Goal: Transaction & Acquisition: Purchase product/service

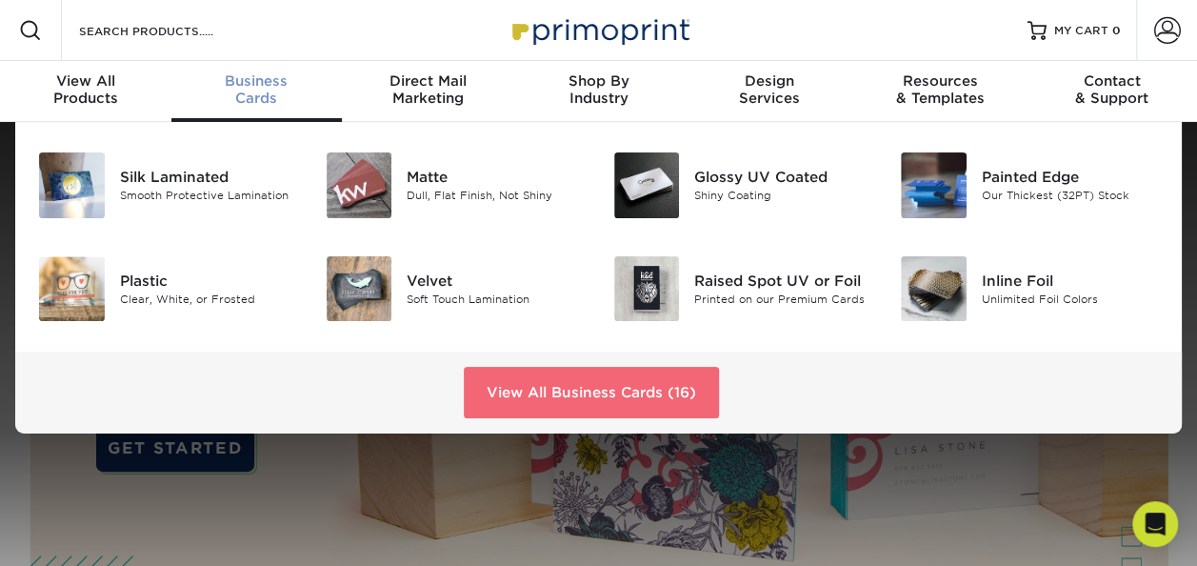
click at [546, 381] on link "View All Business Cards (16)" at bounding box center [591, 392] width 255 height 51
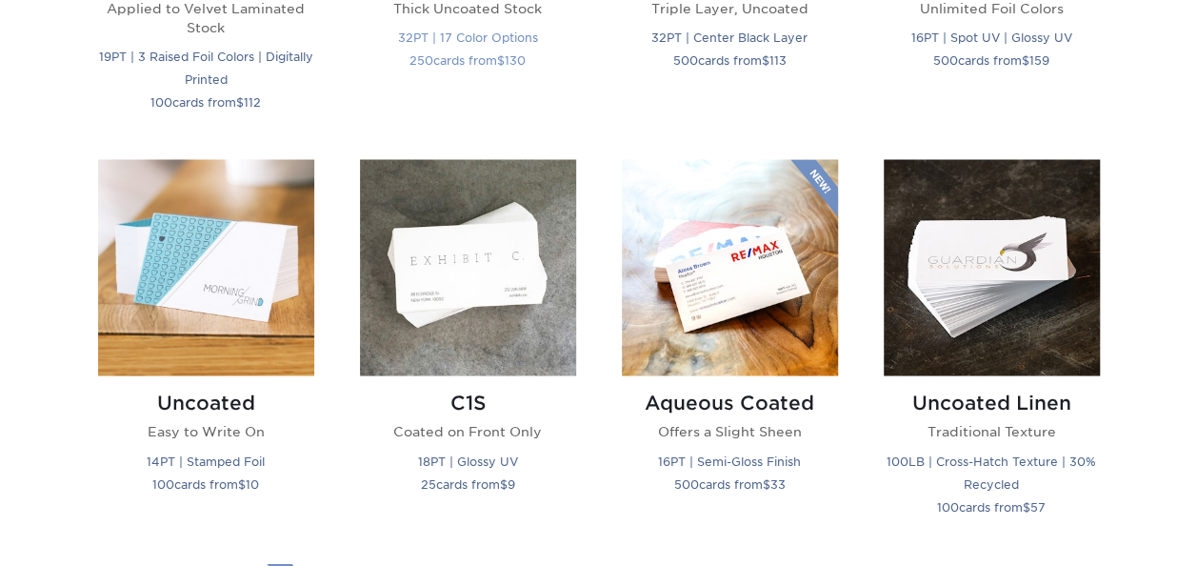
scroll to position [1619, 0]
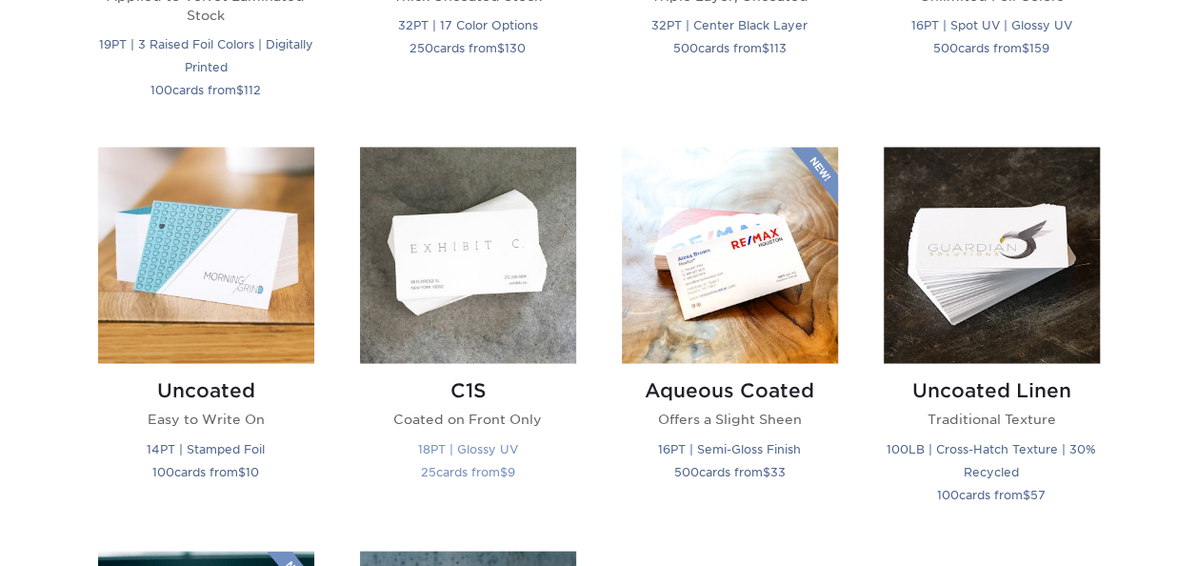
click at [460, 267] on img at bounding box center [468, 255] width 216 height 216
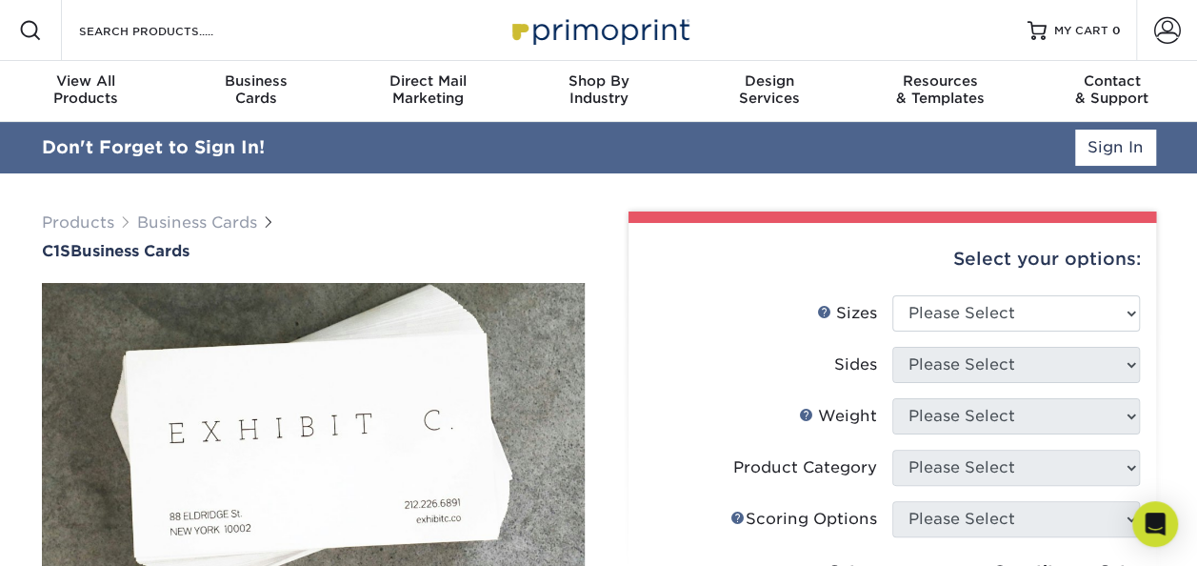
click at [951, 267] on div "Select your options:" at bounding box center [892, 259] width 497 height 72
click at [952, 305] on select "Please Select 2" x 3.5" - Standard 2.125" x 3.375" - European 2.5" x 2.5" - Squ…" at bounding box center [1016, 313] width 248 height 36
select select "2.00x3.50"
click at [892, 295] on select "Please Select 2" x 3.5" - Standard 2.125" x 3.375" - European 2.5" x 2.5" - Squ…" at bounding box center [1016, 313] width 248 height 36
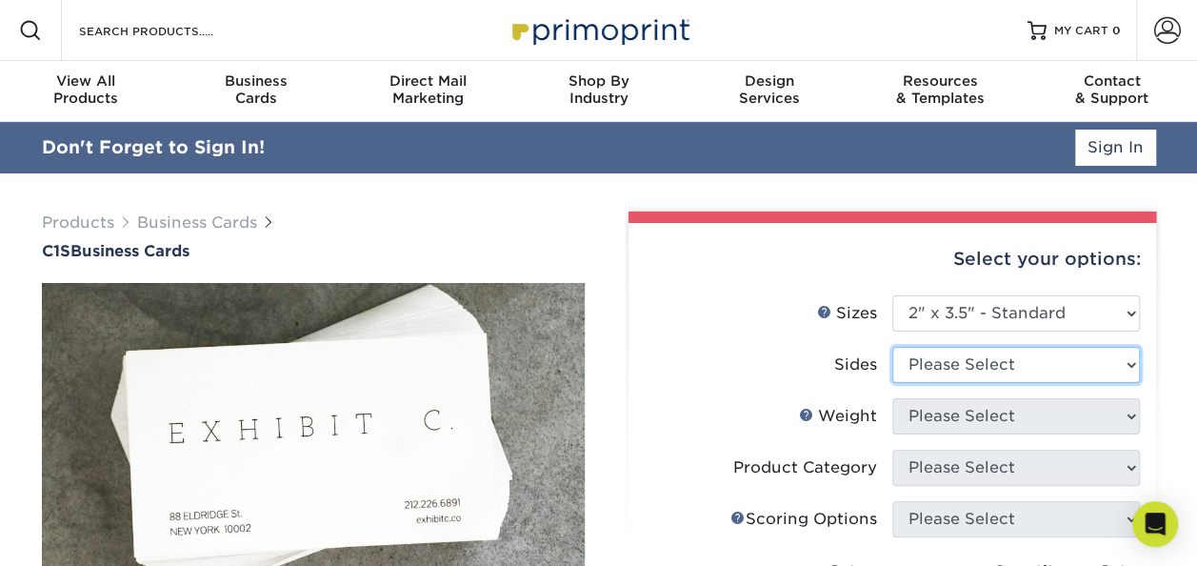
click at [958, 366] on select "Please Select Print Both Sides Print Front Only" at bounding box center [1016, 365] width 248 height 36
select select "13abbda7-1d64-4f25-8bb2-c179b224825d"
click at [892, 347] on select "Please Select Print Both Sides Print Front Only" at bounding box center [1016, 365] width 248 height 36
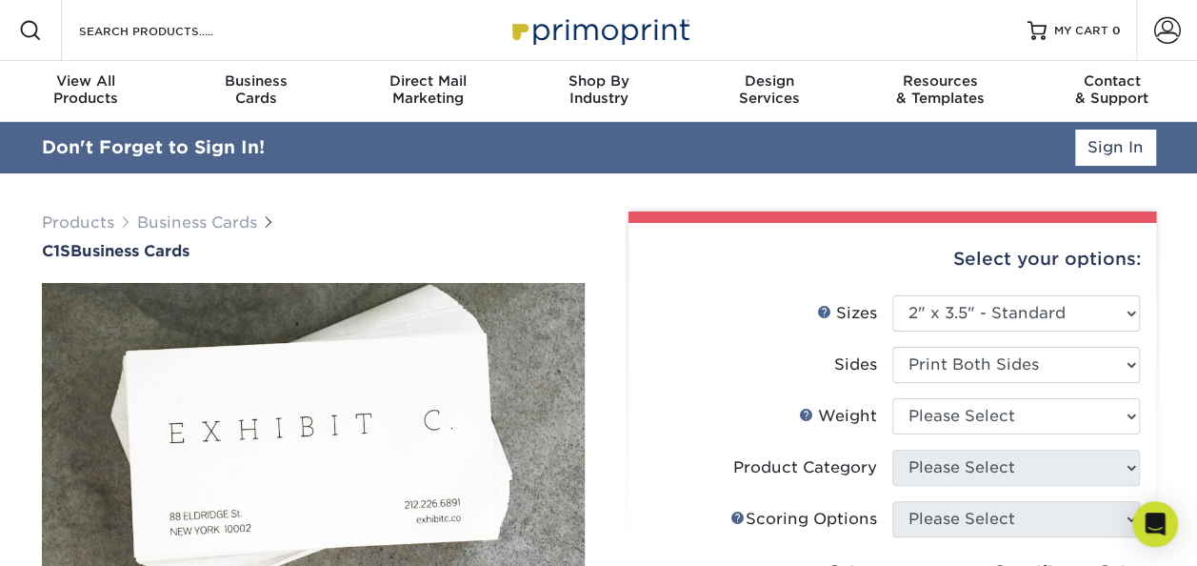
click at [966, 447] on li "Weight Help Weight Please Select 18PT C1S" at bounding box center [892, 423] width 495 height 51
click at [969, 428] on select "Please Select 18PT C1S" at bounding box center [1016, 416] width 248 height 36
click at [892, 398] on select "Please Select 18PT C1S" at bounding box center [1016, 416] width 248 height 36
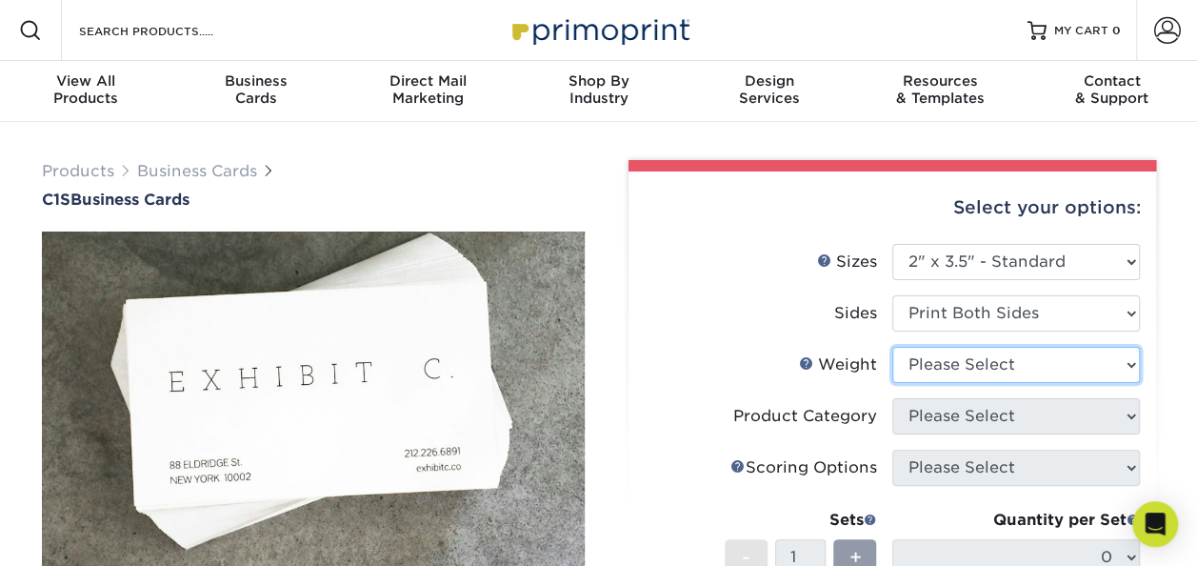
click at [958, 367] on select "Please Select 18PT C1S" at bounding box center [1016, 365] width 248 height 36
select select "18PTC1S"
click at [892, 347] on select "Please Select 18PT C1S" at bounding box center [1016, 365] width 248 height 36
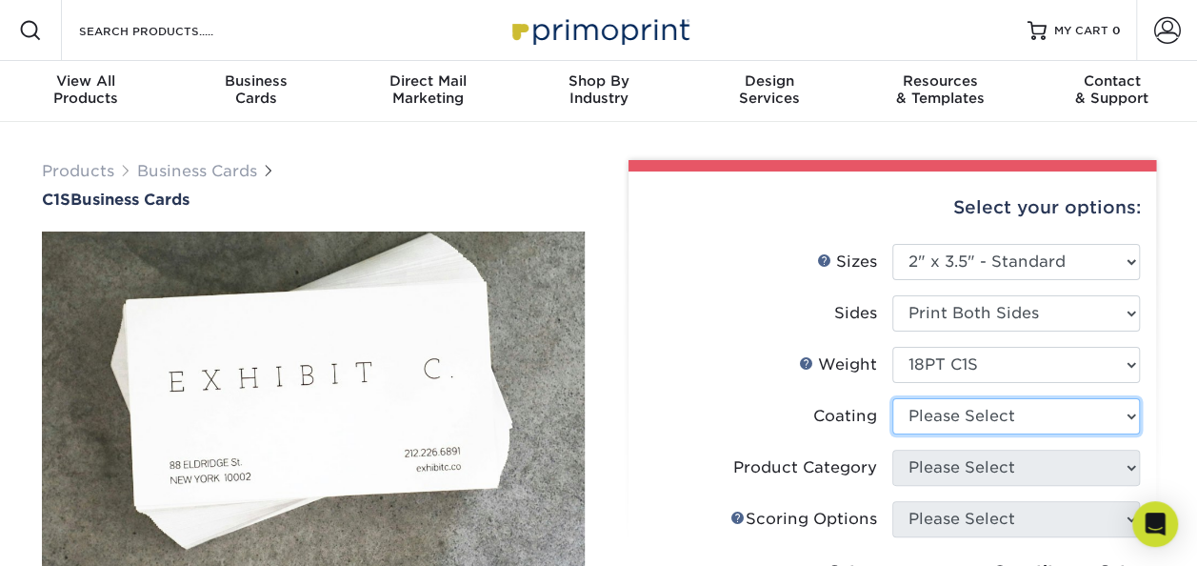
click at [957, 409] on select at bounding box center [1016, 416] width 248 height 36
select select "1e8116af-acfc-44b1-83dc-8181aa338834"
click at [892, 398] on select at bounding box center [1016, 416] width 248 height 36
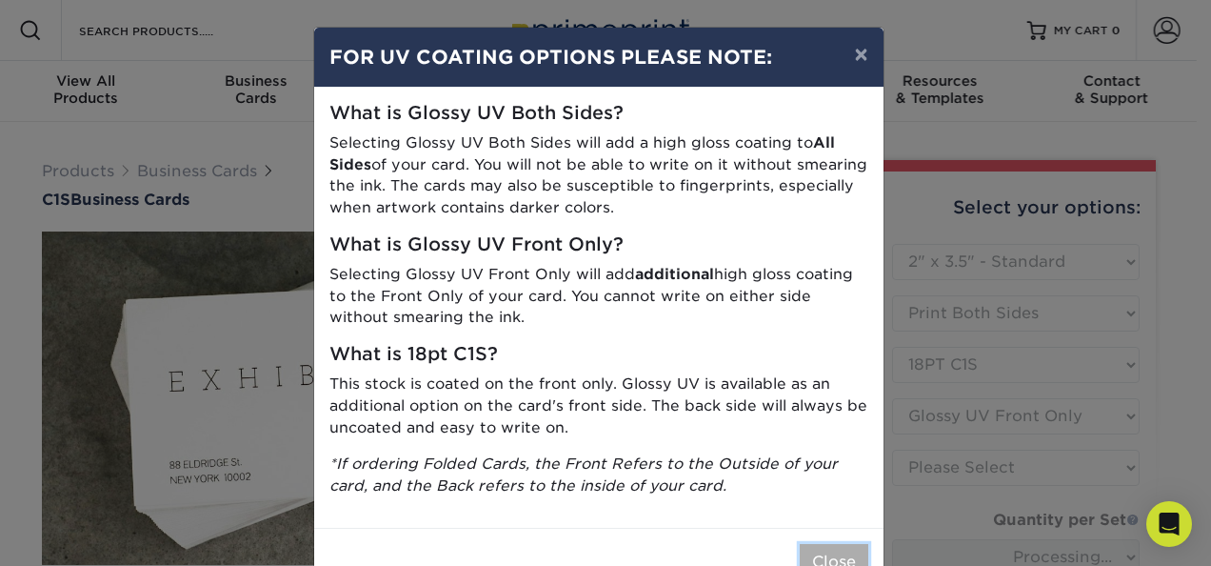
click at [830, 558] on button "Close" at bounding box center [834, 562] width 69 height 36
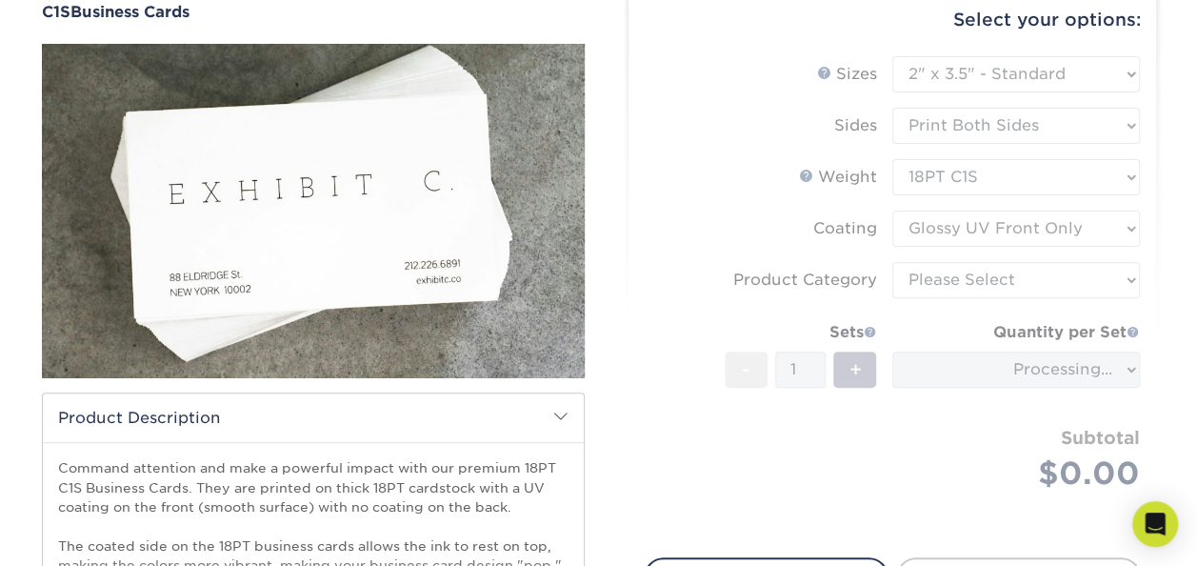
scroll to position [190, 0]
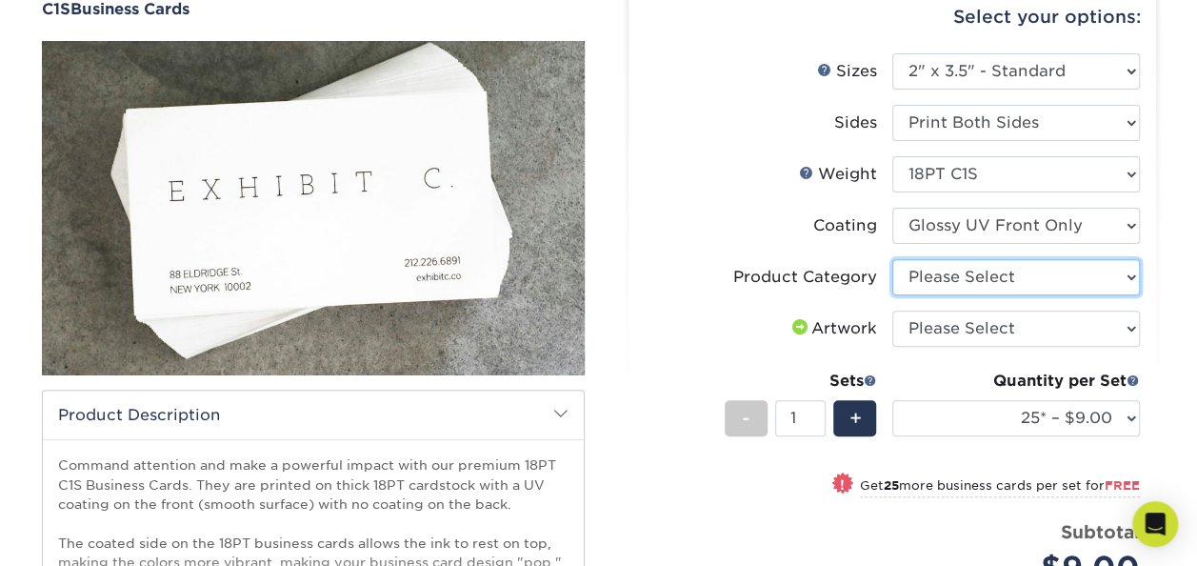
click at [969, 285] on select "Please Select Business Cards" at bounding box center [1016, 277] width 248 height 36
select select "3b5148f1-0588-4f88-a218-97bcfdce65c1"
click at [892, 259] on select "Please Select Business Cards" at bounding box center [1016, 277] width 248 height 36
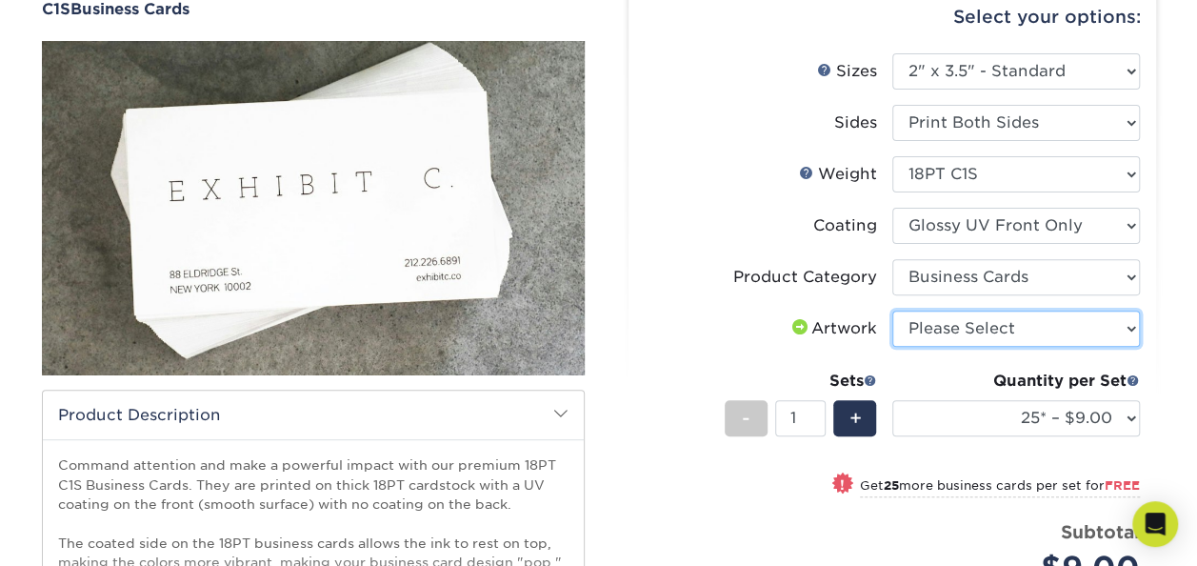
click at [967, 325] on select "Please Select I will upload files I need a design - $100" at bounding box center [1016, 328] width 248 height 36
select select "upload"
click at [892, 310] on select "Please Select I will upload files I need a design - $100" at bounding box center [1016, 328] width 248 height 36
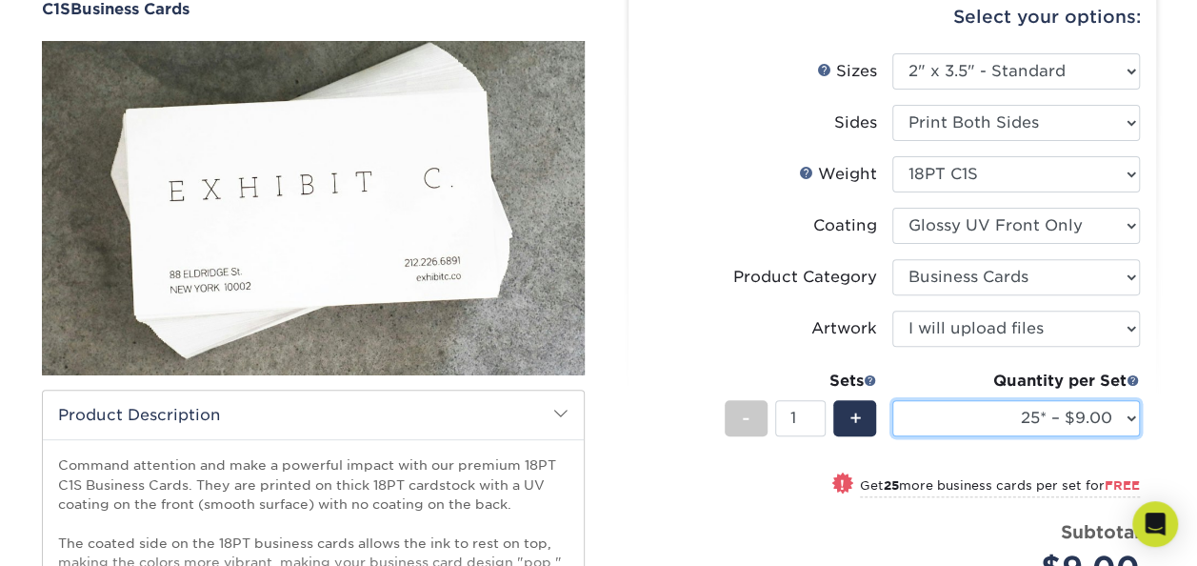
click at [978, 426] on select "25* – $9.00 50* – $9.00 75* – $9.00 100* – $9.00 250* – $20.00 500 – $39.00 100…" at bounding box center [1016, 418] width 248 height 36
select select "1000 – $50.00"
click at [892, 400] on select "25* – $9.00 50* – $9.00 75* – $9.00 100* – $9.00 250* – $20.00 500 – $39.00 100…" at bounding box center [1016, 418] width 248 height 36
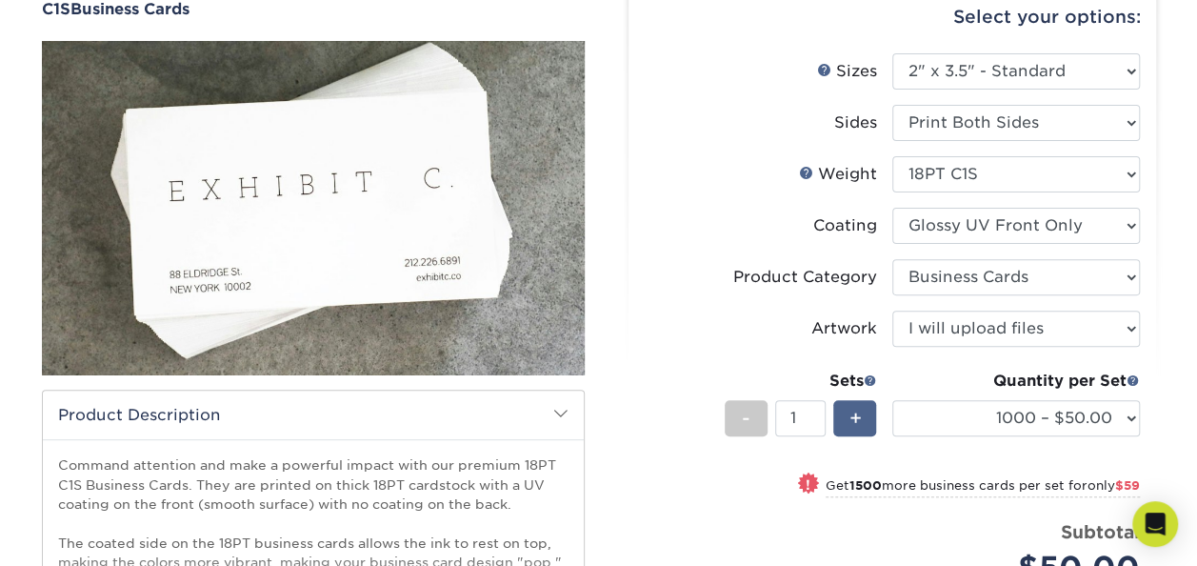
click at [851, 416] on span "+" at bounding box center [854, 418] width 12 height 29
type input "2"
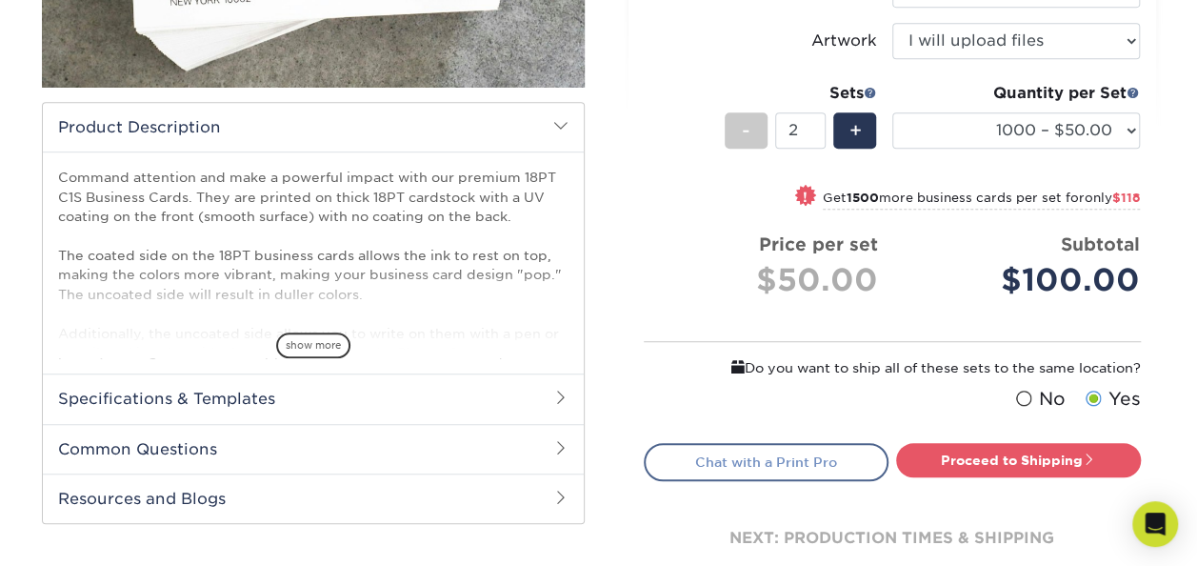
scroll to position [571, 0]
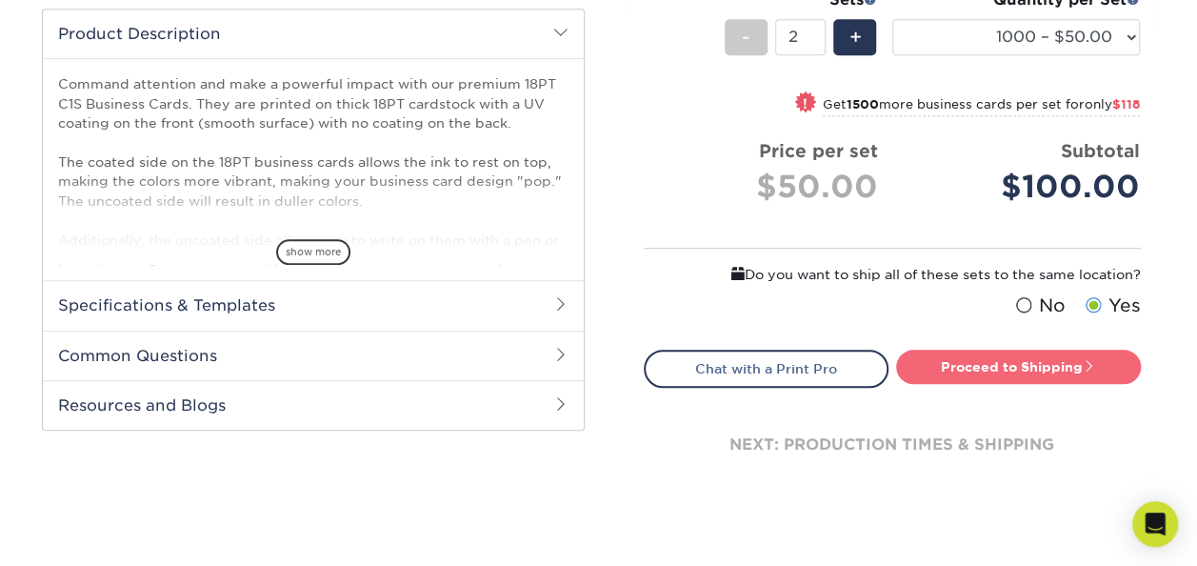
click at [1034, 360] on link "Proceed to Shipping" at bounding box center [1018, 366] width 245 height 34
type input "Set 1"
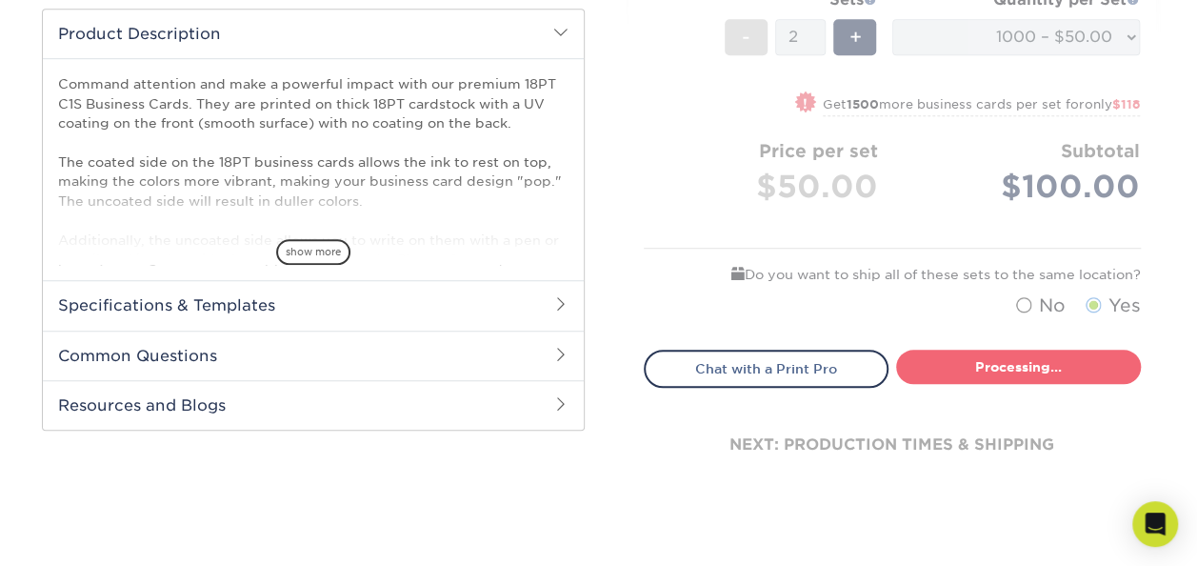
select select "4952efad-d74c-4f08-b80b-e4764612971a"
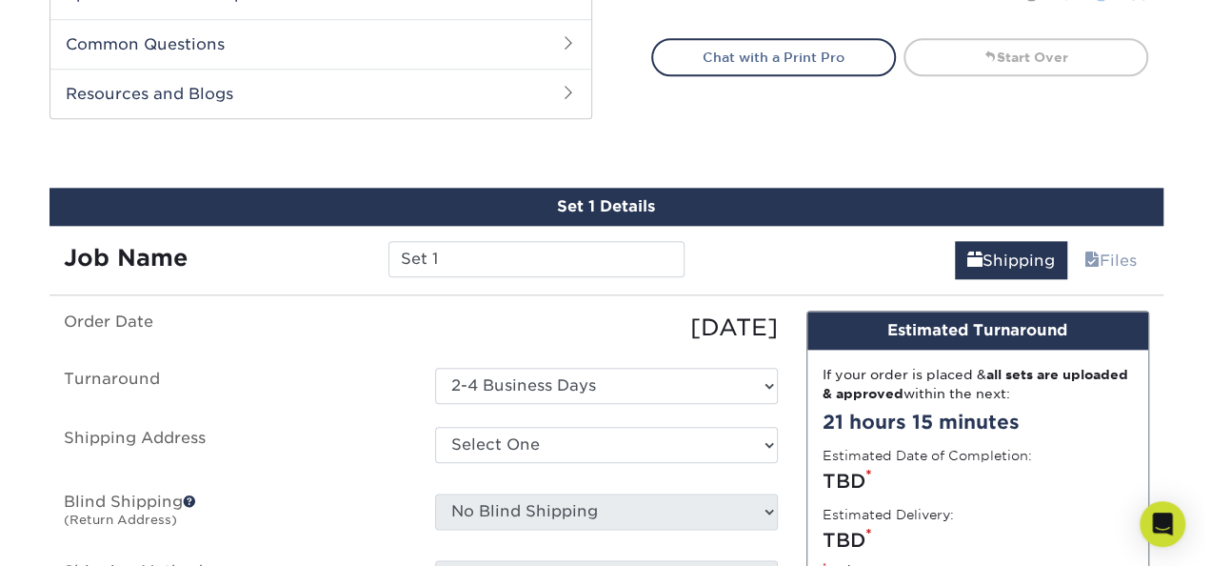
scroll to position [971, 0]
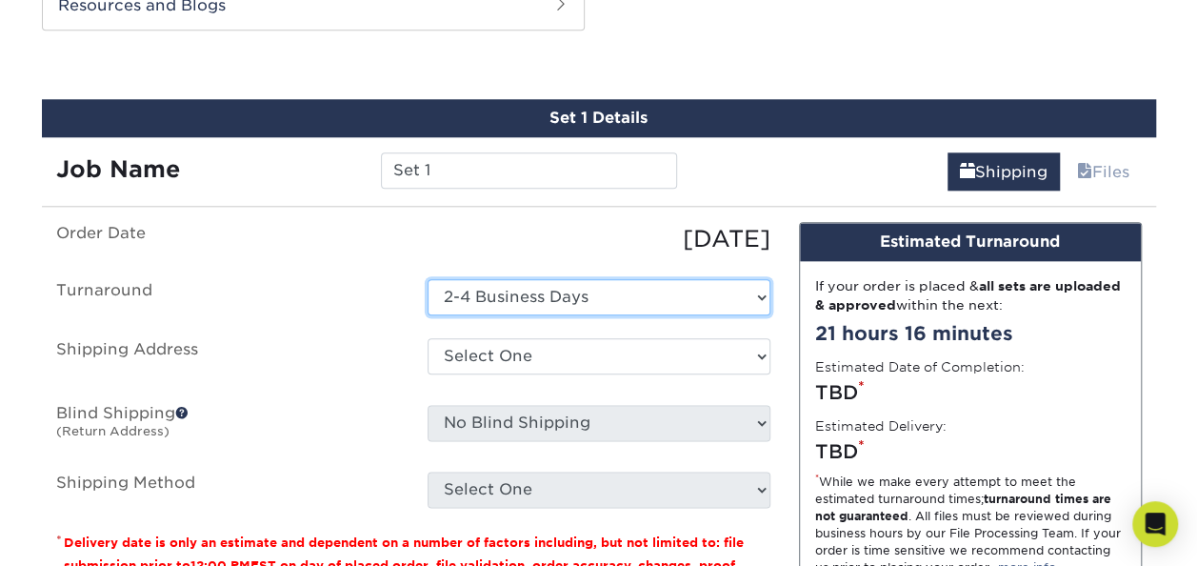
click at [496, 296] on select "Select One 2-4 Business Days" at bounding box center [598, 297] width 343 height 36
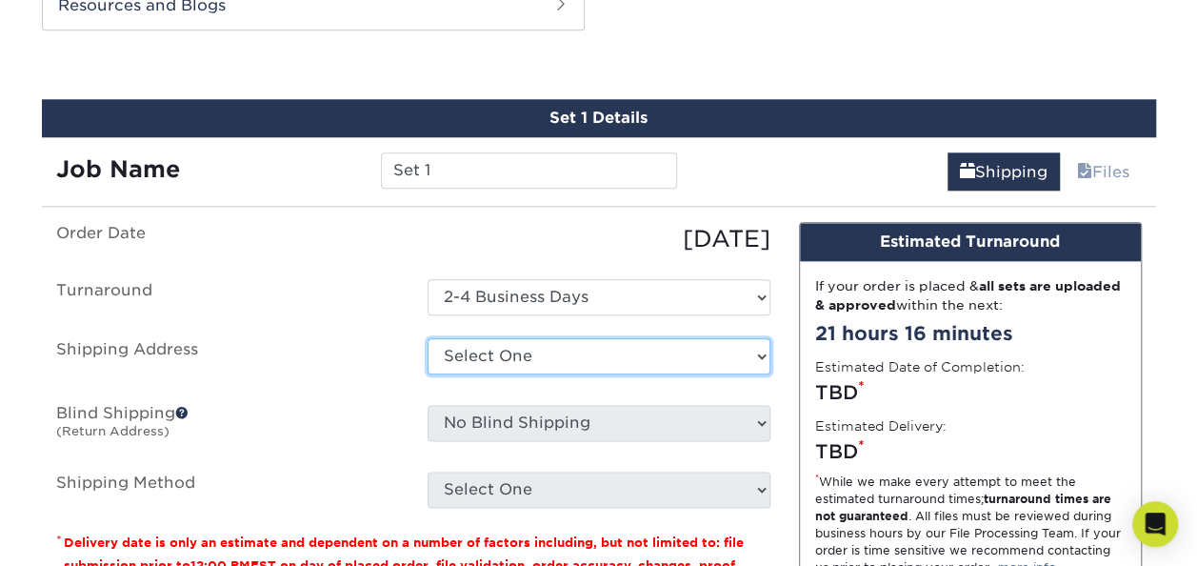
click at [507, 360] on select "Select One + Add New Address - Login" at bounding box center [598, 356] width 343 height 36
select select "newaddress"
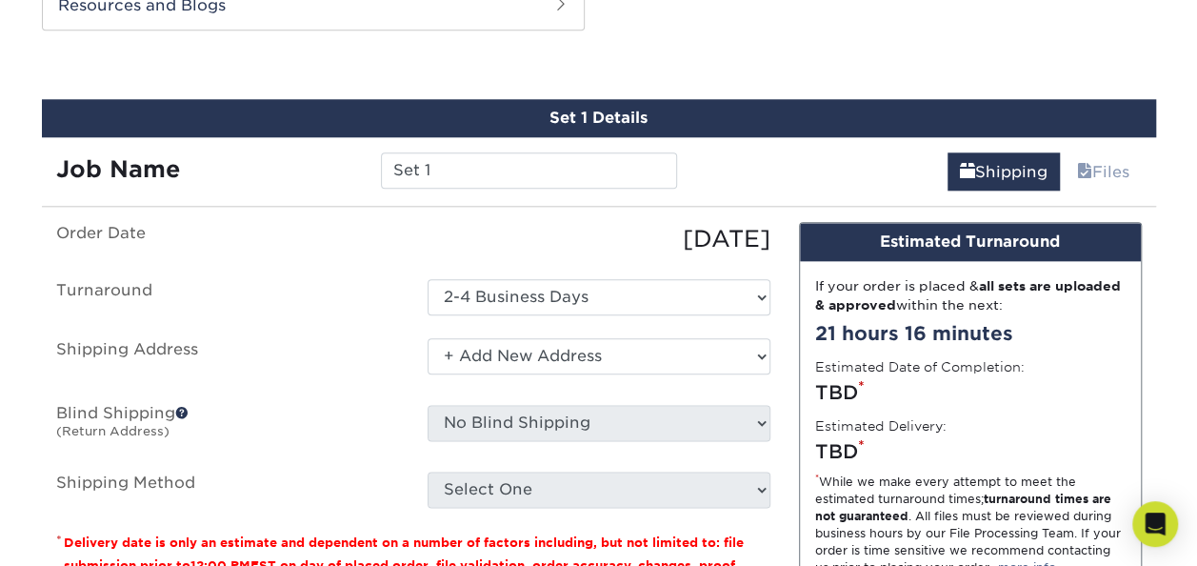
click at [427, 338] on select "Select One + Add New Address - Login" at bounding box center [598, 356] width 343 height 36
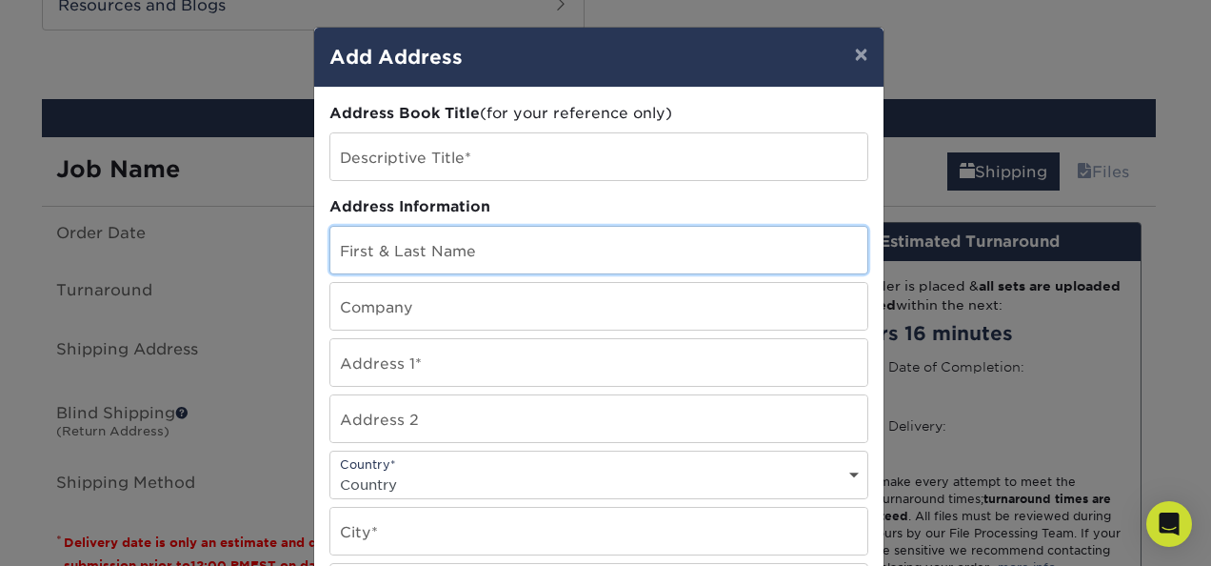
click at [455, 247] on input "text" at bounding box center [598, 250] width 537 height 47
type input "[PERSON_NAME]"
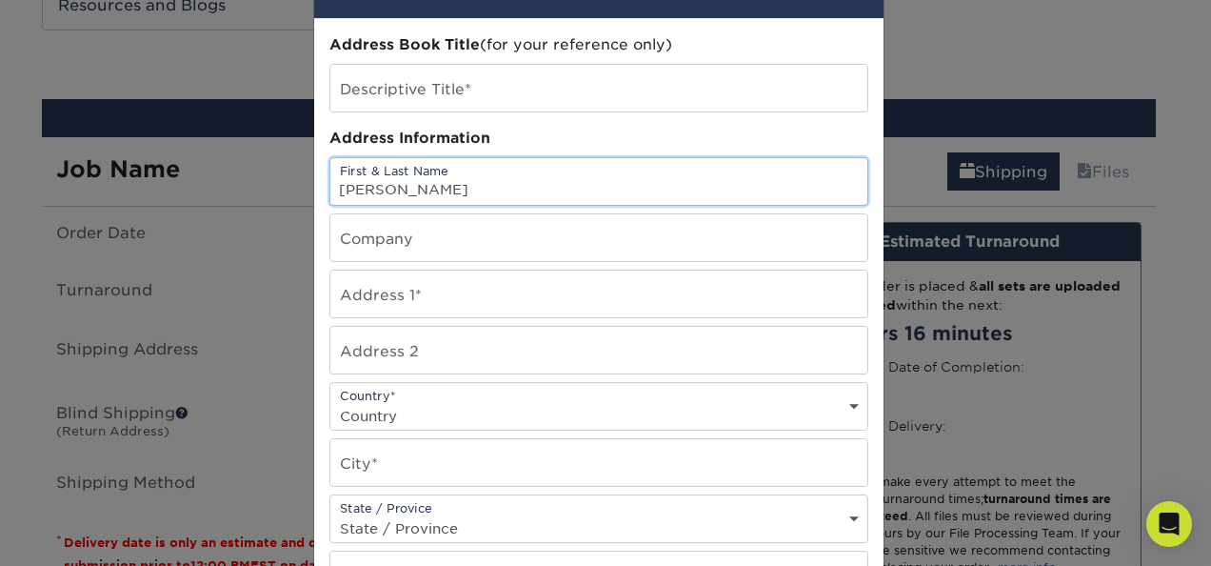
scroll to position [95, 0]
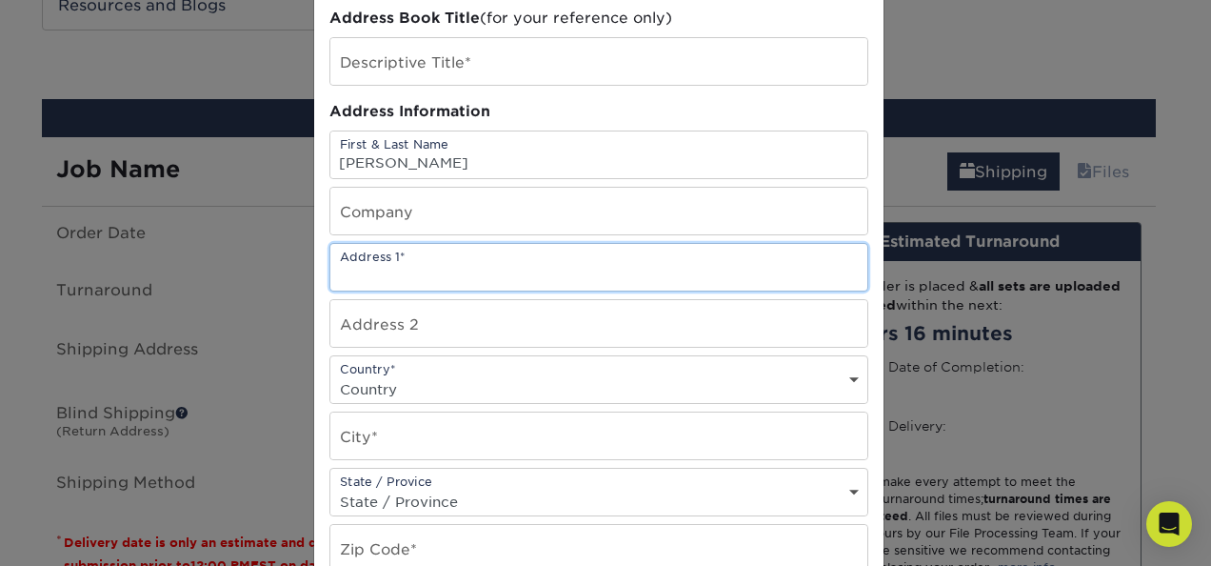
click at [410, 277] on input "text" at bounding box center [598, 267] width 537 height 47
paste input "1061 hook road"
type input "1061 hook road"
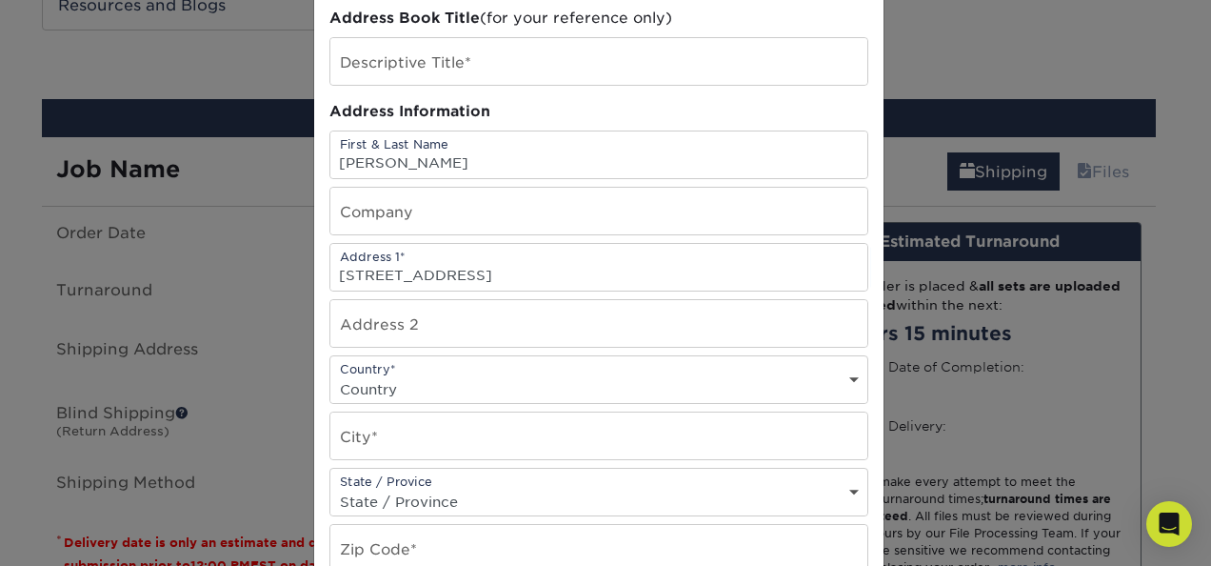
select select "US"
type input "westminster"
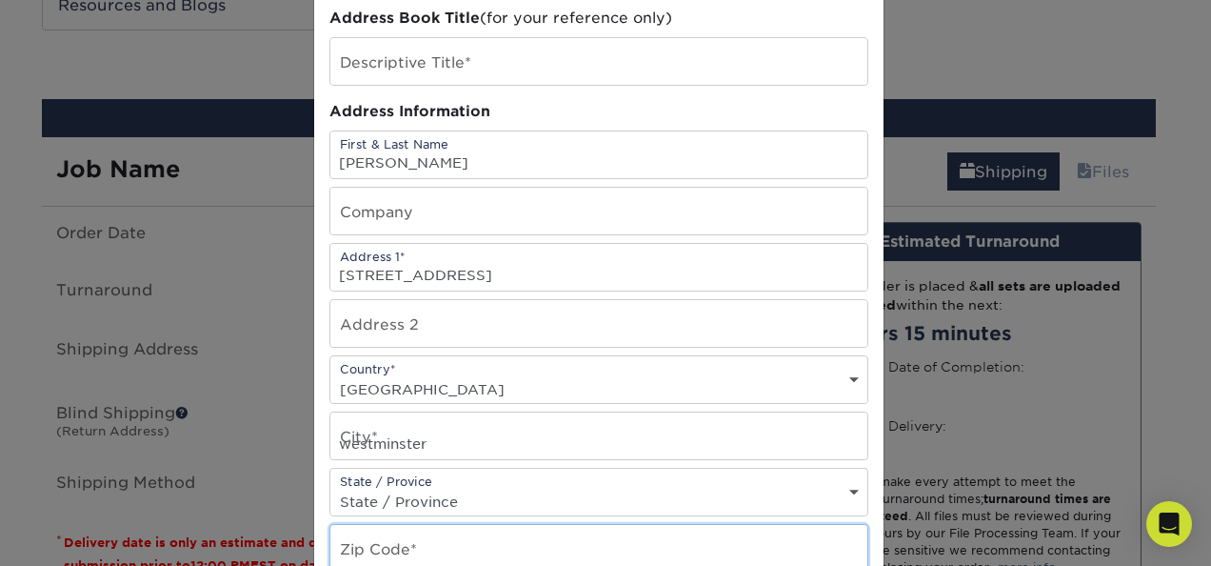
type input "21157"
type input "4437894311"
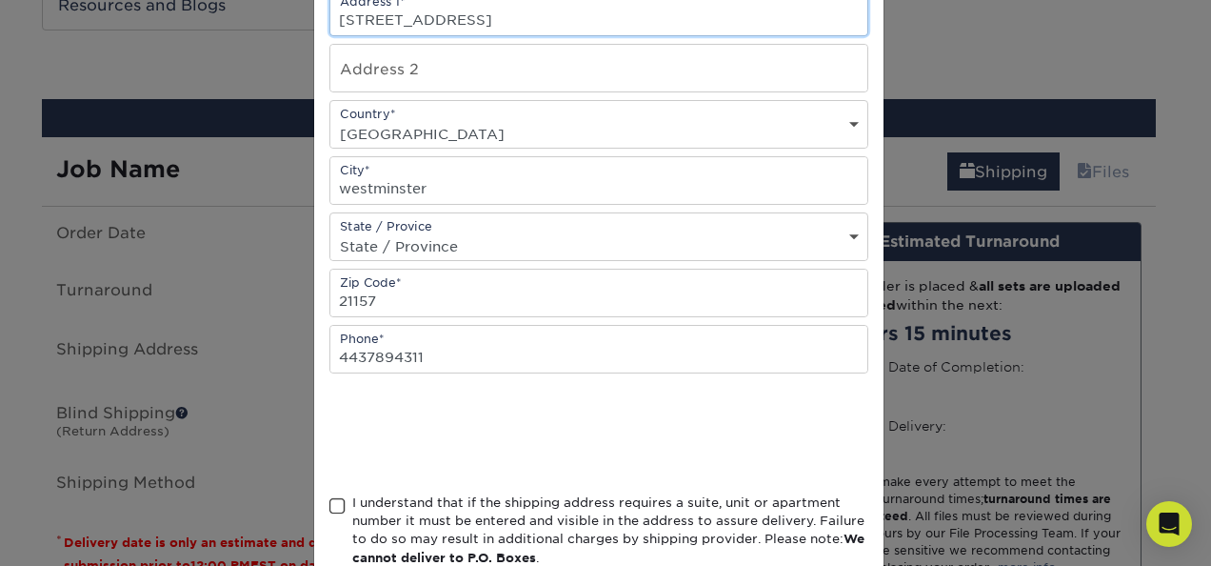
scroll to position [381, 0]
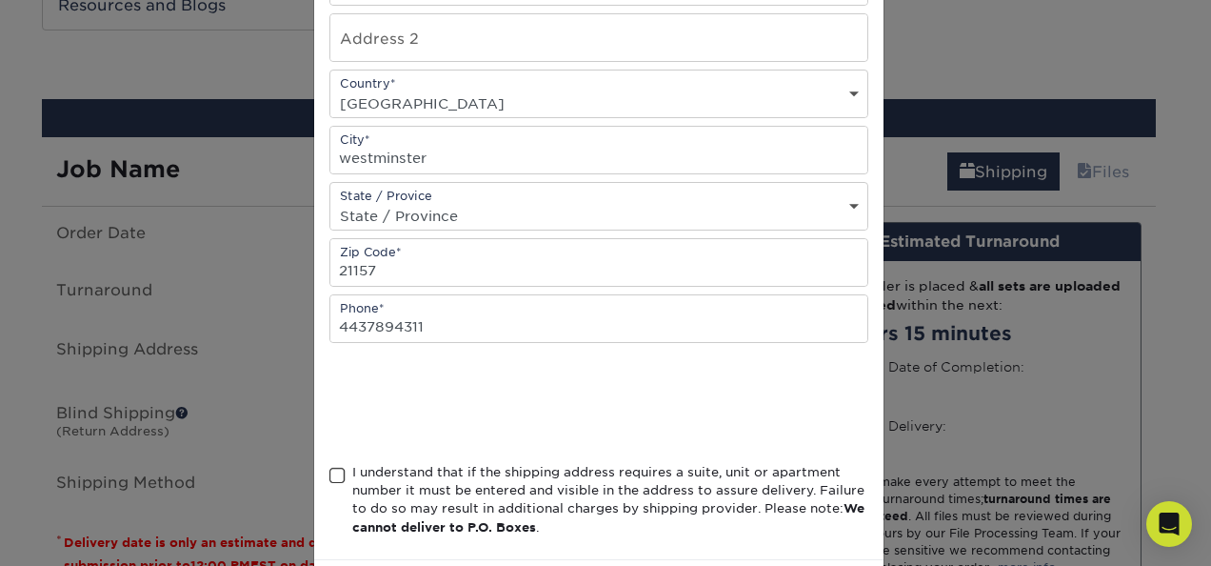
click at [329, 470] on span at bounding box center [337, 476] width 16 height 18
click at [0, 0] on input "I understand that if the shipping address requires a suite, unit or apartment n…" at bounding box center [0, 0] width 0 height 0
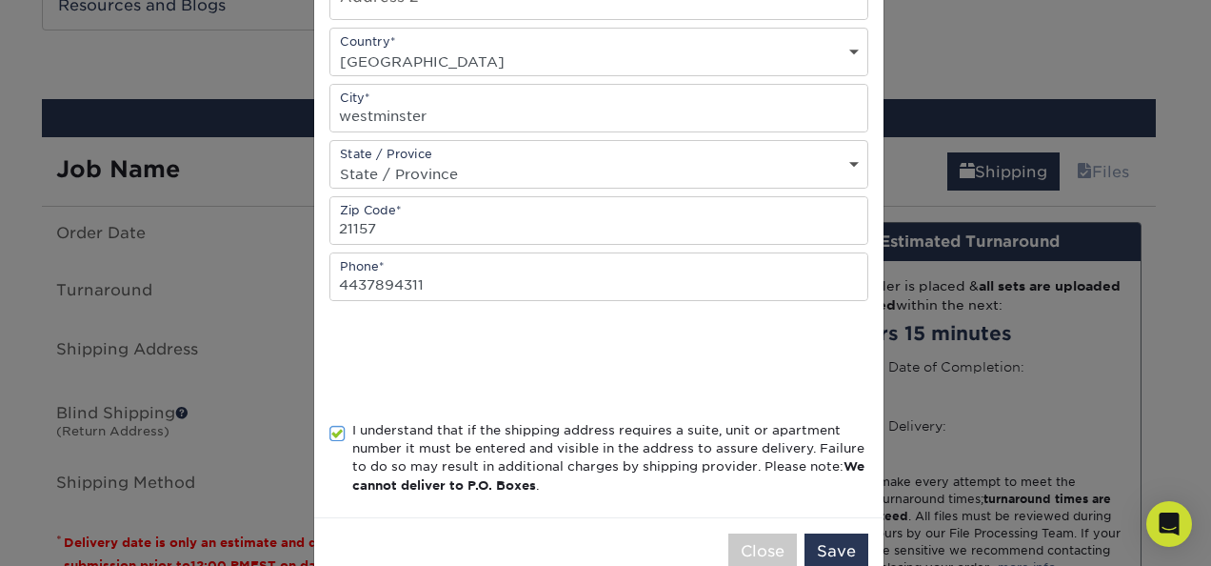
scroll to position [461, 0]
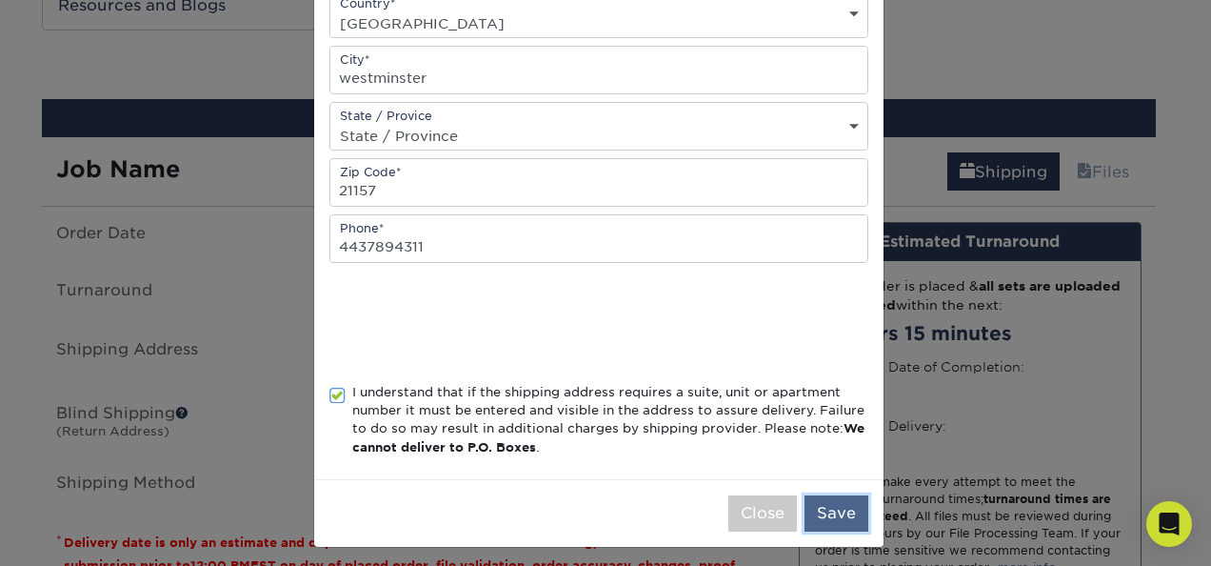
click at [832, 513] on button "Save" at bounding box center [836, 513] width 64 height 36
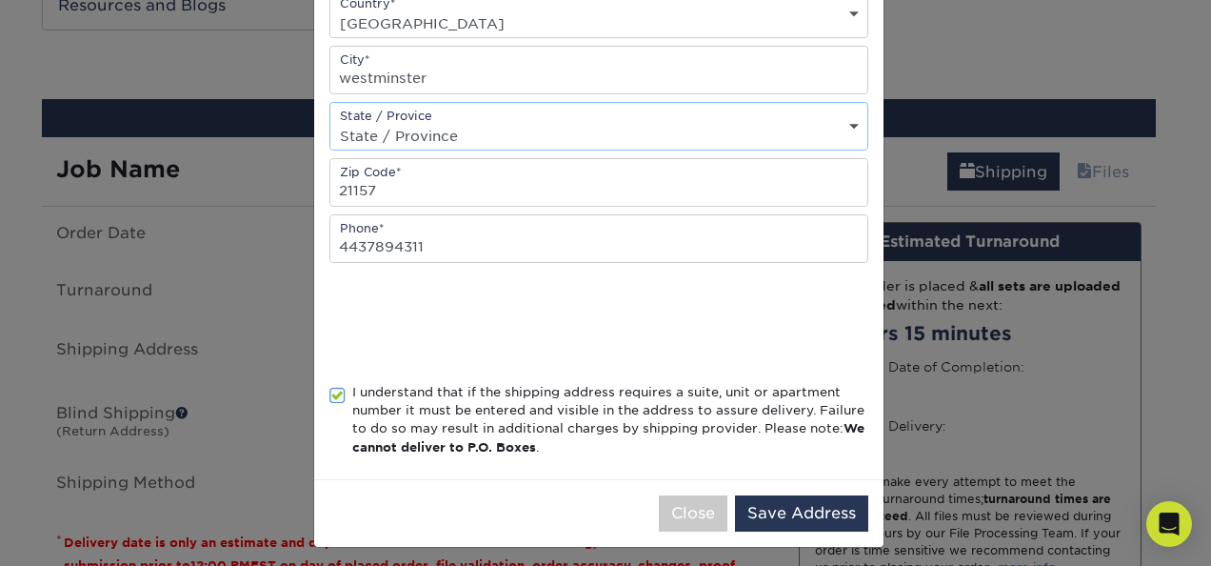
click at [469, 127] on select "State / Province Alabama Alaska Arizona Arkansas California Colorado Connecticu…" at bounding box center [598, 136] width 537 height 28
select select "MD"
click at [330, 122] on select "State / Province Alabama Alaska Arizona Arkansas California Colorado Connecticu…" at bounding box center [598, 136] width 537 height 28
click at [787, 503] on button "Save Address" at bounding box center [801, 513] width 133 height 36
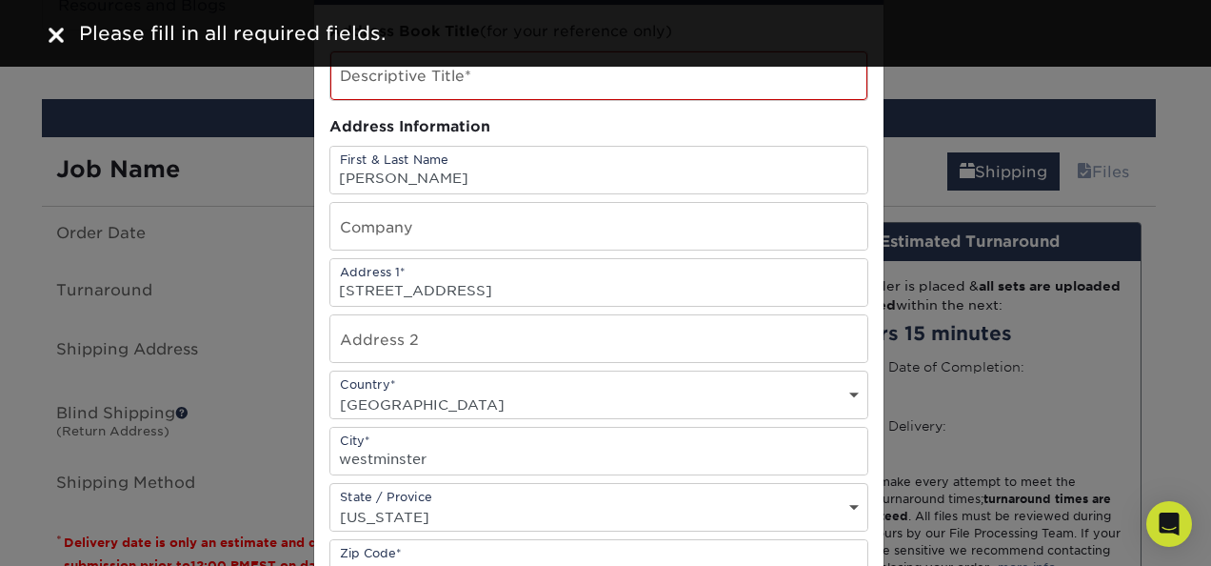
scroll to position [0, 0]
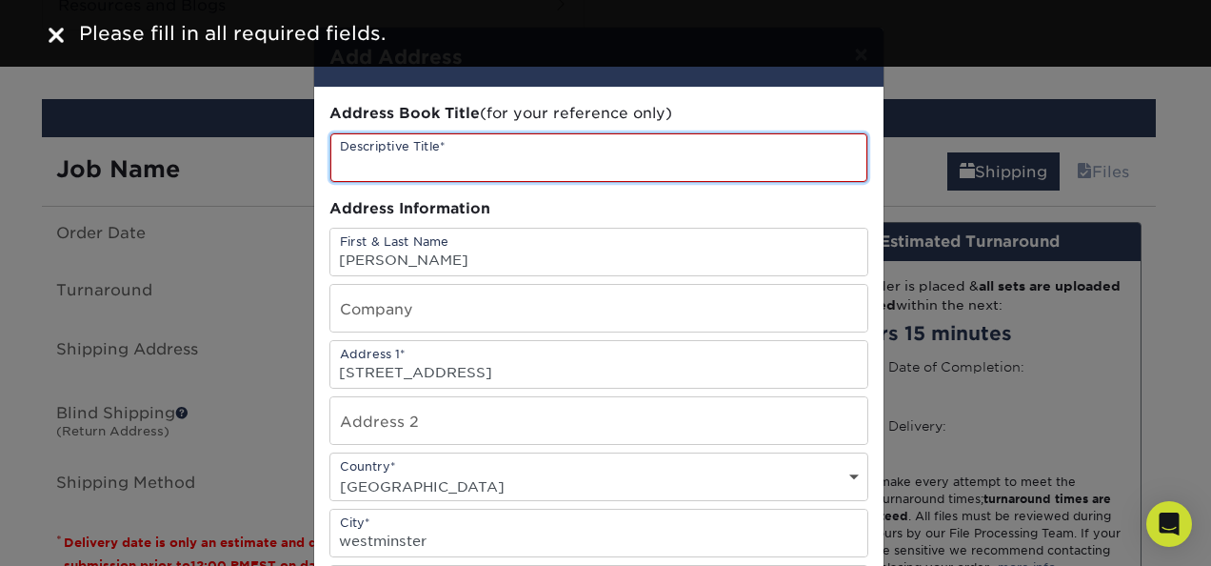
click at [396, 160] on input "text" at bounding box center [598, 157] width 537 height 49
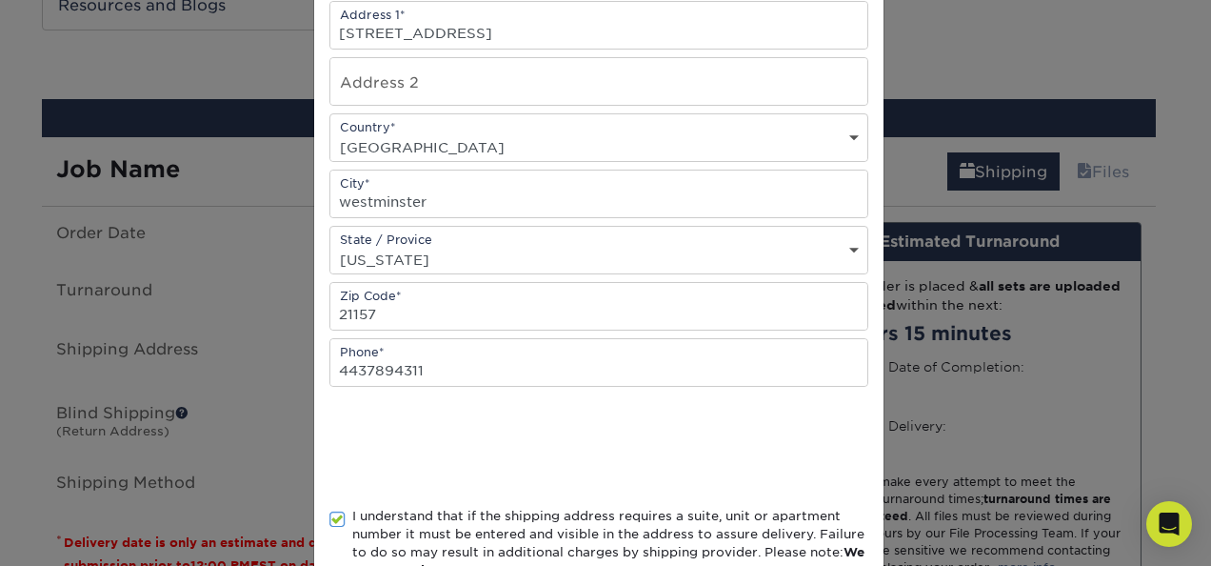
scroll to position [463, 0]
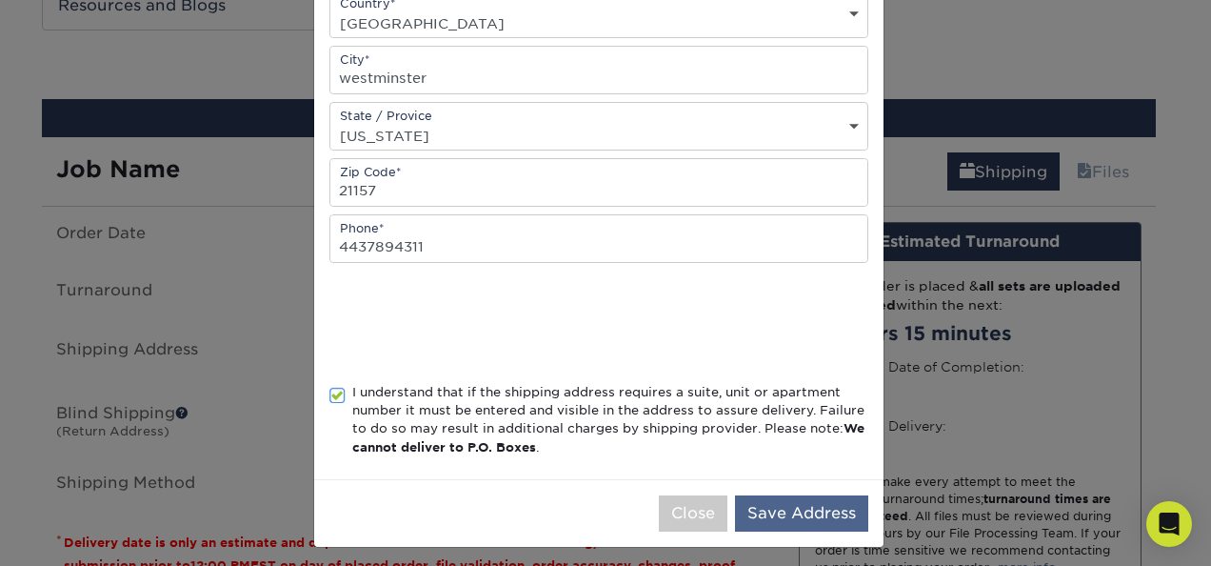
type input "MD Collision Tommy"
click at [794, 505] on button "Save Address" at bounding box center [801, 513] width 133 height 36
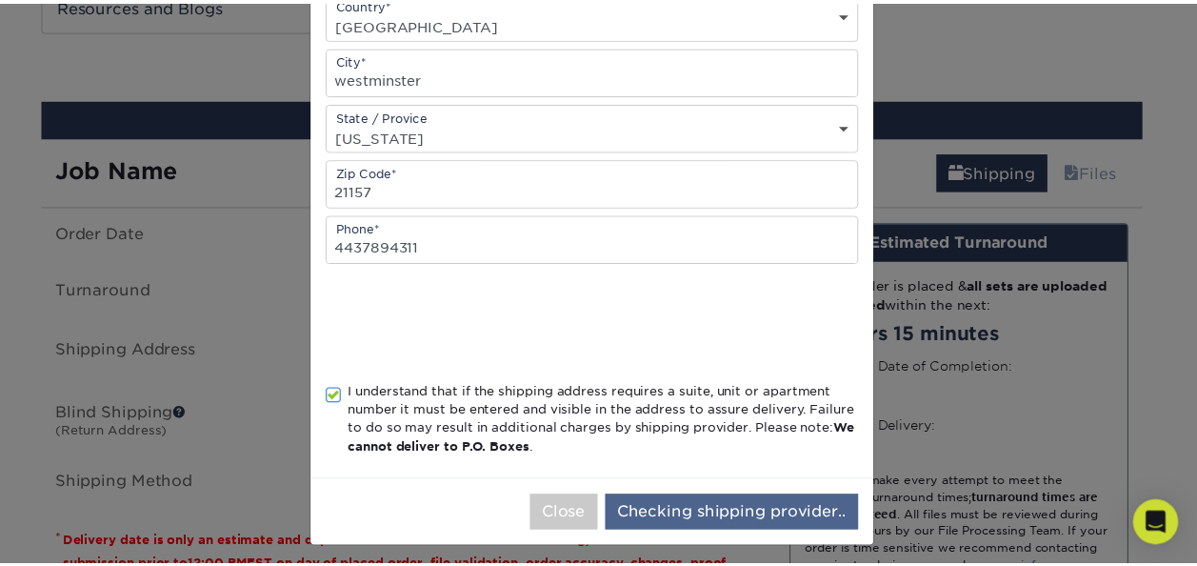
scroll to position [0, 0]
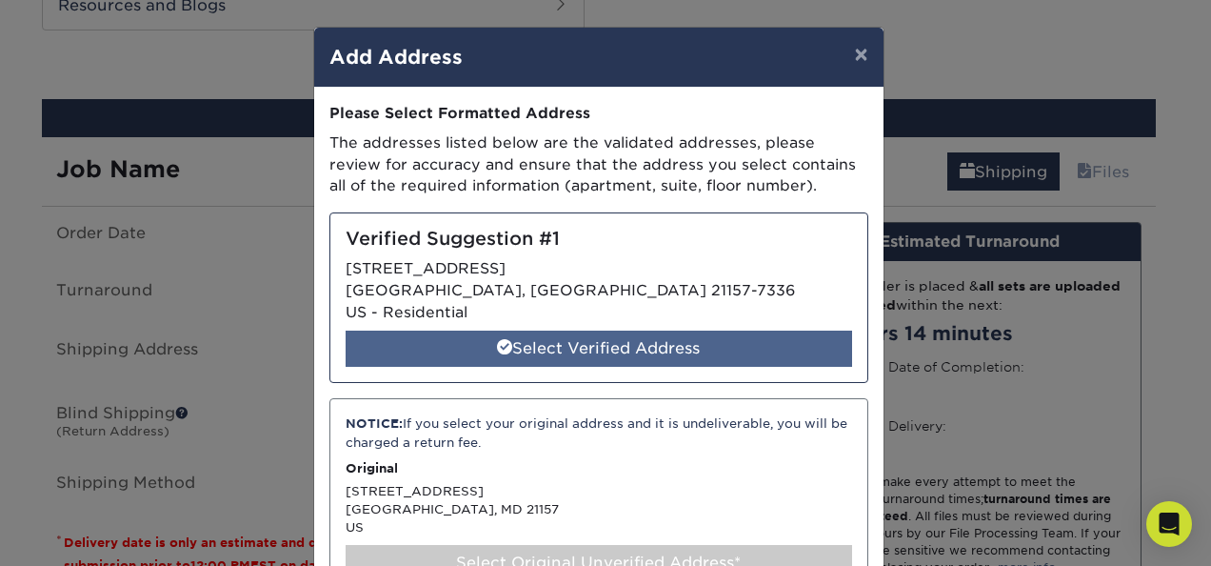
click at [595, 341] on div "Select Verified Address" at bounding box center [599, 348] width 506 height 36
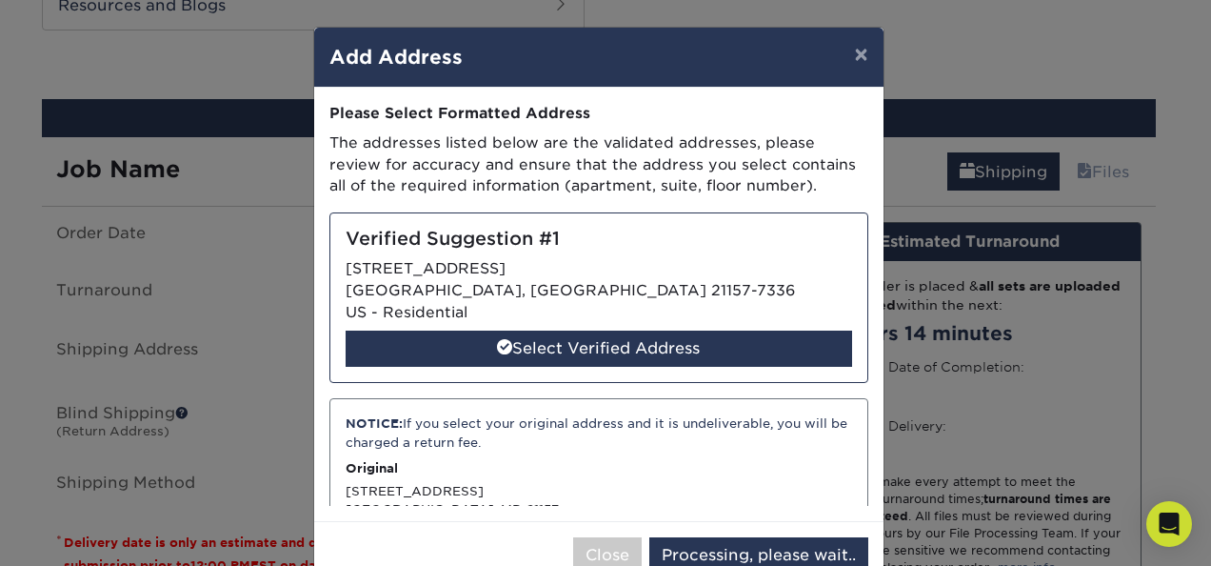
select select "285880"
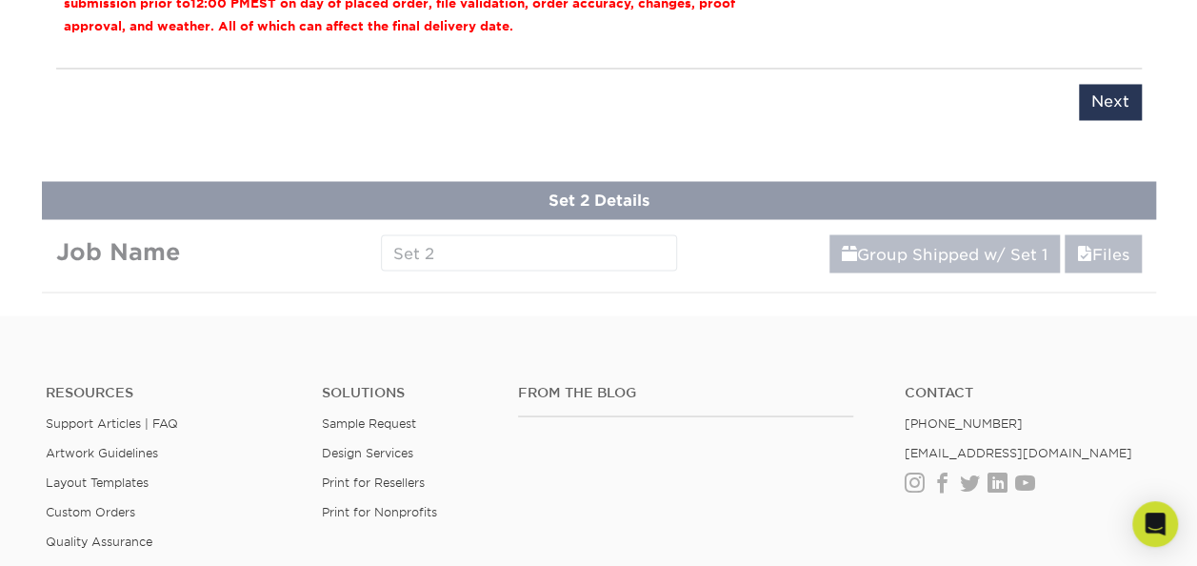
scroll to position [1638, 0]
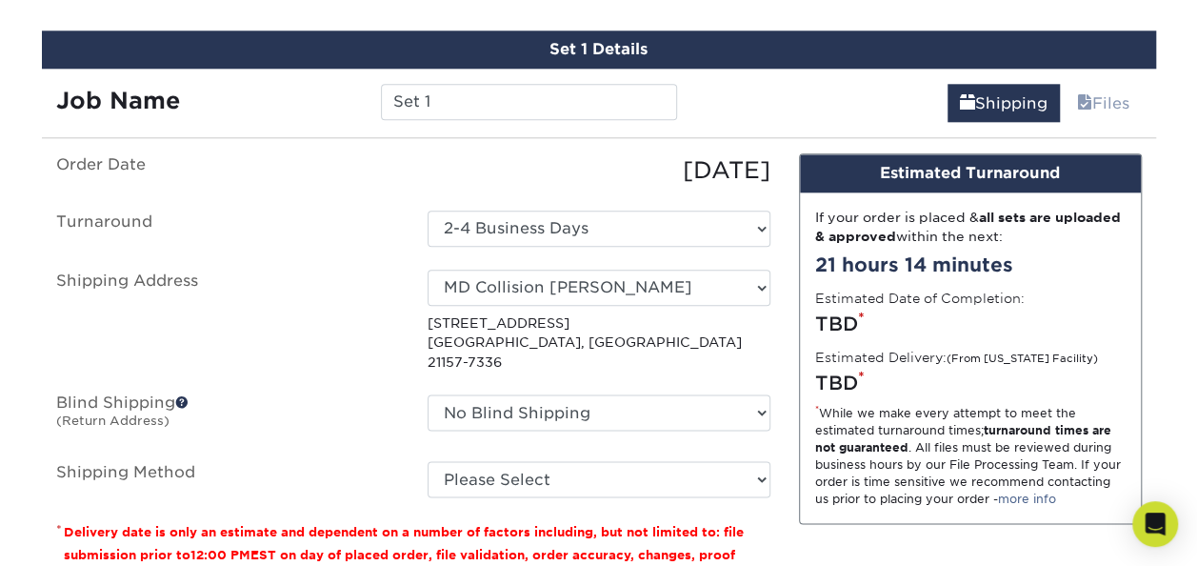
scroll to position [1066, 0]
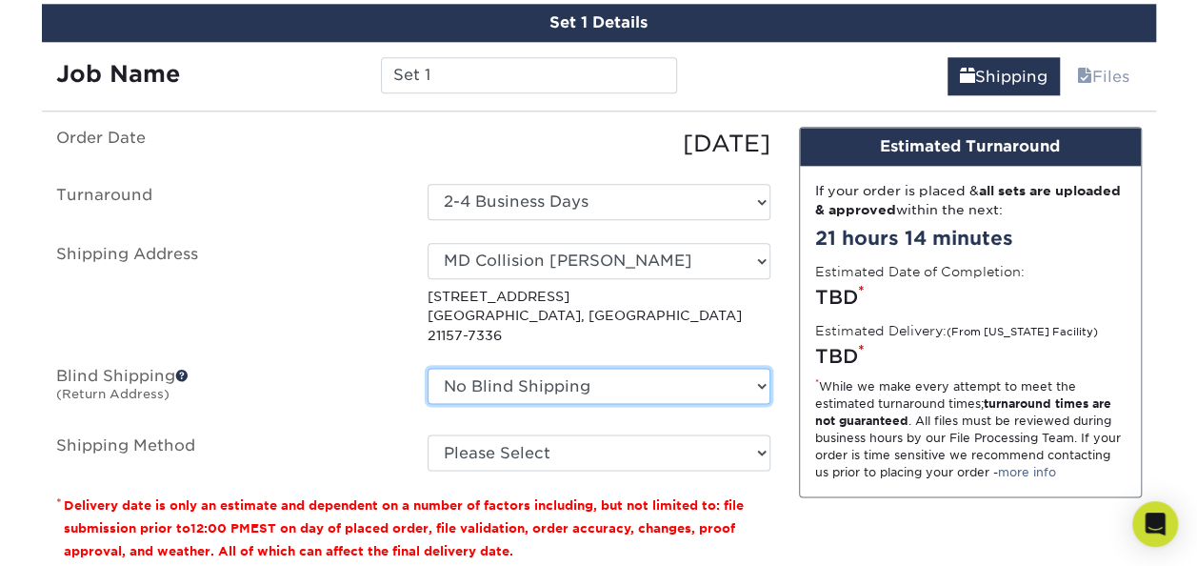
click at [499, 367] on select "No Blind Shipping + Add New Address" at bounding box center [598, 385] width 343 height 36
select select "newaddress"
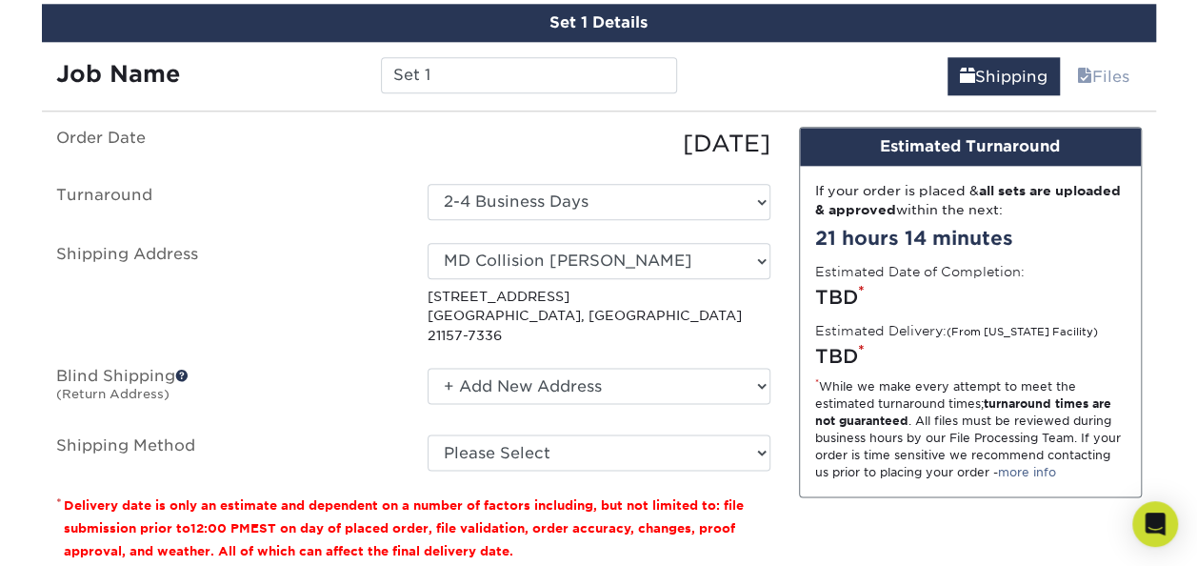
click at [427, 367] on select "No Blind Shipping + Add New Address" at bounding box center [598, 385] width 343 height 36
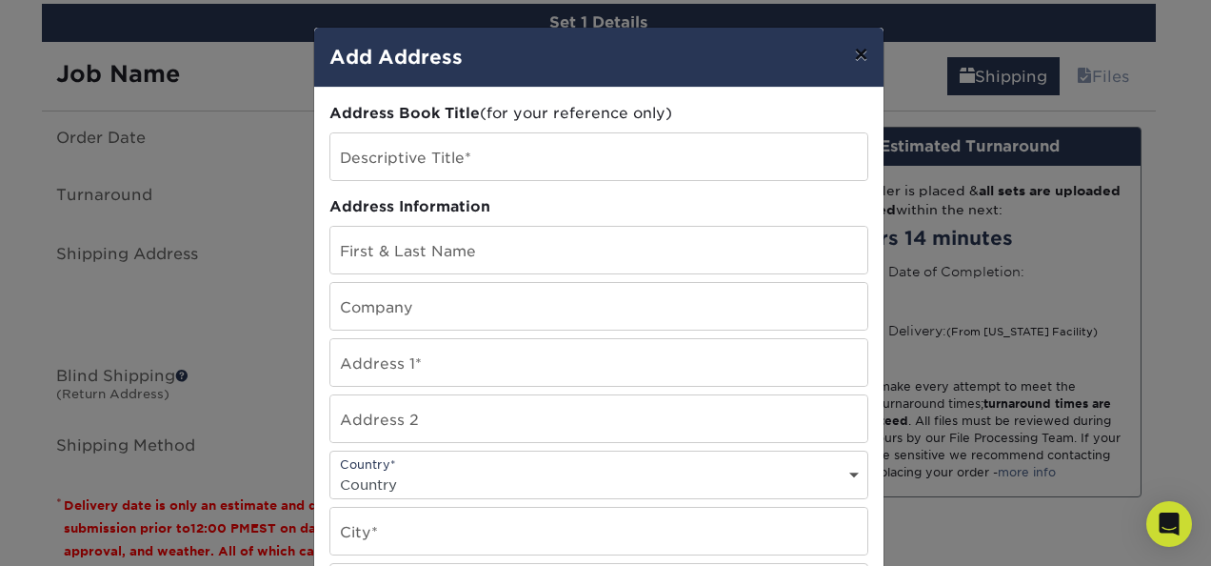
click at [851, 57] on button "×" at bounding box center [861, 54] width 44 height 53
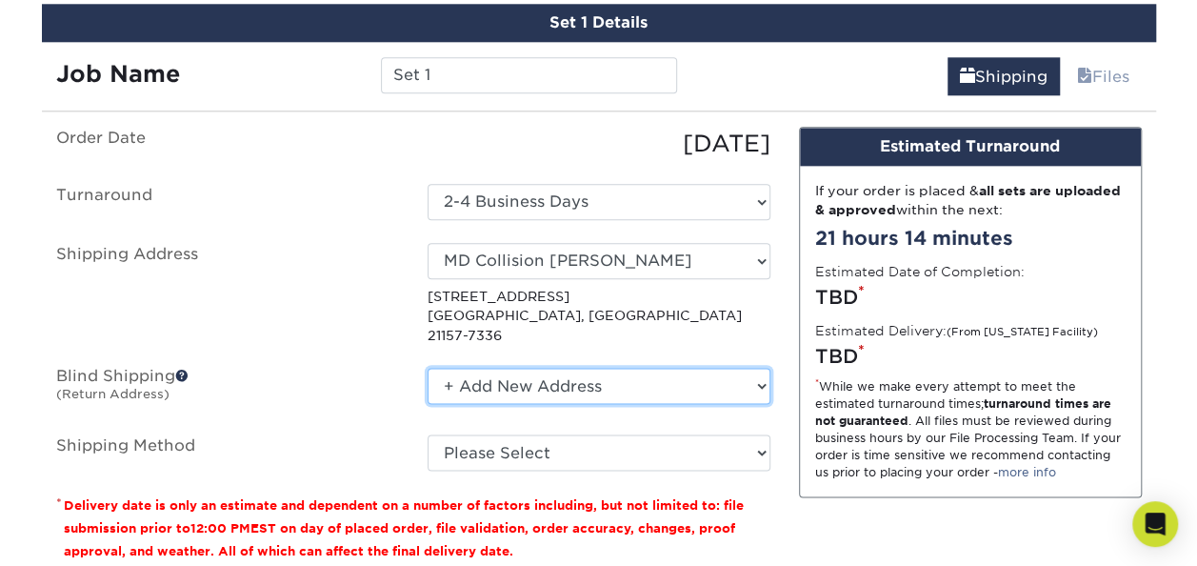
click at [486, 369] on select "No Blind Shipping + Add New Address" at bounding box center [598, 385] width 343 height 36
click at [252, 434] on label "Shipping Method" at bounding box center [227, 452] width 371 height 36
click at [383, 434] on label "Shipping Method" at bounding box center [227, 452] width 371 height 36
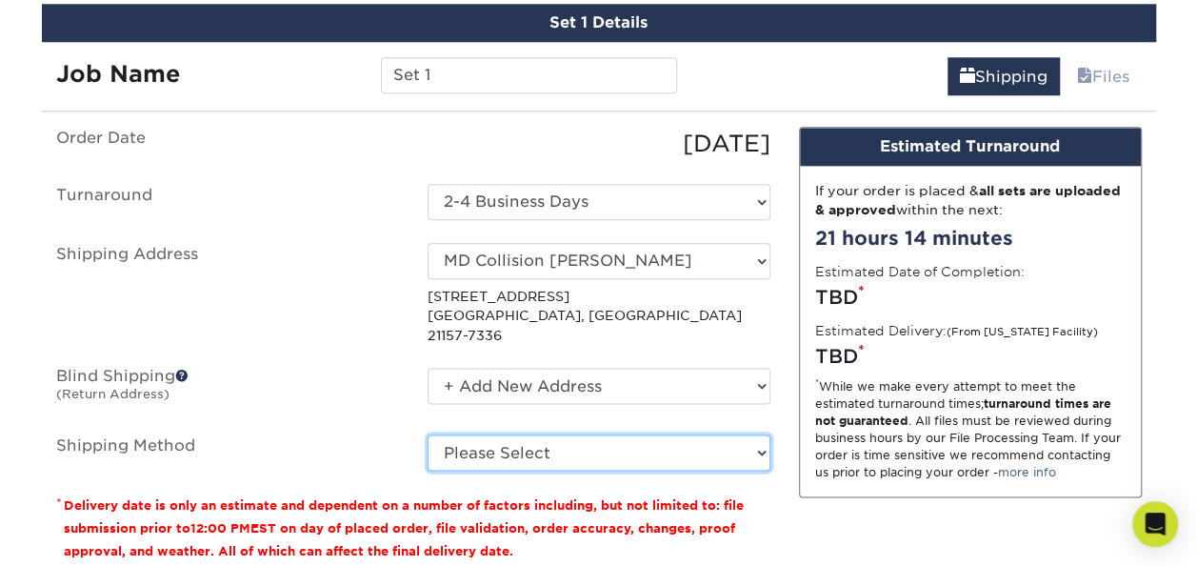
click at [441, 434] on select "Please Select Ground Shipping (+$17.92) 3 Day Shipping Service (+$25.77) 2 Day …" at bounding box center [598, 452] width 343 height 36
select select "03"
click at [427, 434] on select "Please Select Ground Shipping (+$17.92) 3 Day Shipping Service (+$25.77) 2 Day …" at bounding box center [598, 452] width 343 height 36
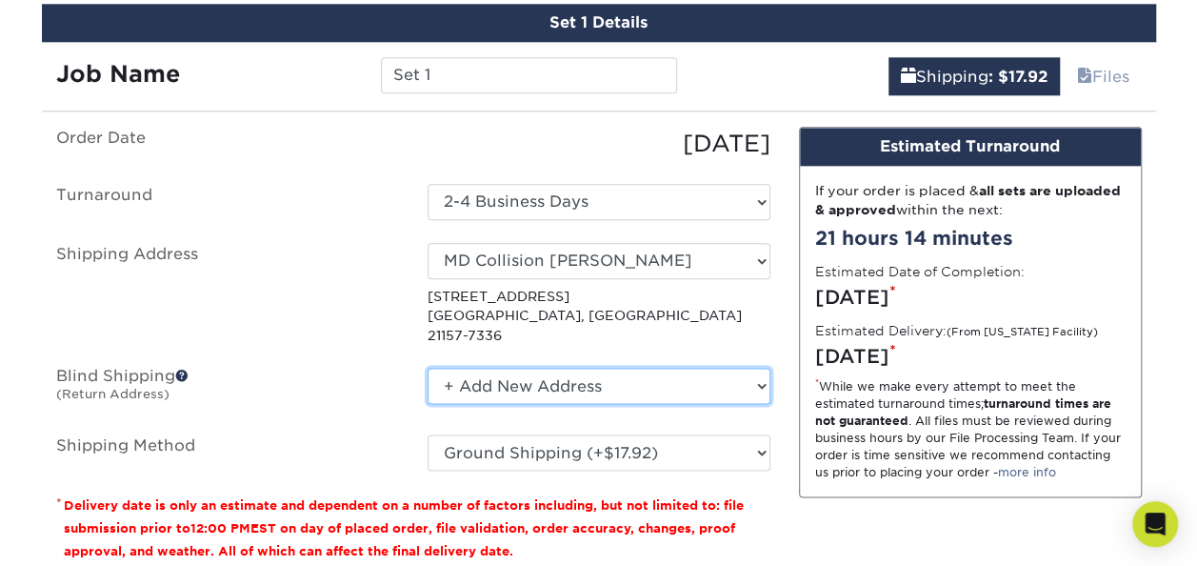
click at [514, 369] on select "No Blind Shipping + Add New Address" at bounding box center [598, 385] width 343 height 36
click at [508, 367] on select "No Blind Shipping + Add New Address" at bounding box center [598, 385] width 343 height 36
click at [427, 367] on select "No Blind Shipping + Add New Address" at bounding box center [598, 385] width 343 height 36
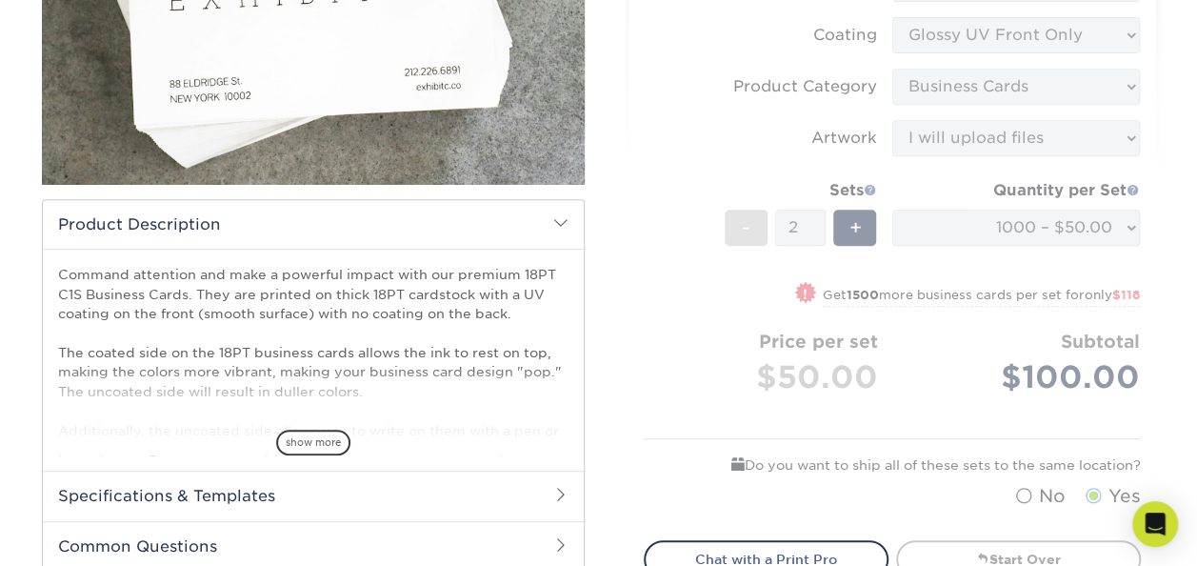
scroll to position [0, 0]
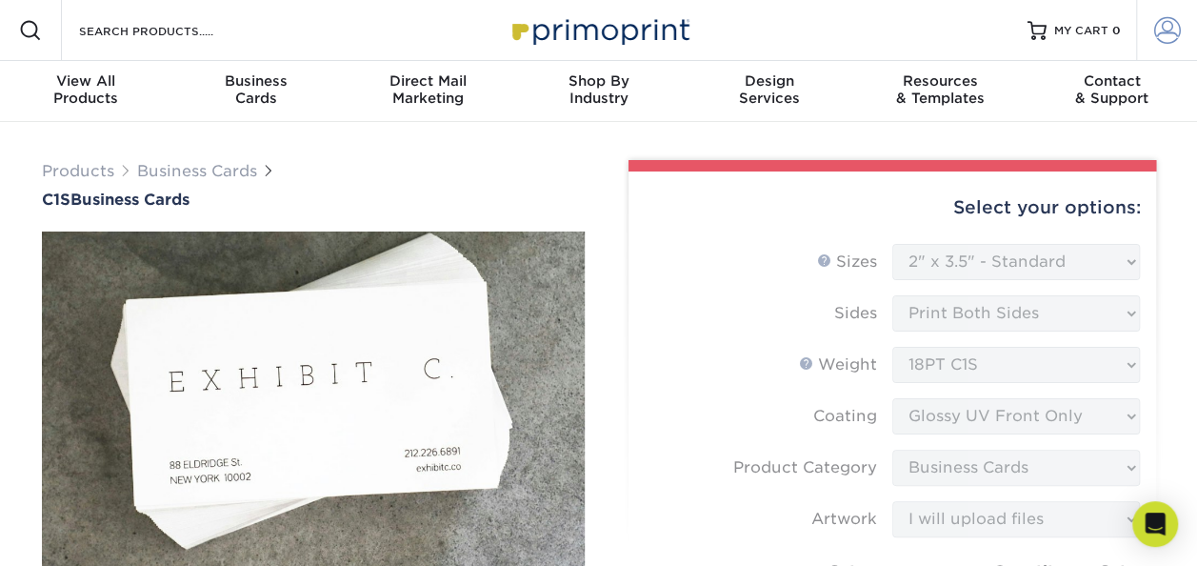
click at [1186, 23] on link "Account" at bounding box center [1166, 30] width 61 height 61
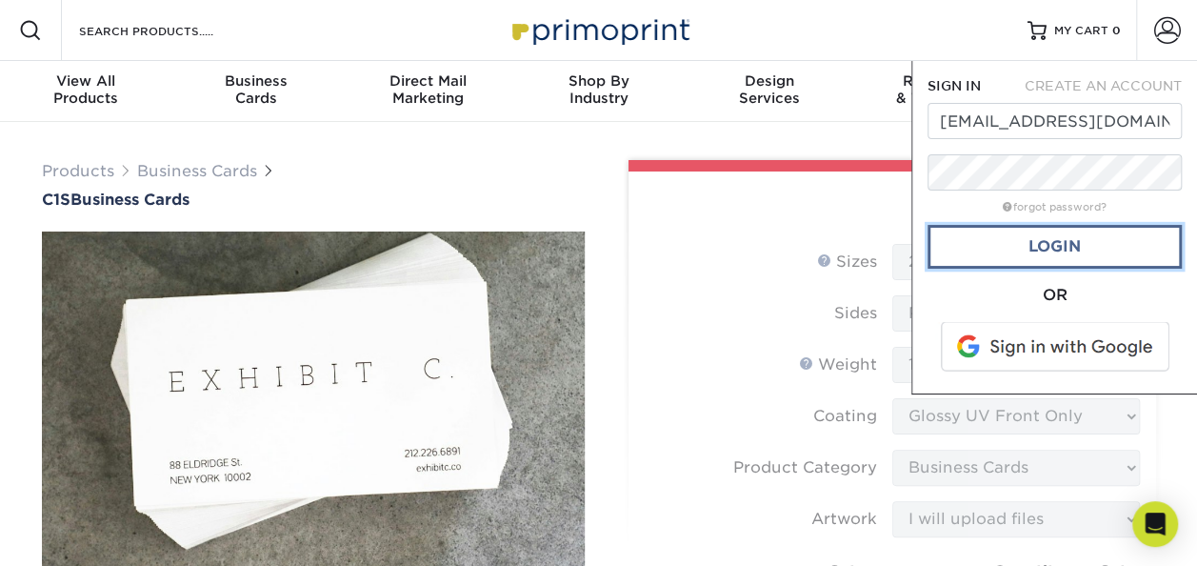
click at [1051, 251] on link "Login" at bounding box center [1054, 247] width 254 height 44
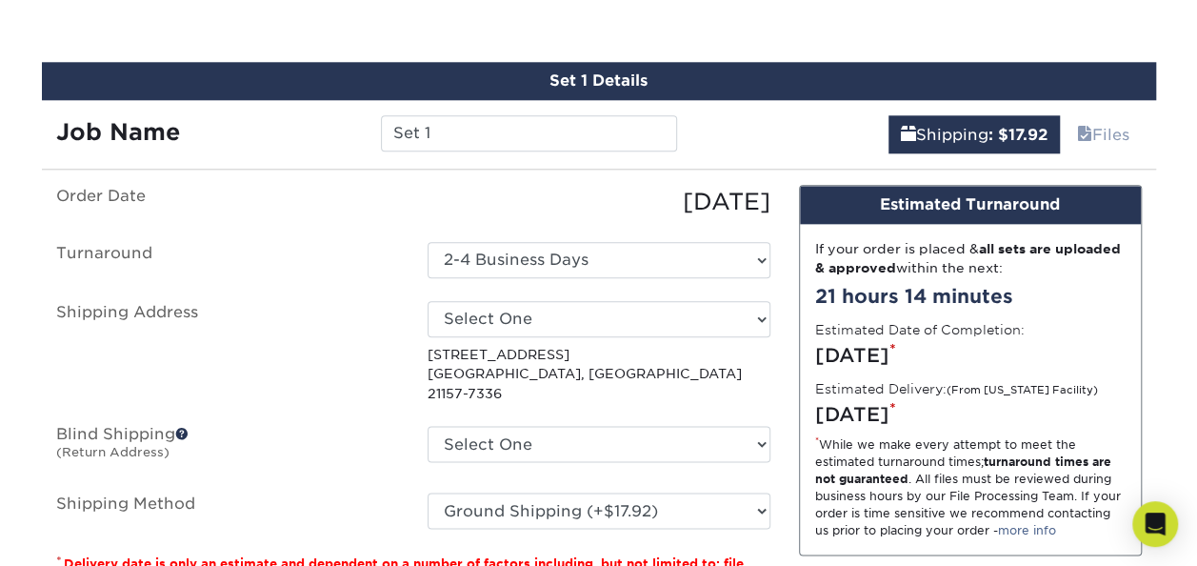
scroll to position [1238, 0]
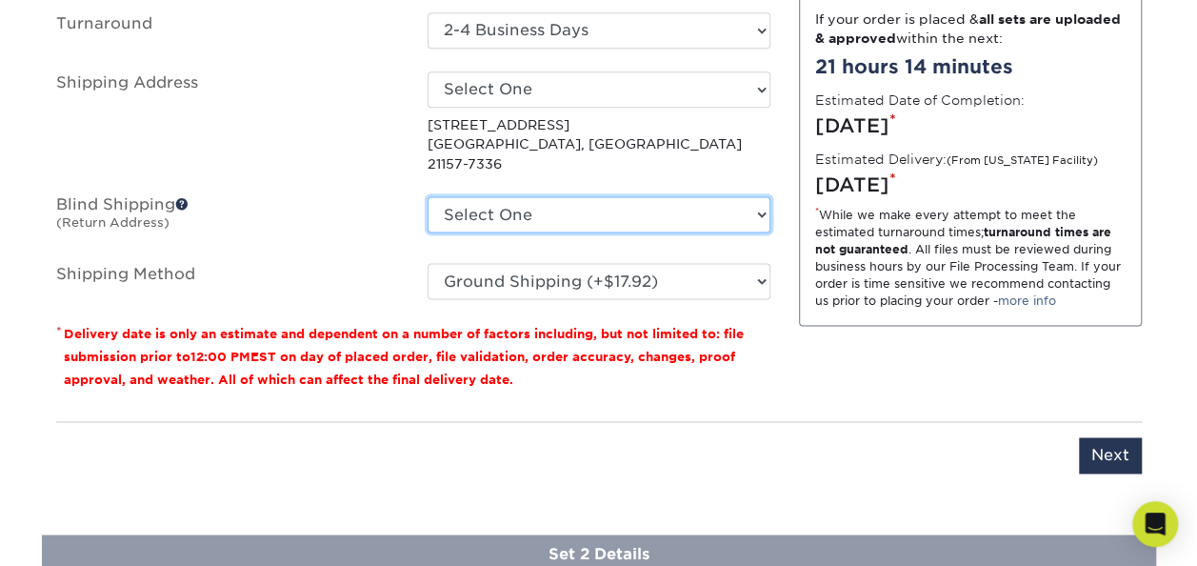
click at [495, 196] on select "Select One 1012 SPANGLER DR, WESTMINSTER, MD 1012 Spangler Dr, Westminster, MD …" at bounding box center [598, 214] width 343 height 36
select select "118314"
click at [427, 196] on select "Select One 1012 SPANGLER DR, WESTMINSTER, MD 1012 Spangler Dr, Westminster, MD …" at bounding box center [598, 214] width 343 height 36
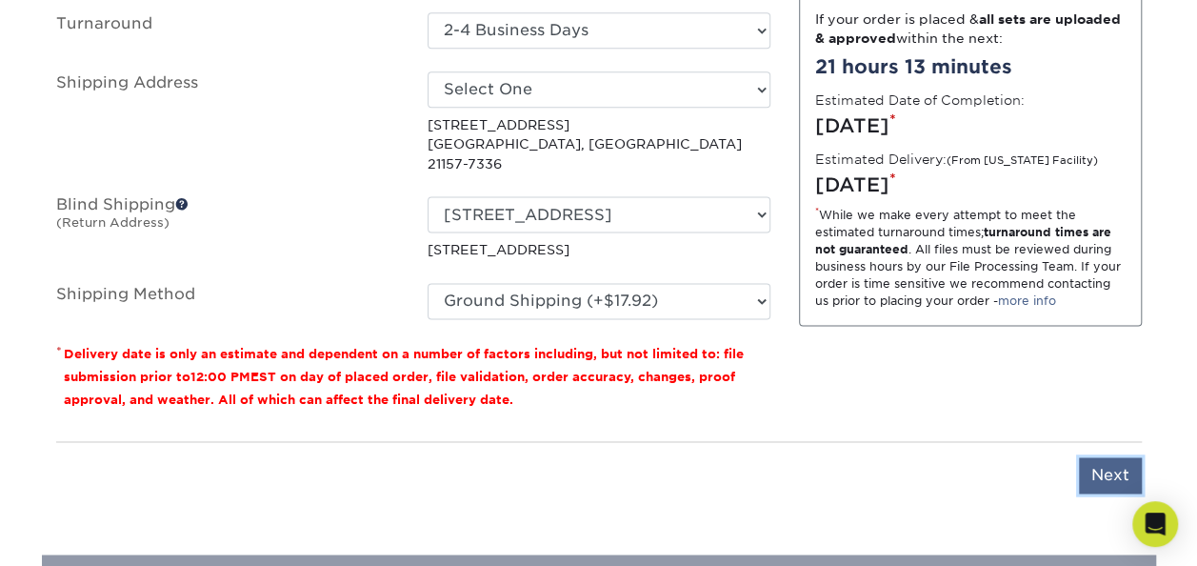
click at [1114, 457] on input "Next" at bounding box center [1110, 475] width 63 height 36
type input "Next"
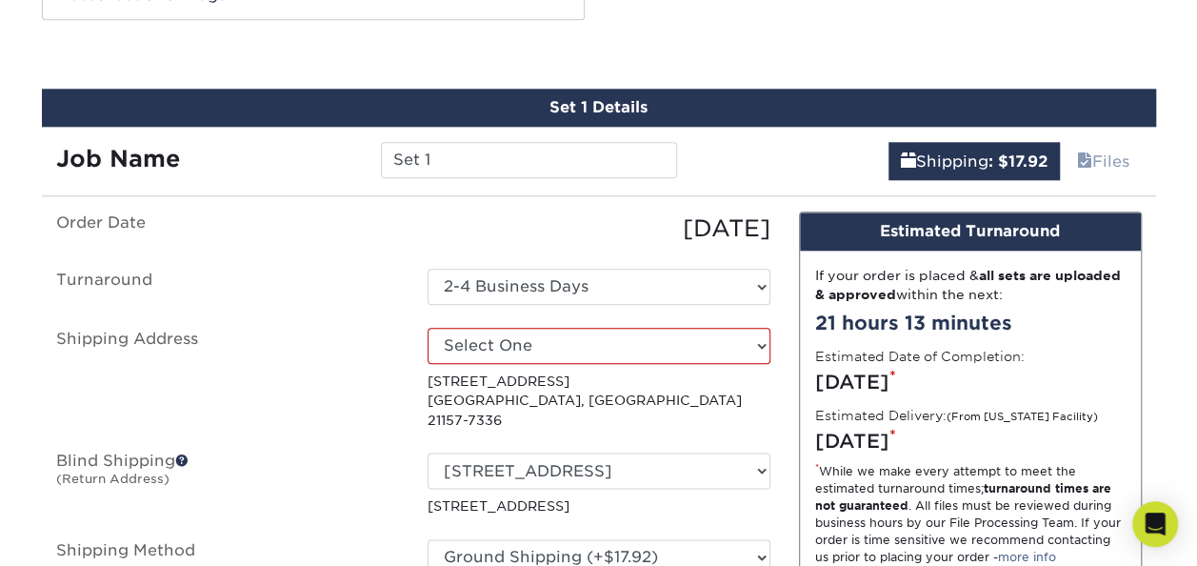
scroll to position [857, 0]
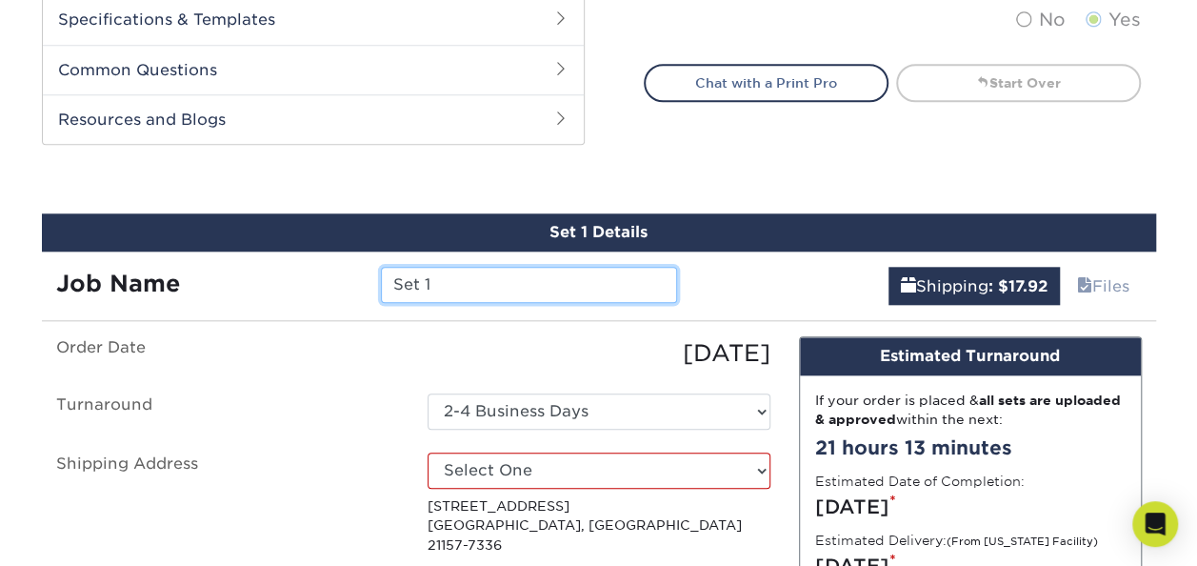
click at [486, 283] on input "Set 1" at bounding box center [529, 285] width 296 height 36
type input "S"
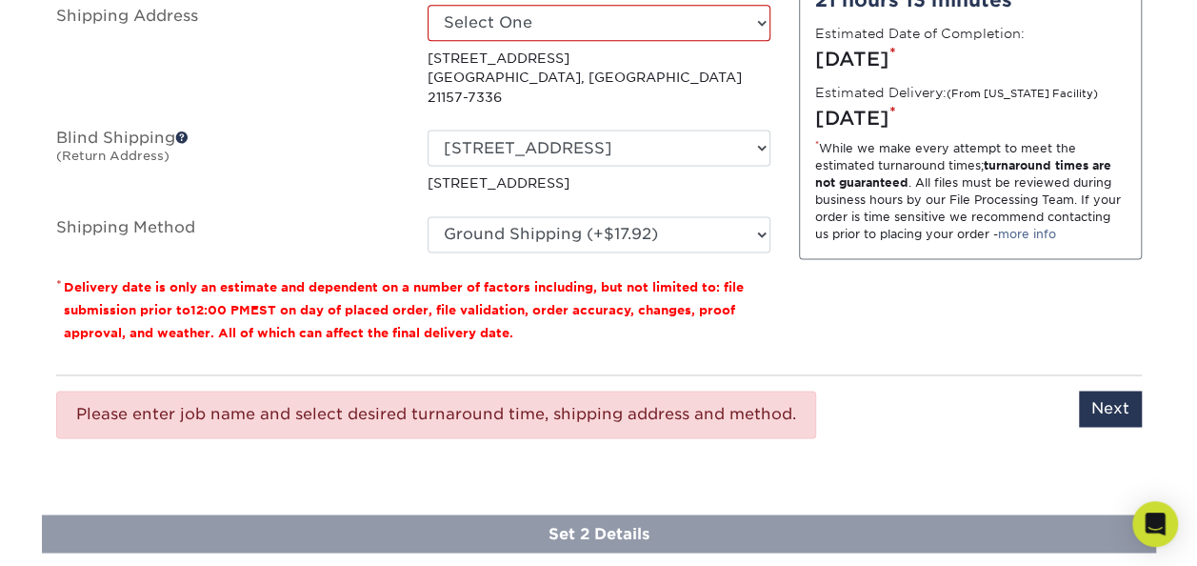
scroll to position [1523, 0]
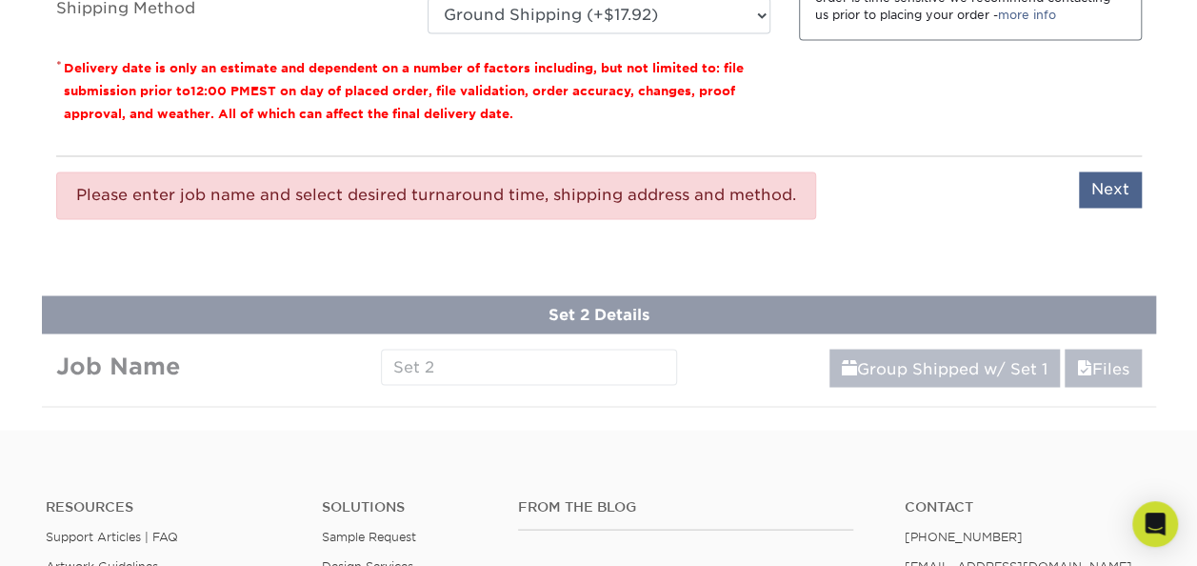
type input "MD Collision [PERSON_NAME] [PERSON_NAME]"
click at [1106, 173] on input "Next" at bounding box center [1110, 189] width 63 height 36
type input "Next"
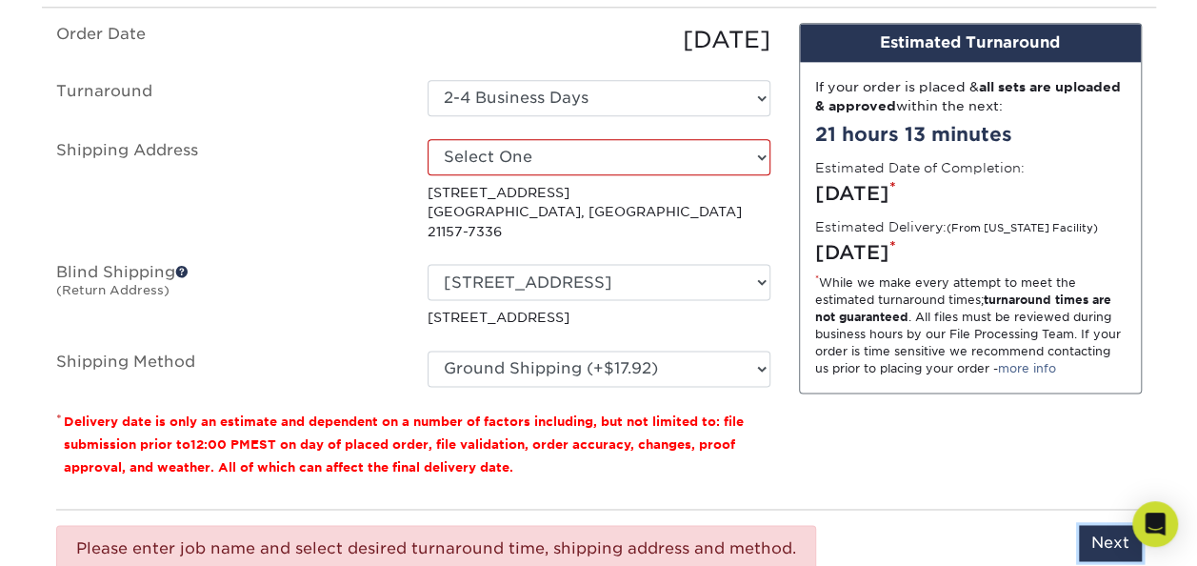
scroll to position [1142, 0]
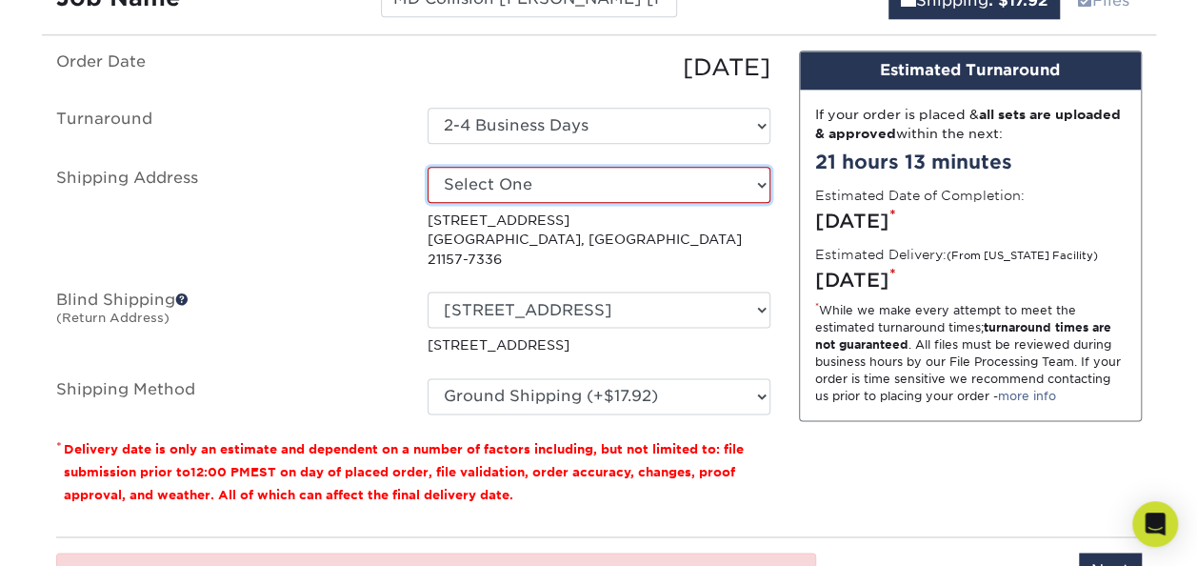
click at [495, 170] on select "Select One 1012 SPANGLER DR, WESTMINSTER, MD 1012 Spangler Dr, Westminster, MD …" at bounding box center [598, 185] width 343 height 36
select select "281980"
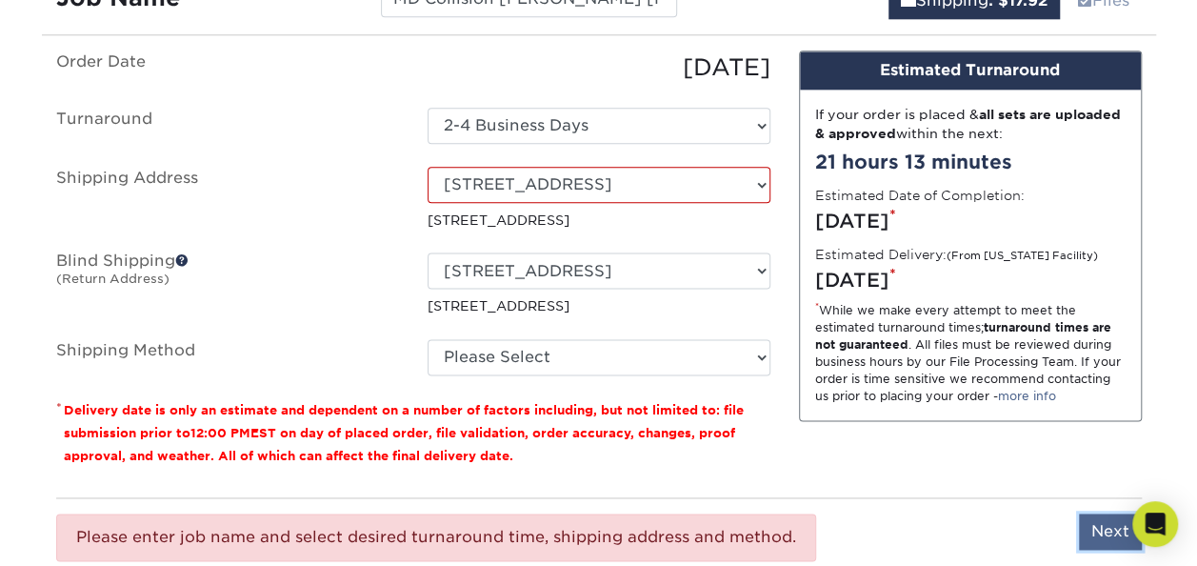
click at [1108, 530] on input "Next" at bounding box center [1110, 531] width 63 height 36
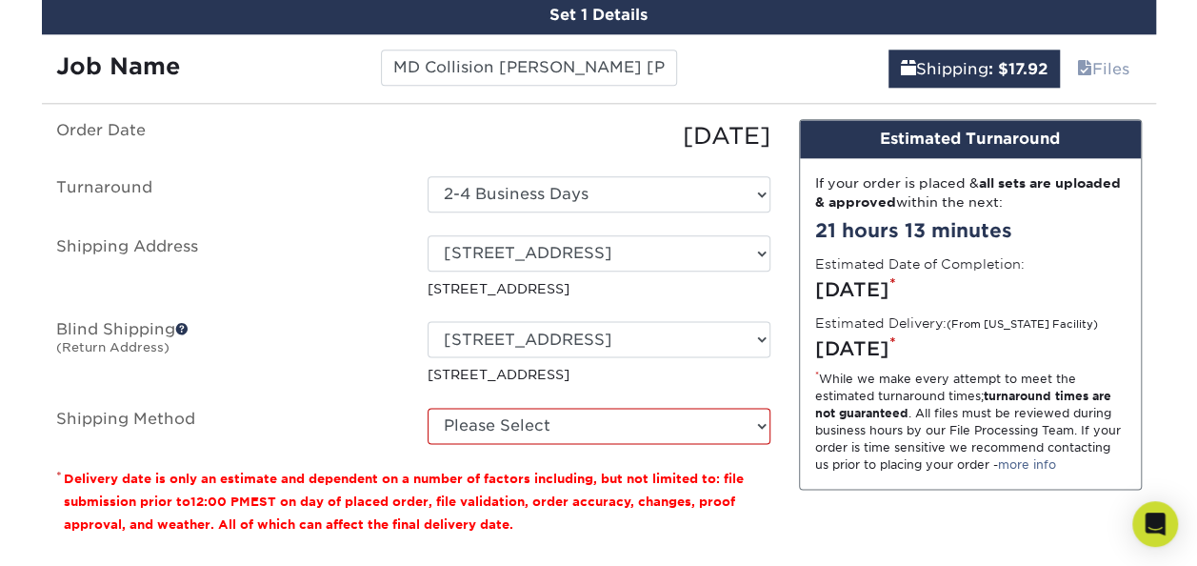
scroll to position [1333, 0]
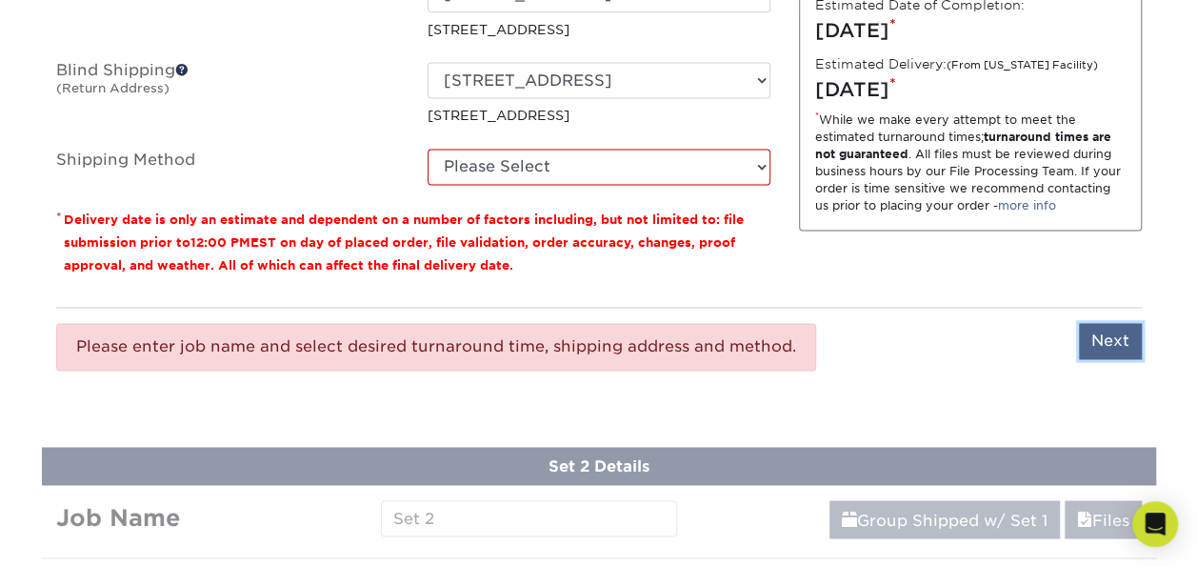
click at [1116, 343] on input "Next" at bounding box center [1110, 341] width 63 height 36
type input "Next"
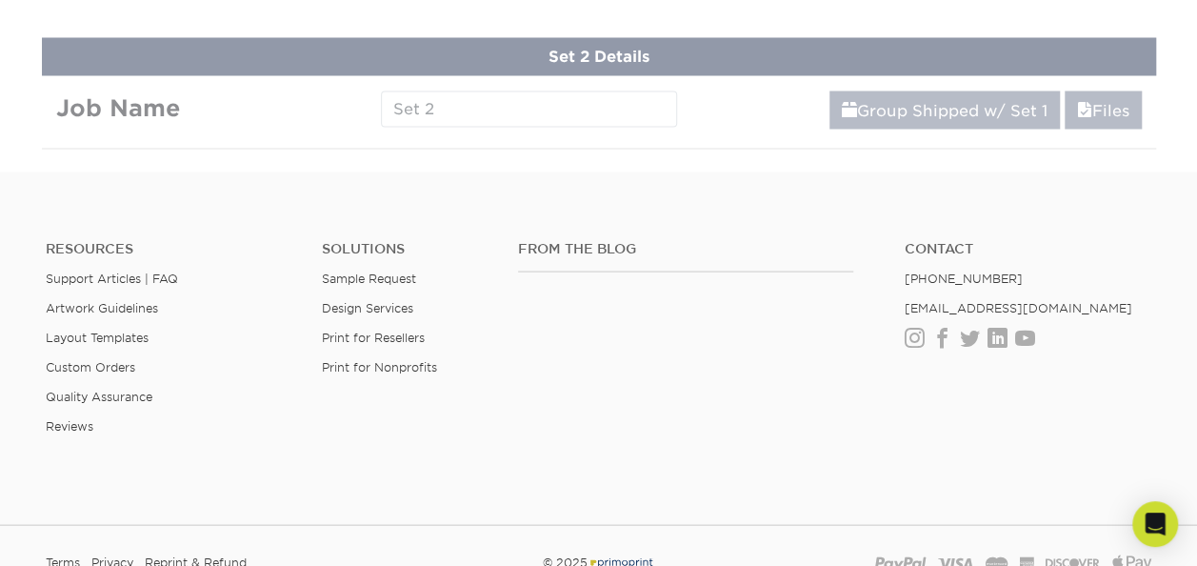
scroll to position [1714, 0]
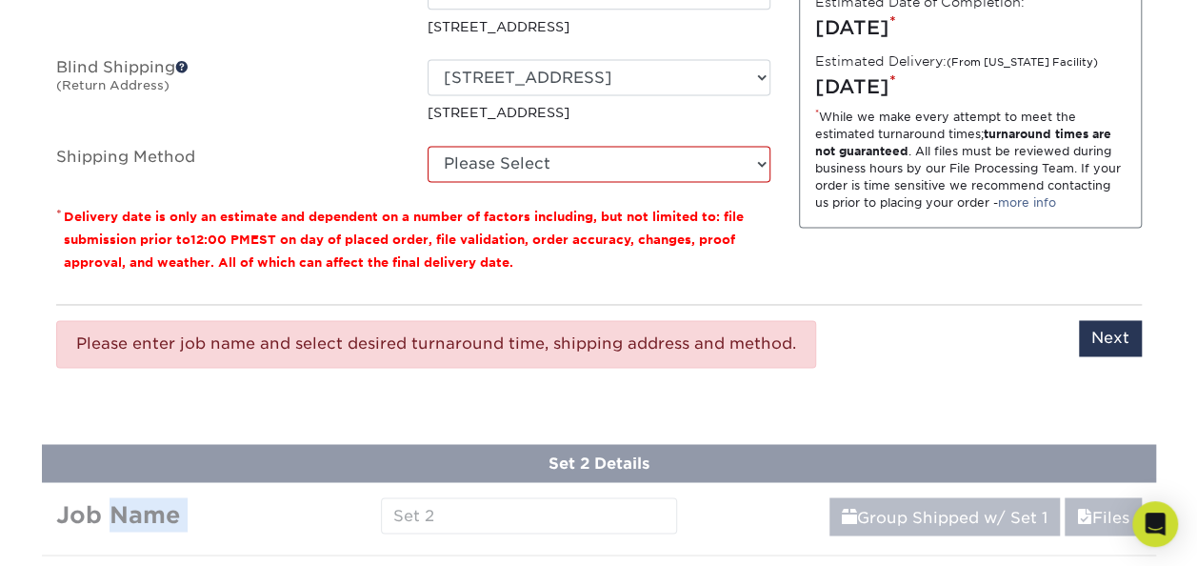
scroll to position [1333, 0]
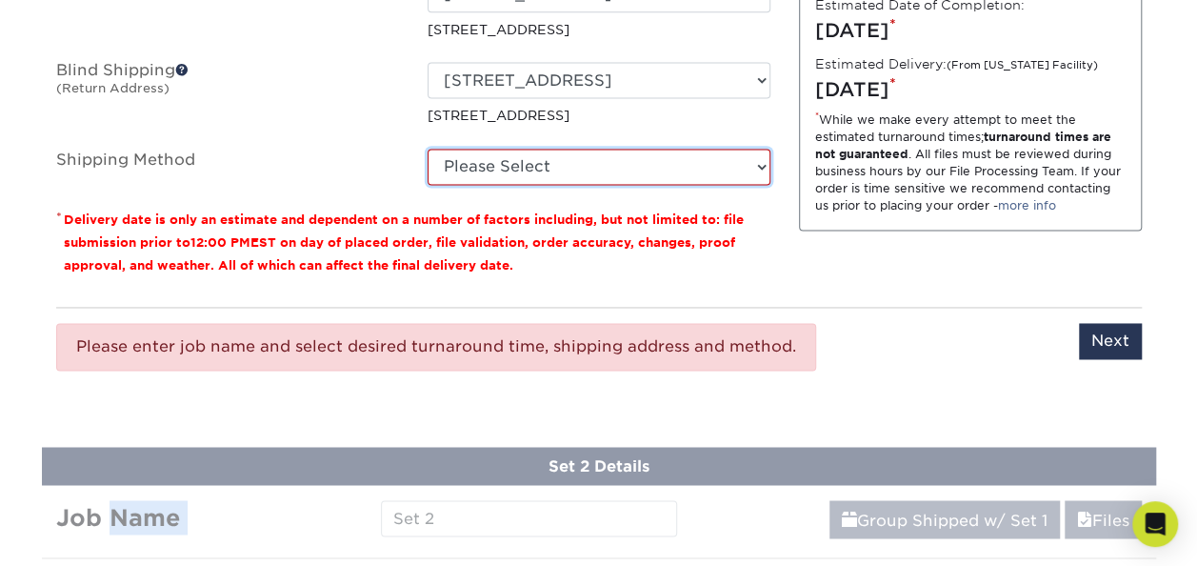
click at [460, 160] on select "Please Select Ground Shipping (+$17.92) 3 Day Shipping Service (+$25.77) 2 Day …" at bounding box center [598, 167] width 343 height 36
select select "03"
click at [427, 149] on select "Please Select Ground Shipping (+$17.92) 3 Day Shipping Service (+$25.77) 2 Day …" at bounding box center [598, 167] width 343 height 36
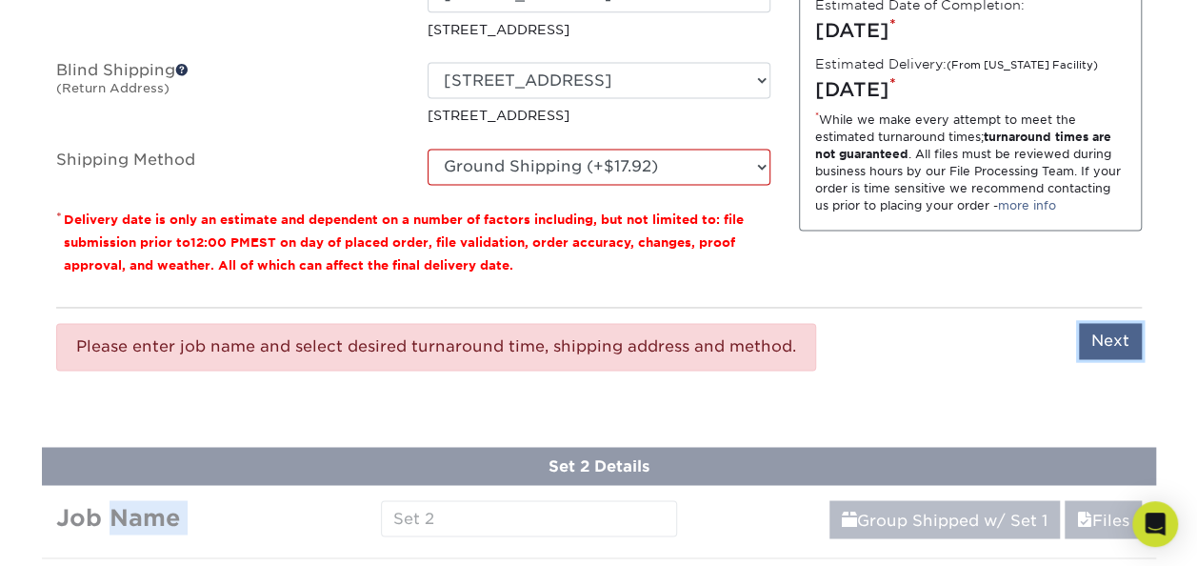
click at [1097, 329] on input "Next" at bounding box center [1110, 341] width 63 height 36
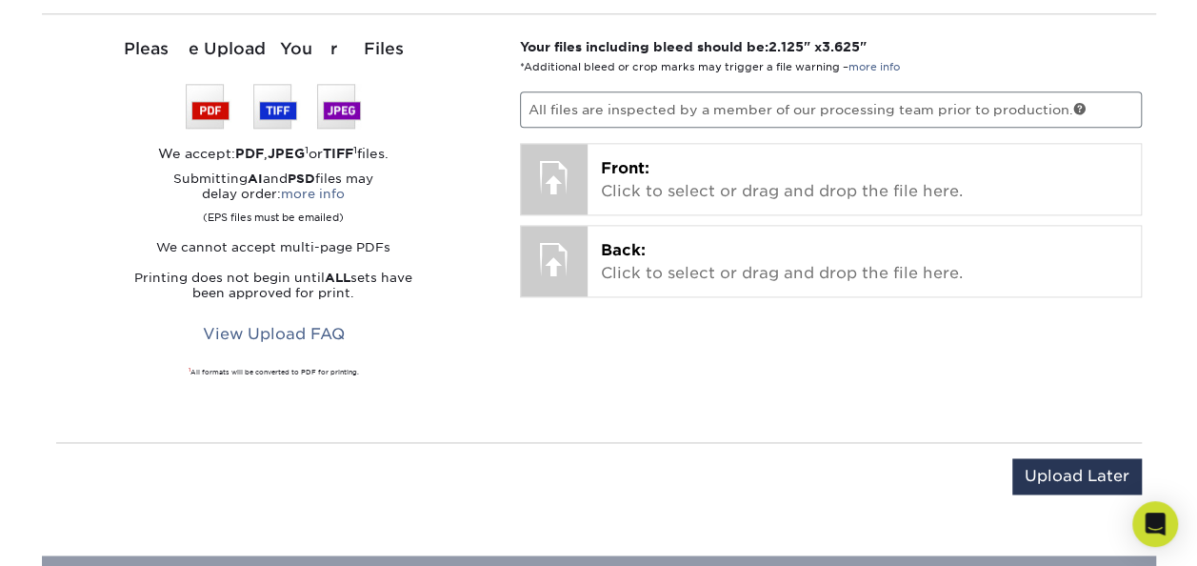
scroll to position [1047, 0]
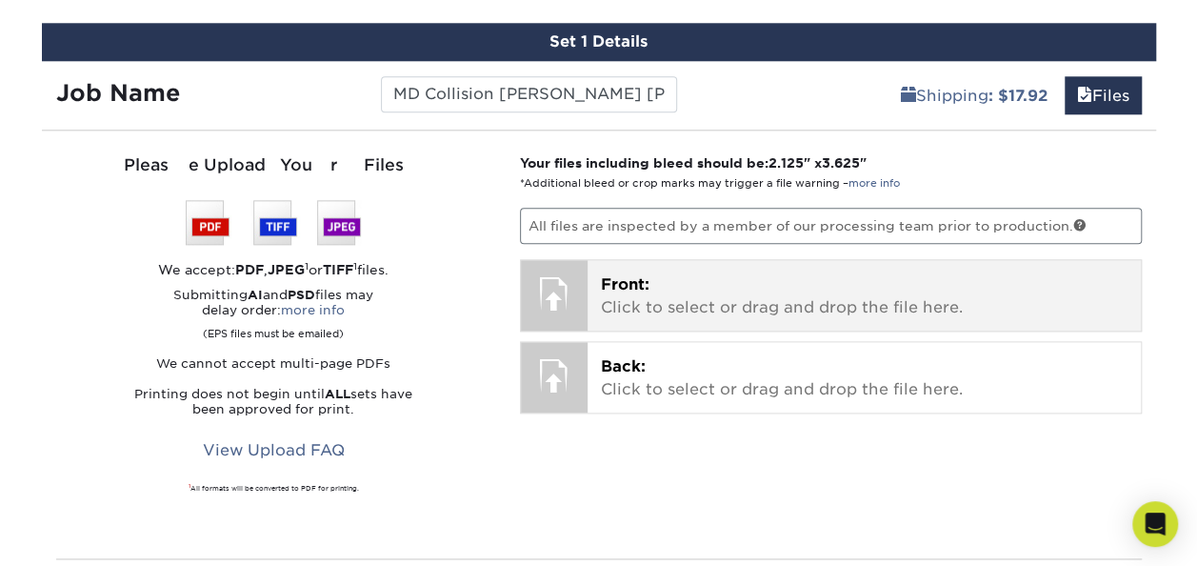
click at [718, 313] on p "Front: Click to select or drag and drop the file here." at bounding box center [864, 296] width 526 height 46
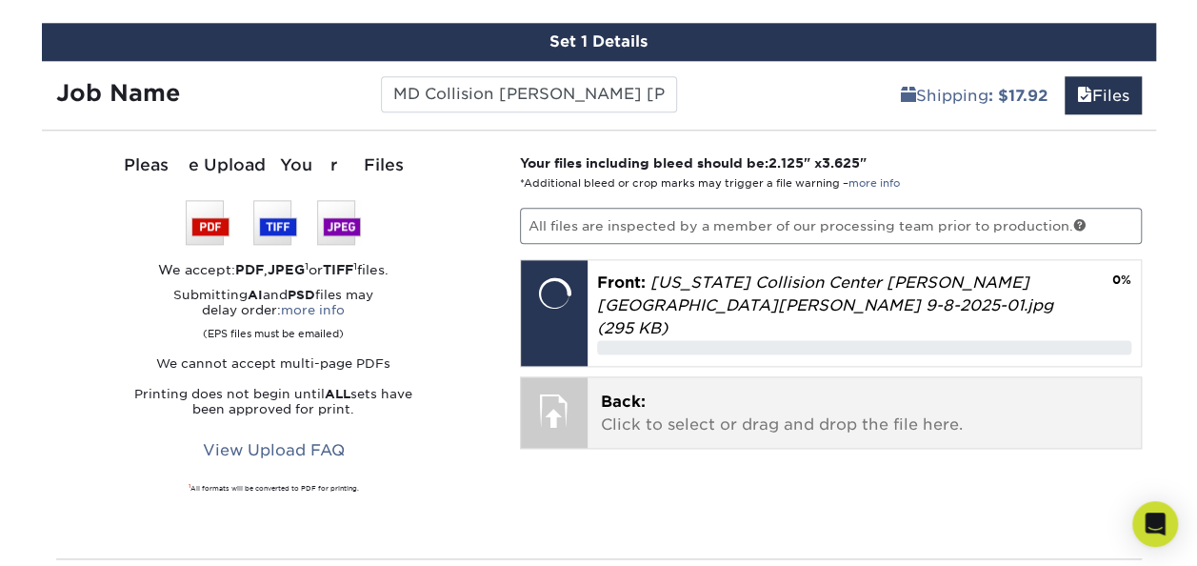
click at [806, 390] on p "Back: Click to select or drag and drop the file here." at bounding box center [864, 413] width 526 height 46
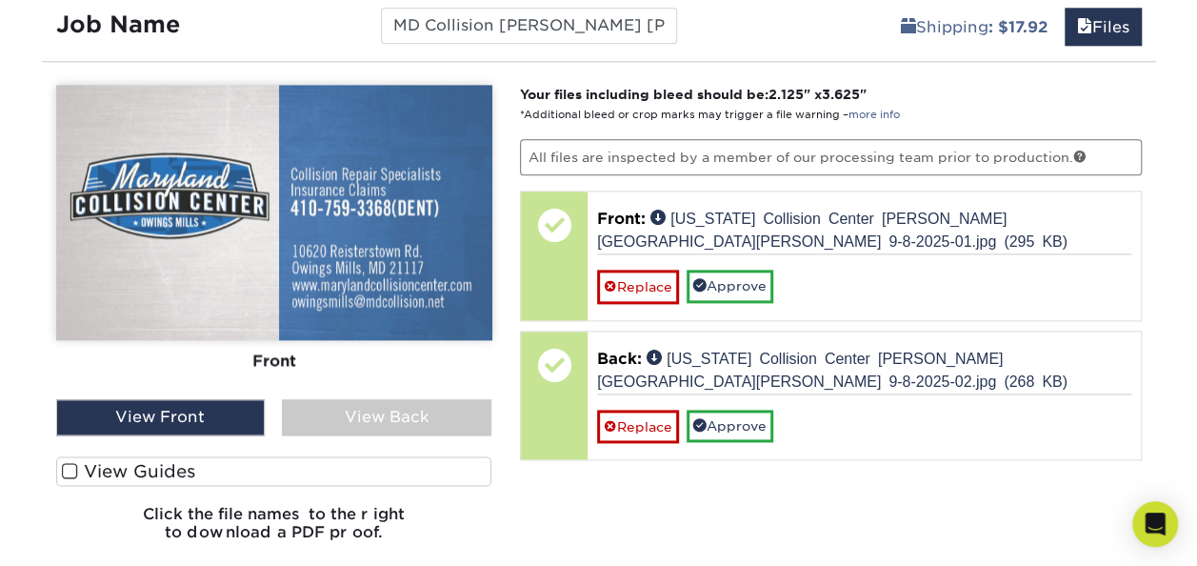
scroll to position [1142, 0]
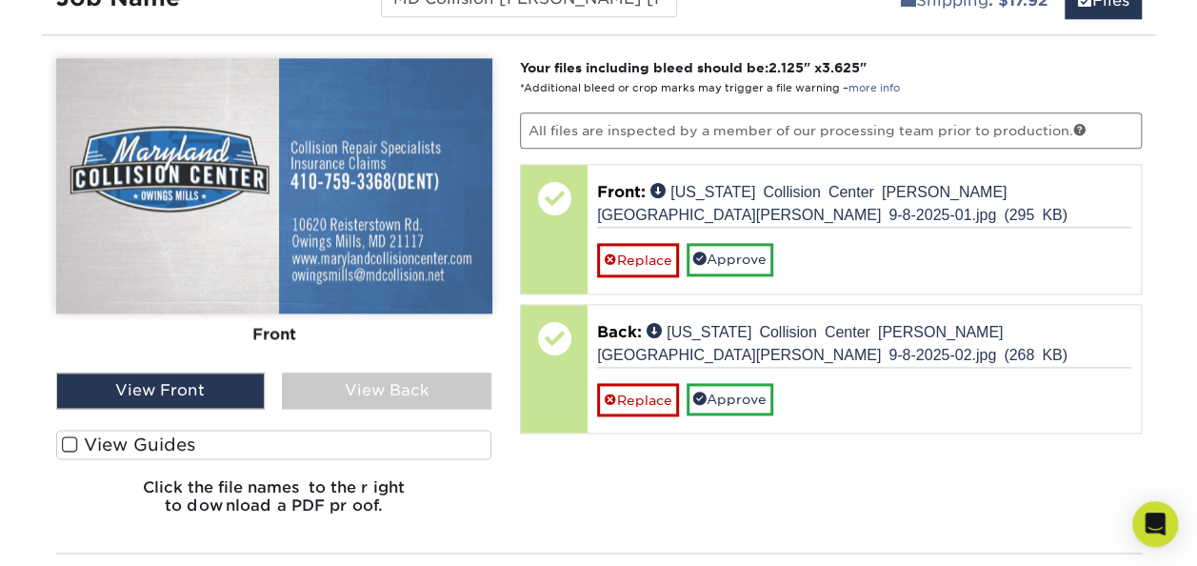
click at [74, 435] on span at bounding box center [70, 444] width 16 height 18
click at [0, 0] on input "View Guides" at bounding box center [0, 0] width 0 height 0
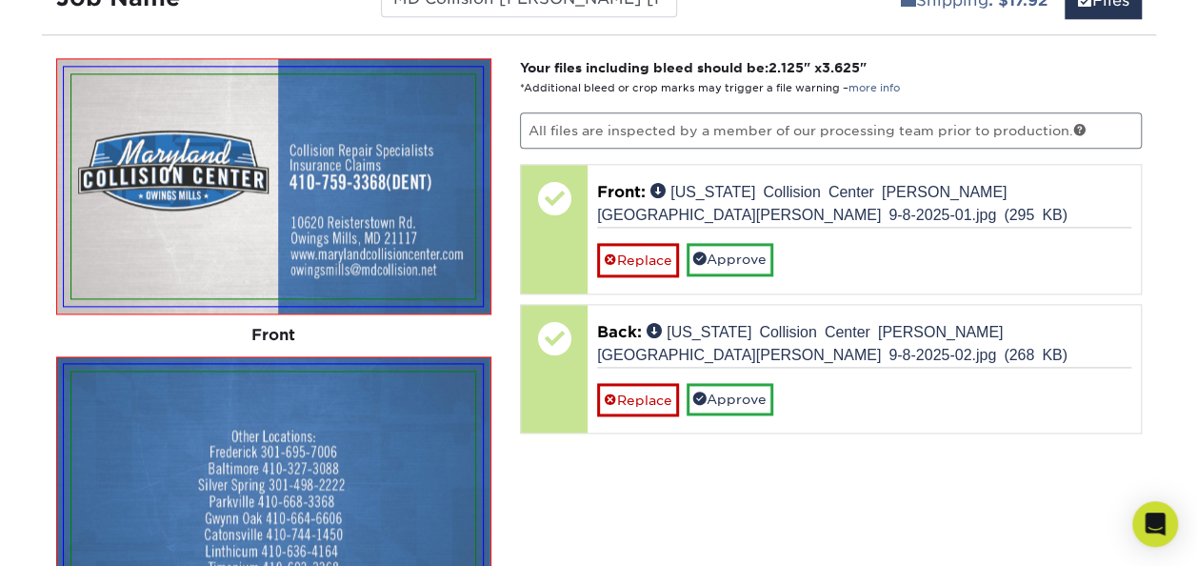
scroll to position [1333, 0]
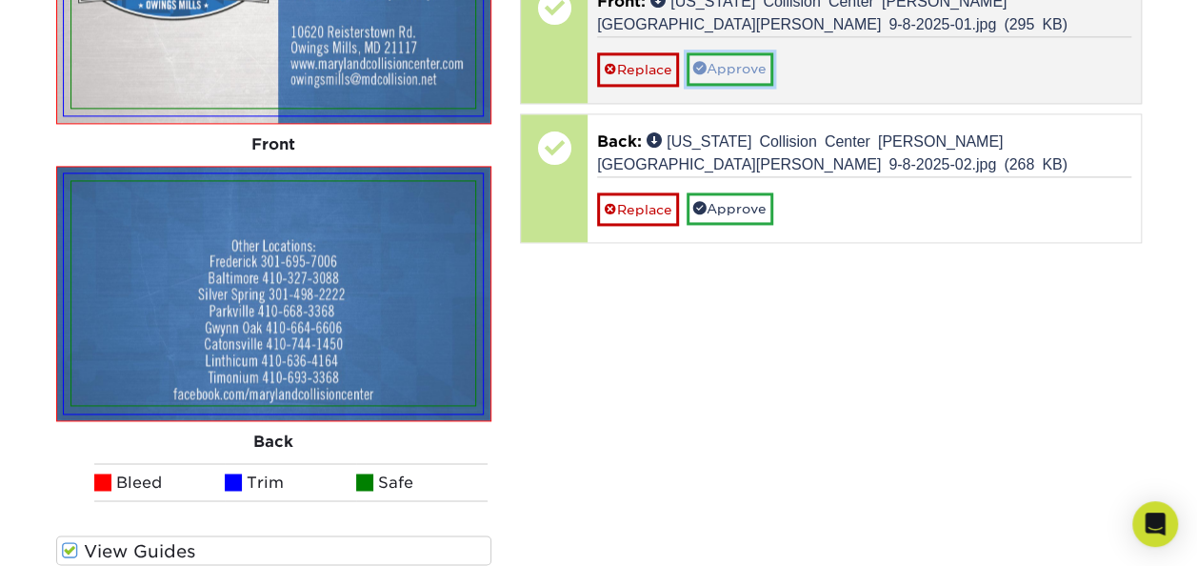
click at [732, 61] on link "Approve" at bounding box center [729, 68] width 87 height 32
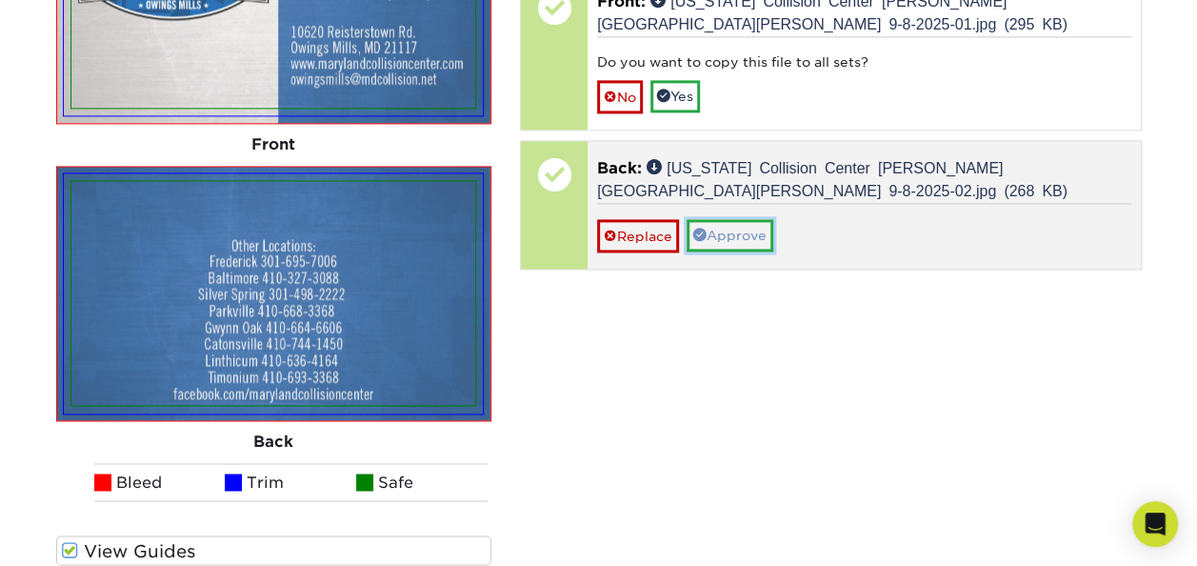
click at [716, 219] on link "Approve" at bounding box center [729, 235] width 87 height 32
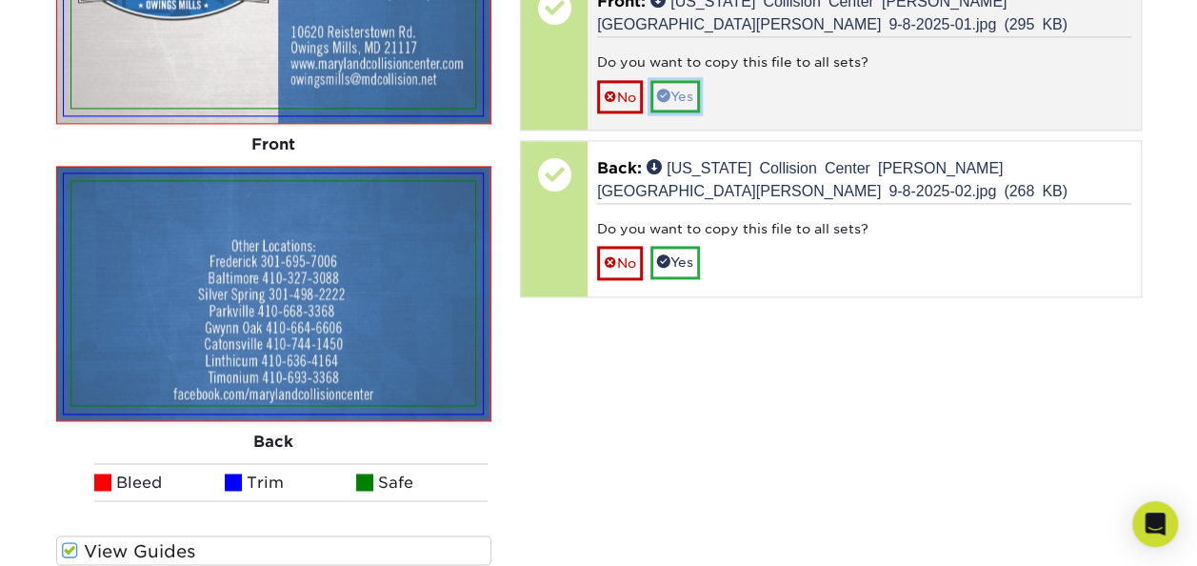
click at [689, 99] on link "Yes" at bounding box center [675, 96] width 50 height 32
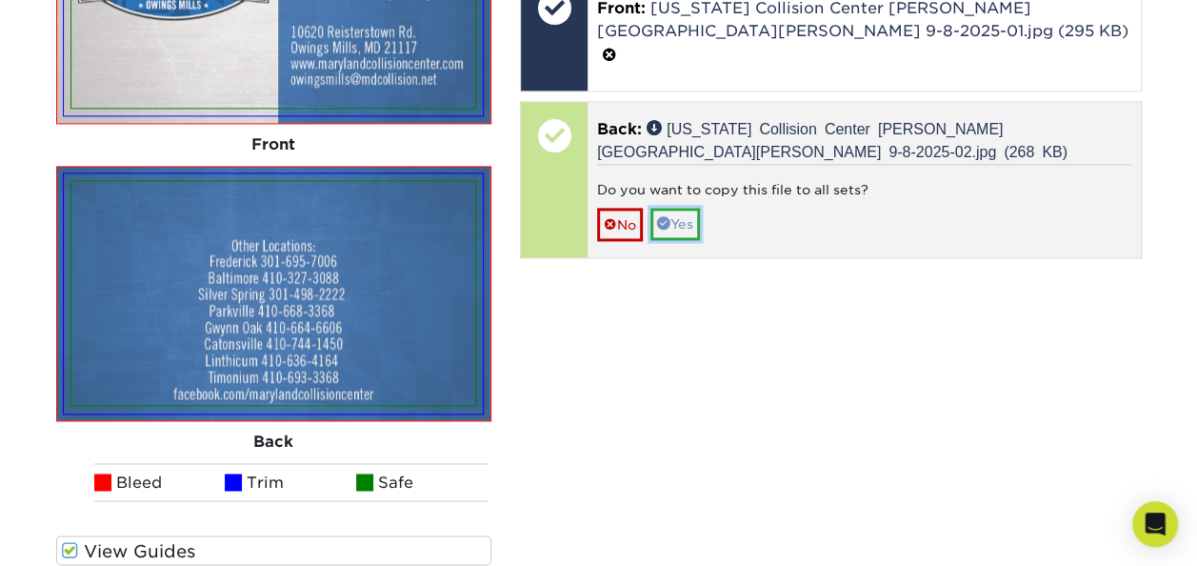
click at [684, 208] on link "Yes" at bounding box center [675, 224] width 50 height 32
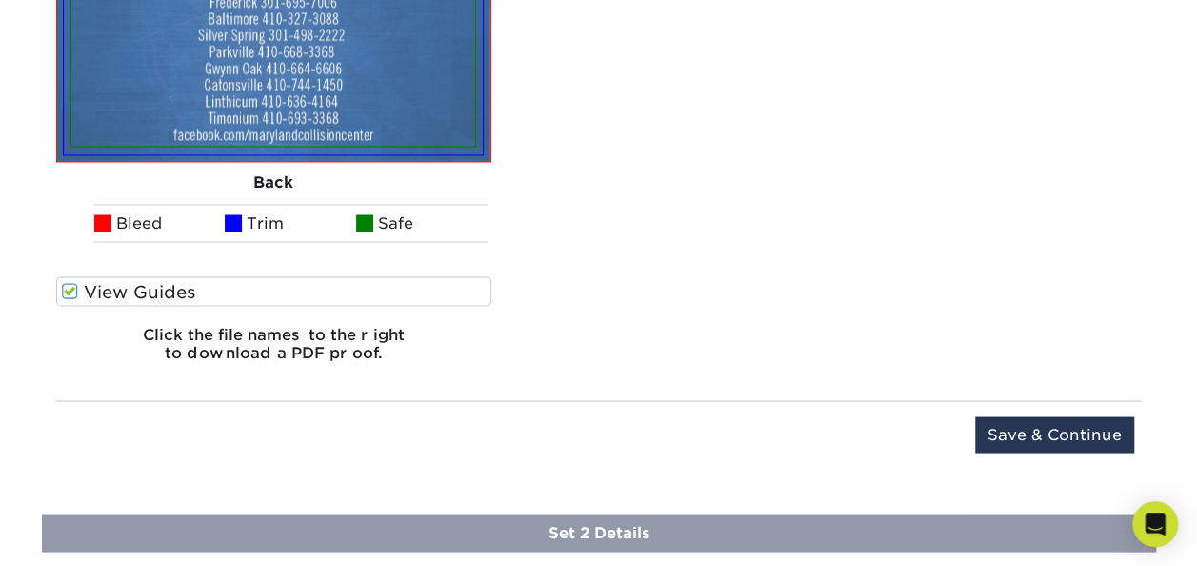
scroll to position [1714, 0]
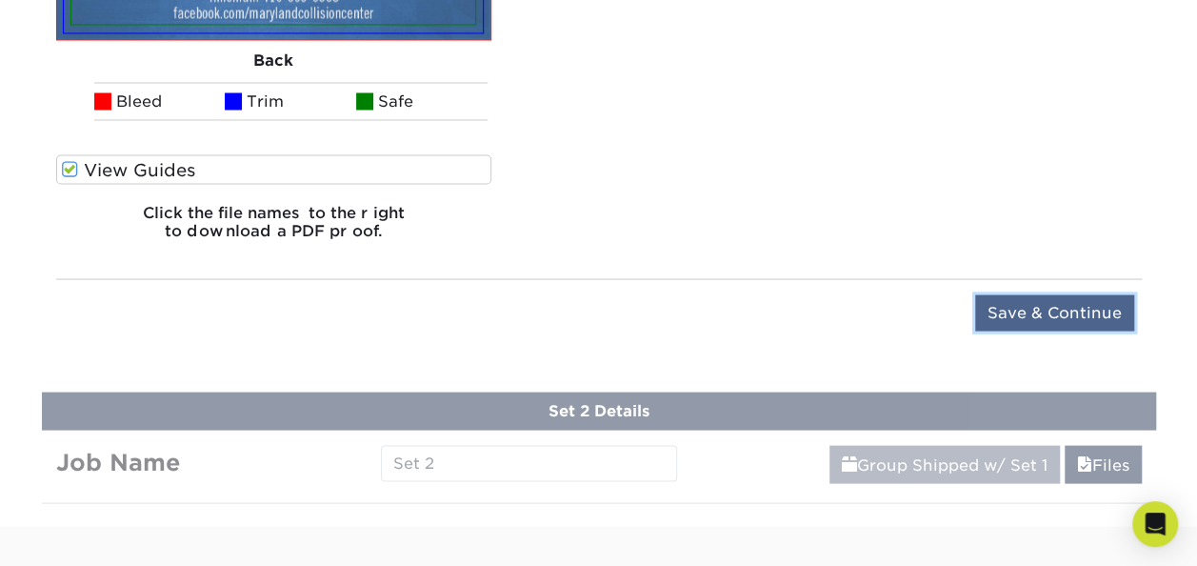
click at [1011, 308] on input "Save & Continue" at bounding box center [1054, 312] width 159 height 36
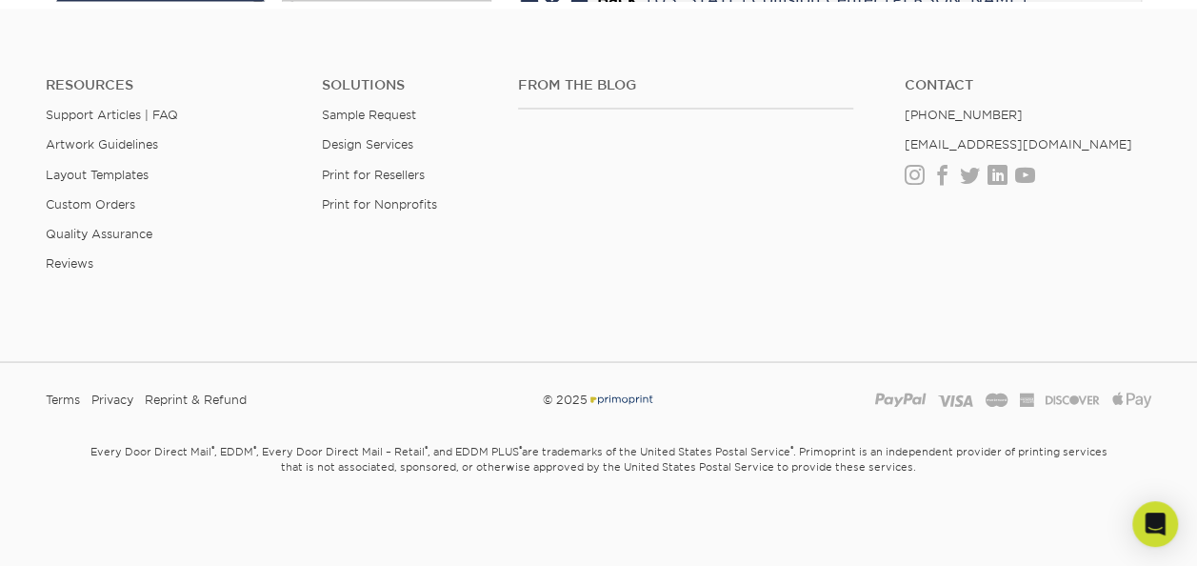
scroll to position [1001, 0]
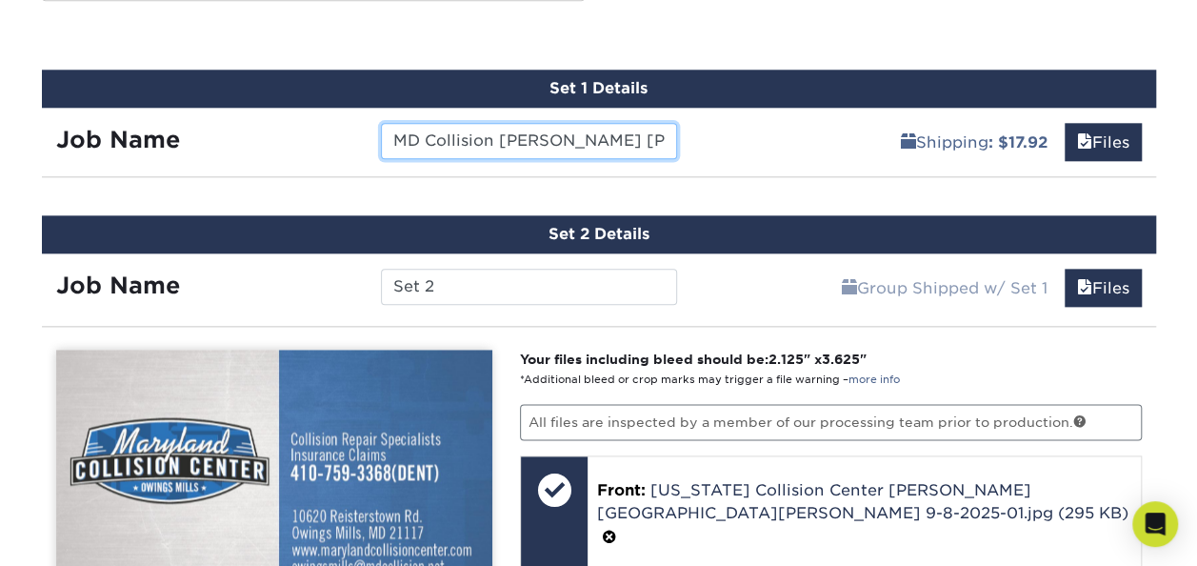
drag, startPoint x: 427, startPoint y: 128, endPoint x: 302, endPoint y: 131, distance: 124.8
click at [310, 130] on div "Job Name MD Collision Owings Mills" at bounding box center [367, 141] width 650 height 36
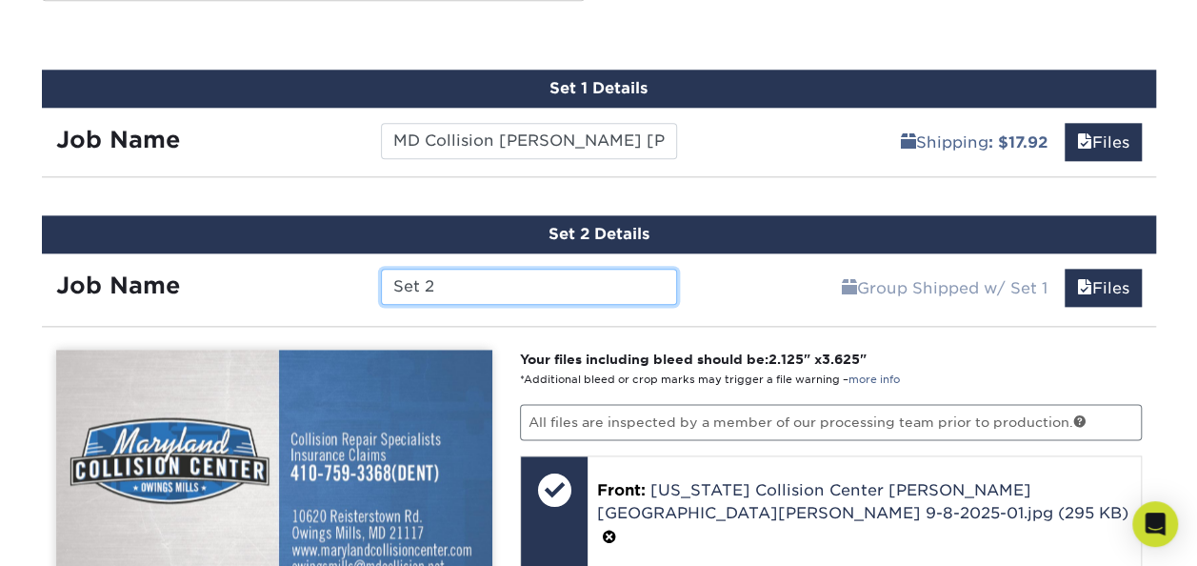
drag, startPoint x: 472, startPoint y: 289, endPoint x: 331, endPoint y: 297, distance: 141.1
click at [331, 297] on div "Job Name Set 2" at bounding box center [367, 286] width 650 height 36
paste input "MD Collision [PERSON_NAME] [PERSON_NAME]"
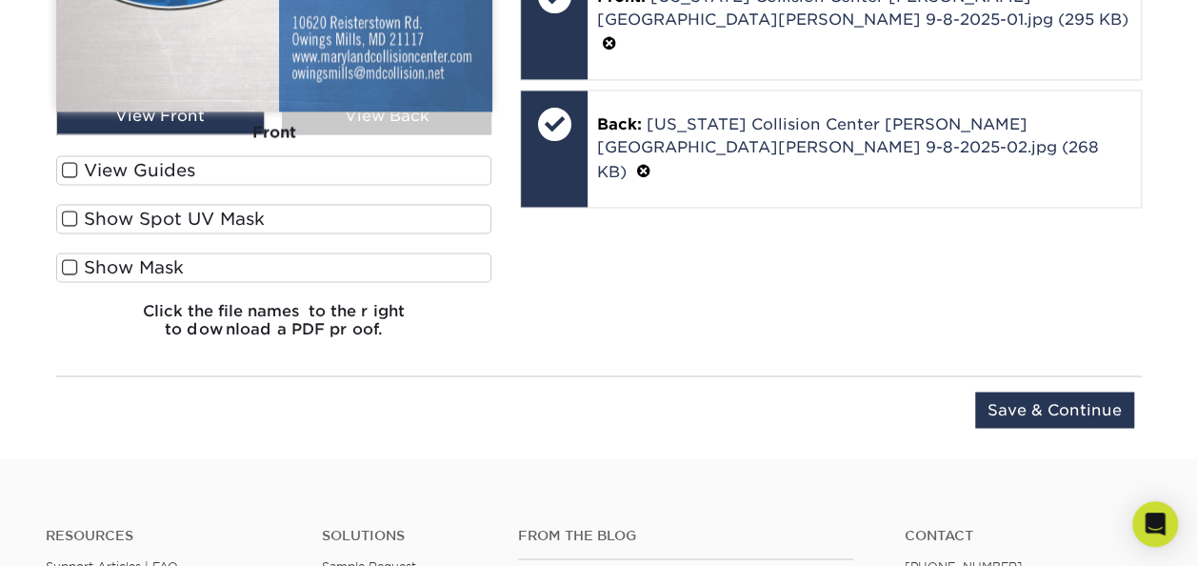
scroll to position [1667, 0]
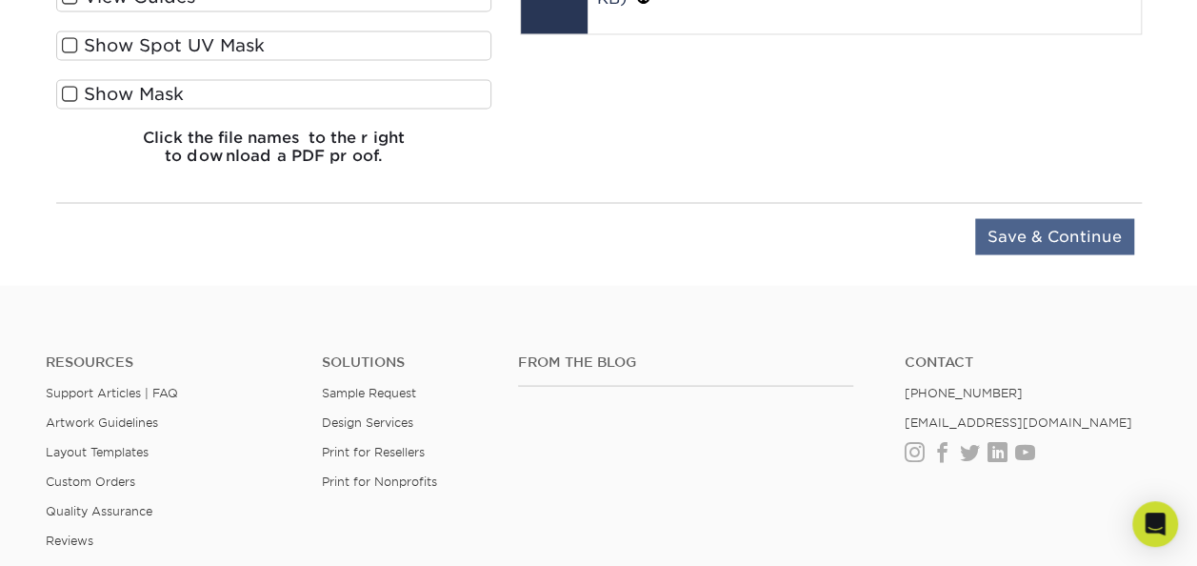
type input "MD Collision [PERSON_NAME] [PERSON_NAME]"
click at [1057, 236] on input "Save & Continue" at bounding box center [1054, 236] width 159 height 36
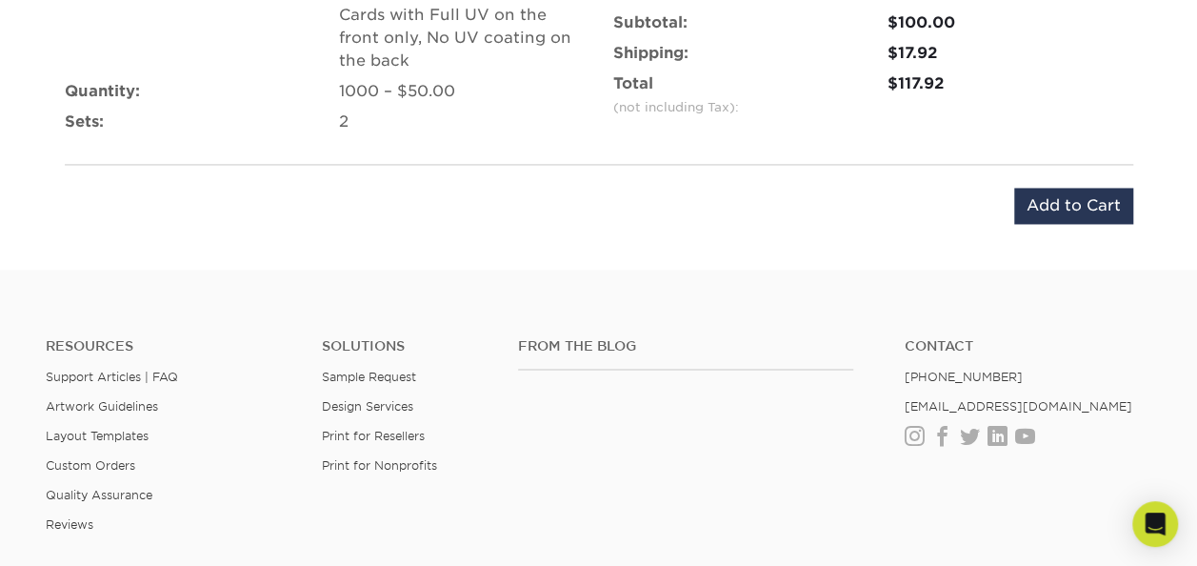
scroll to position [1428, 0]
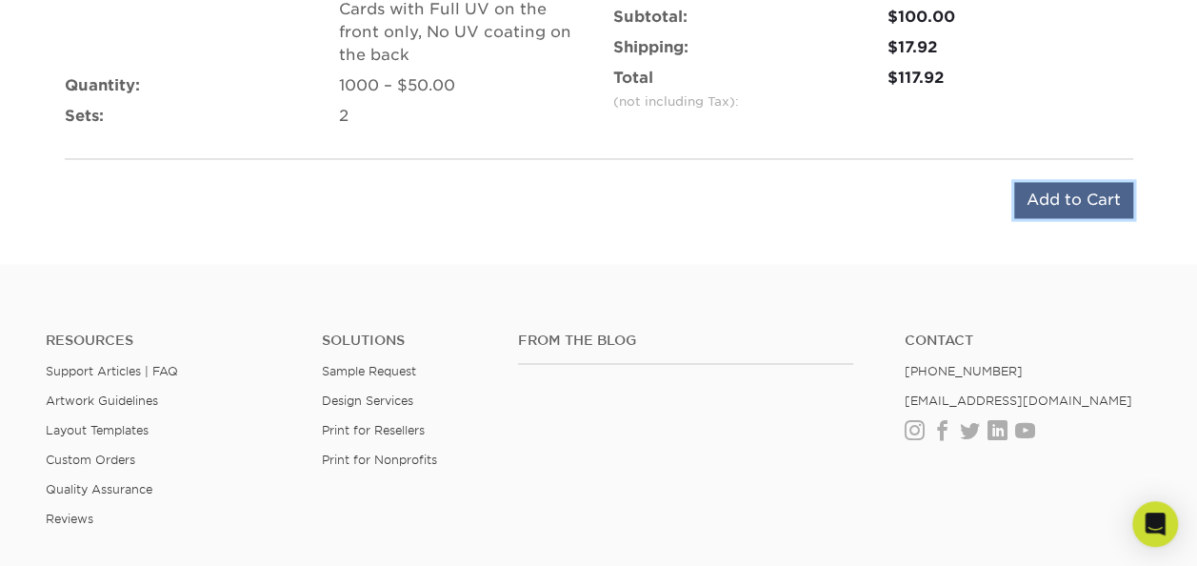
click at [1057, 196] on input "Add to Cart" at bounding box center [1073, 200] width 119 height 36
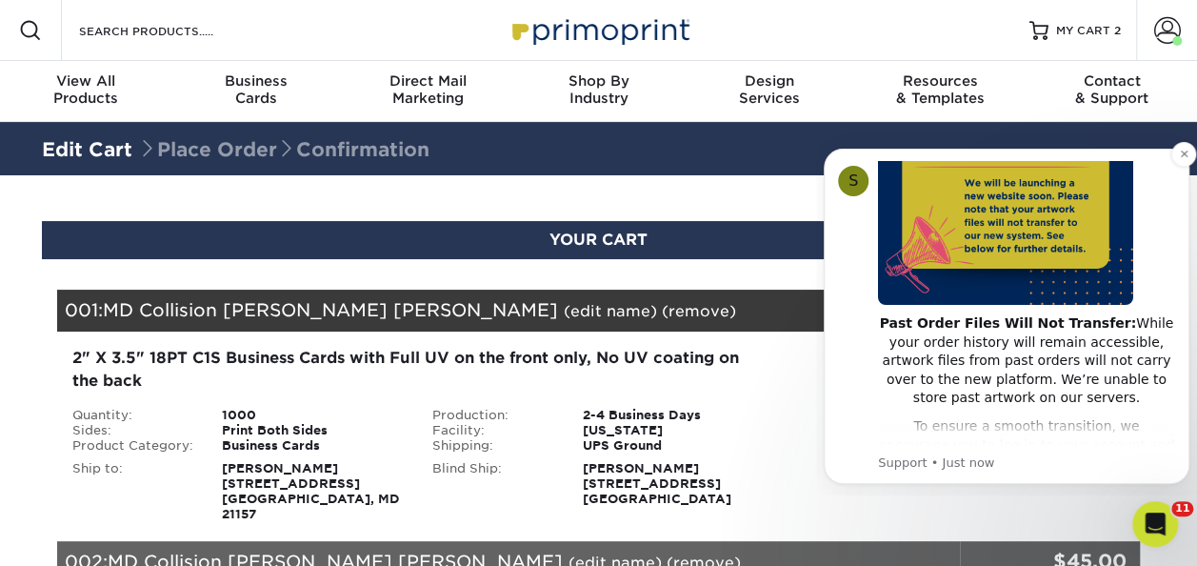
scroll to position [286, 0]
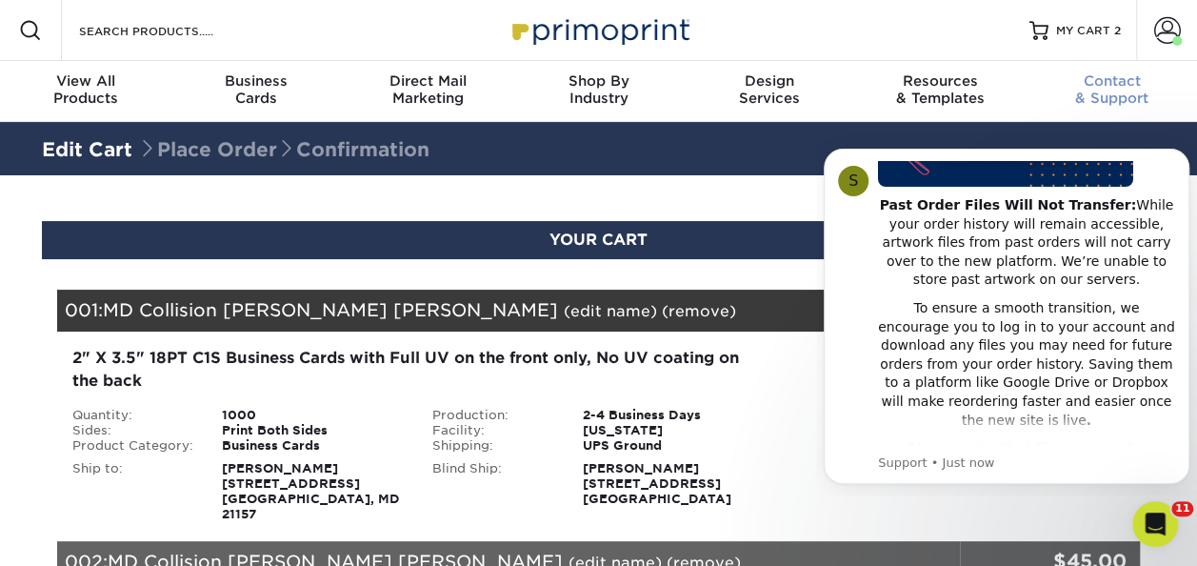
click at [1148, 104] on div "Contact & Support" at bounding box center [1110, 89] width 171 height 34
click at [1159, 40] on span at bounding box center [1167, 30] width 27 height 27
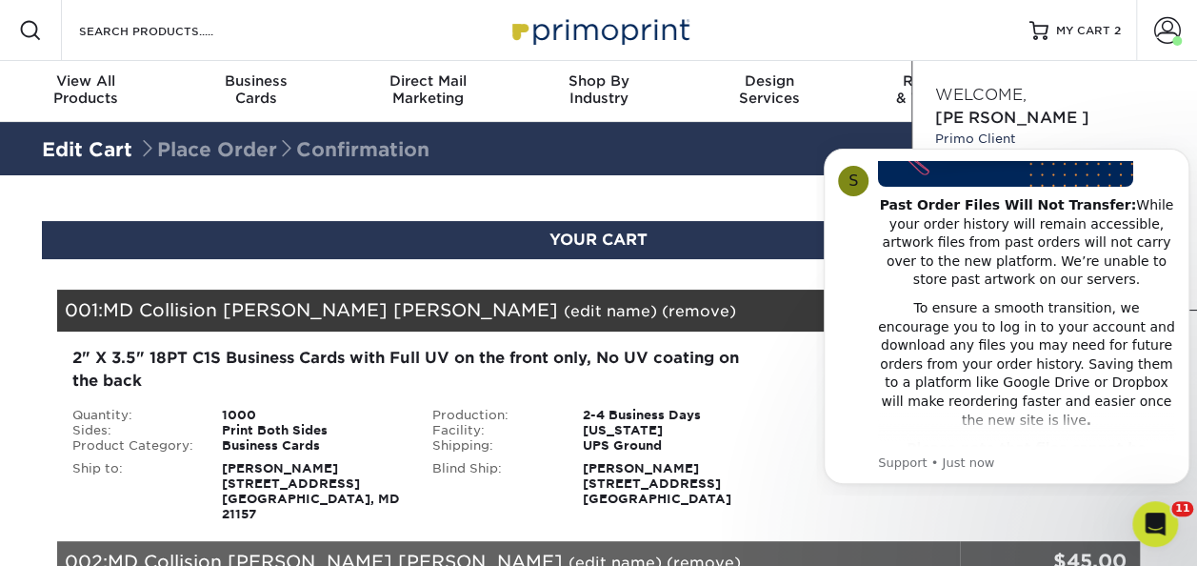
click at [903, 13] on div "Resources Menu Search Products Account Welcome, Matt Primo Client Account Dashb…" at bounding box center [598, 30] width 1197 height 61
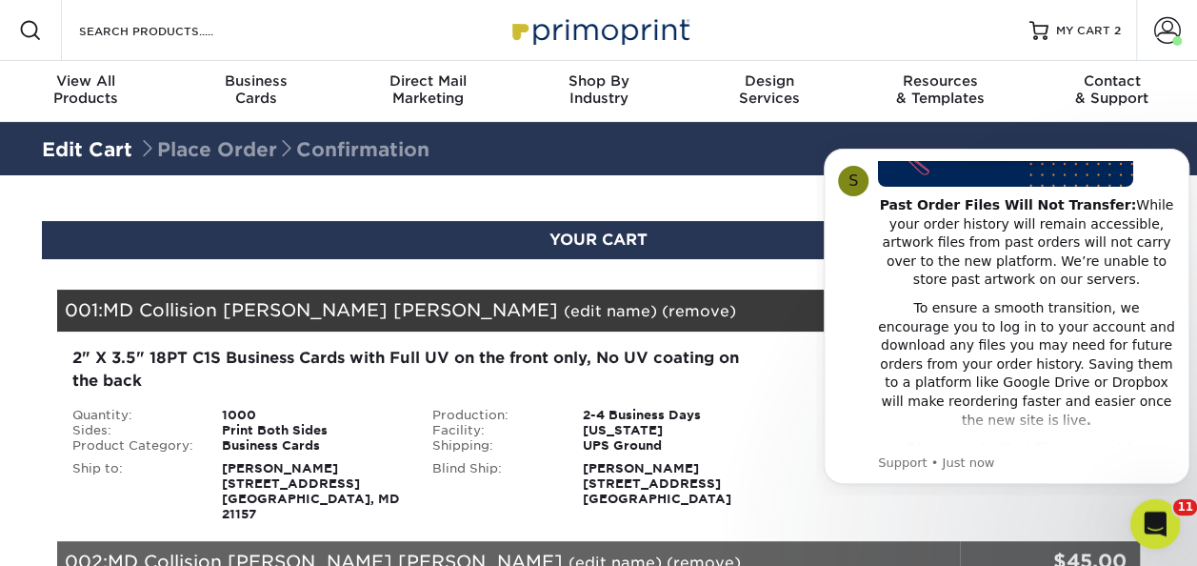
click at [1152, 517] on icon "Open Intercom Messenger" at bounding box center [1152, 521] width 31 height 31
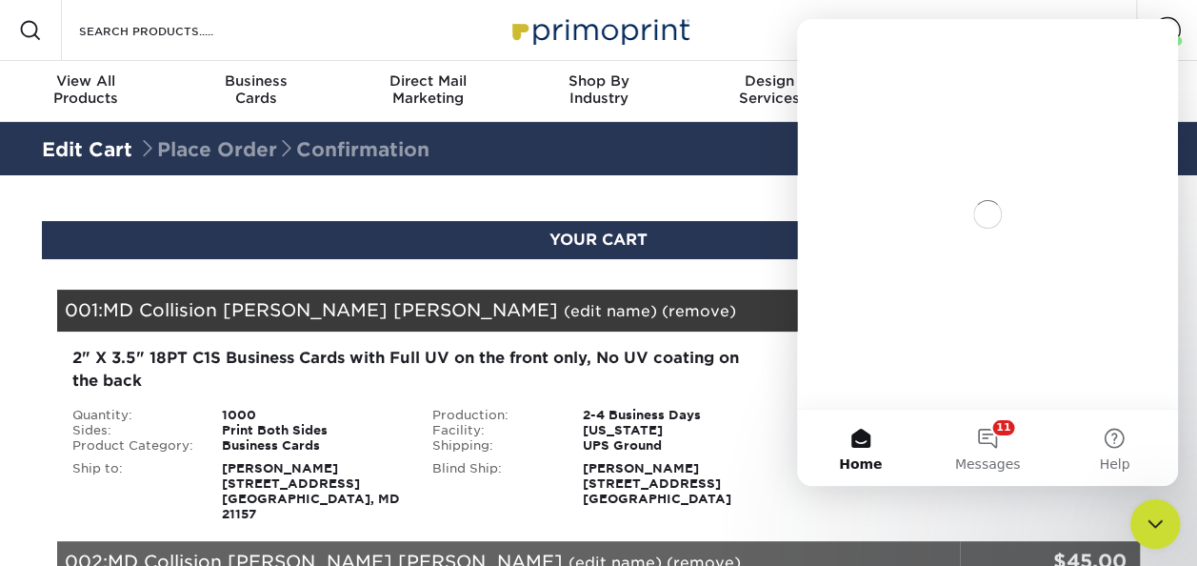
scroll to position [0, 0]
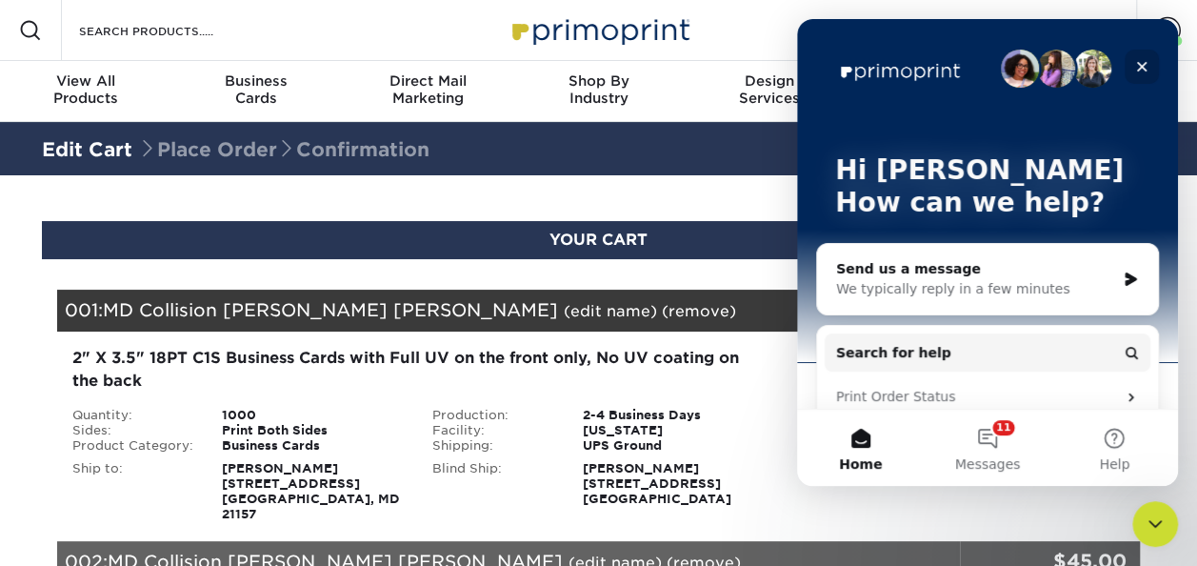
click at [1132, 59] on div "Close" at bounding box center [1141, 67] width 34 height 34
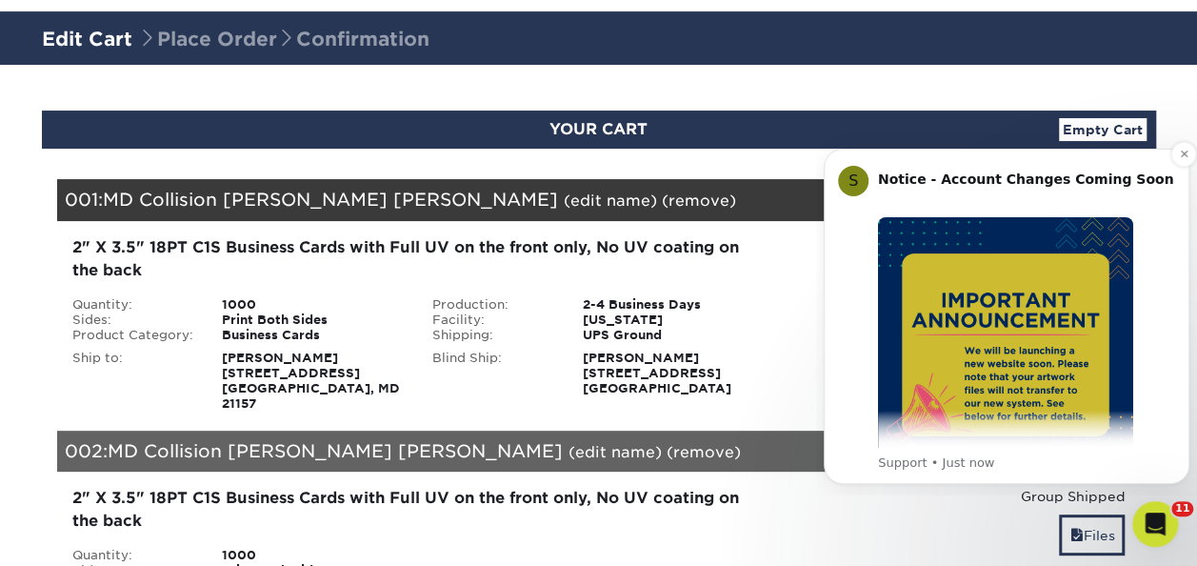
scroll to position [190, 0]
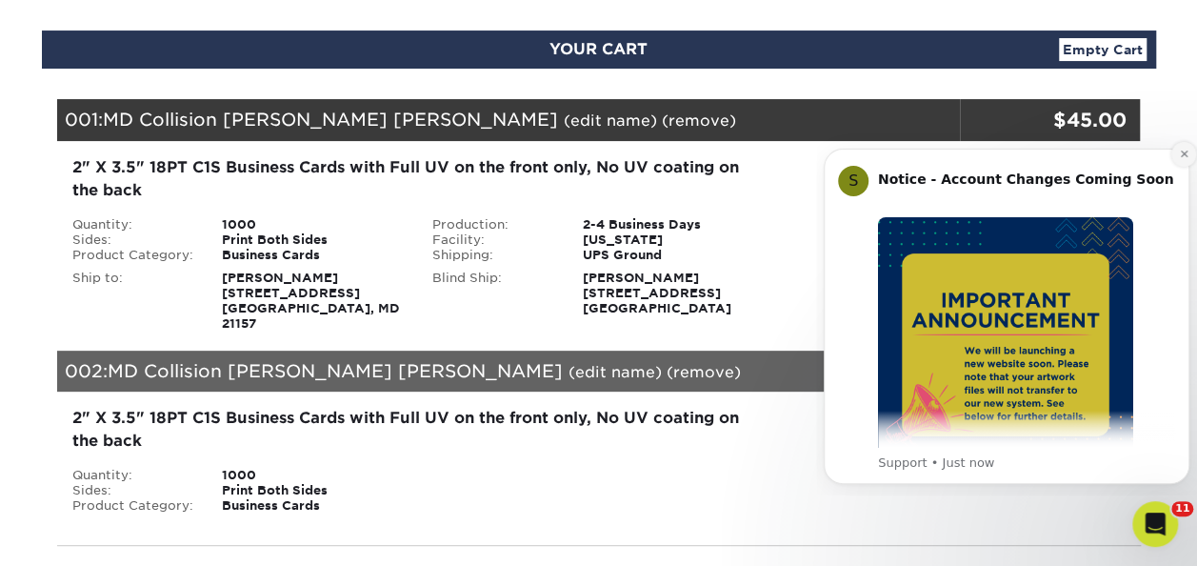
click at [1182, 152] on icon "Dismiss notification" at bounding box center [1184, 154] width 10 height 10
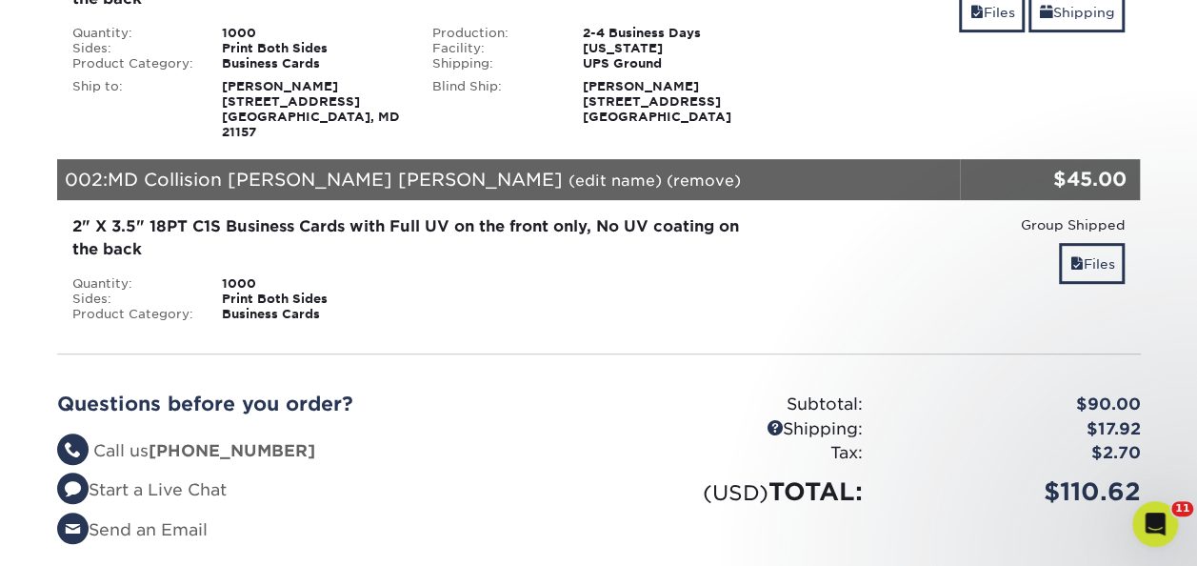
scroll to position [476, 0]
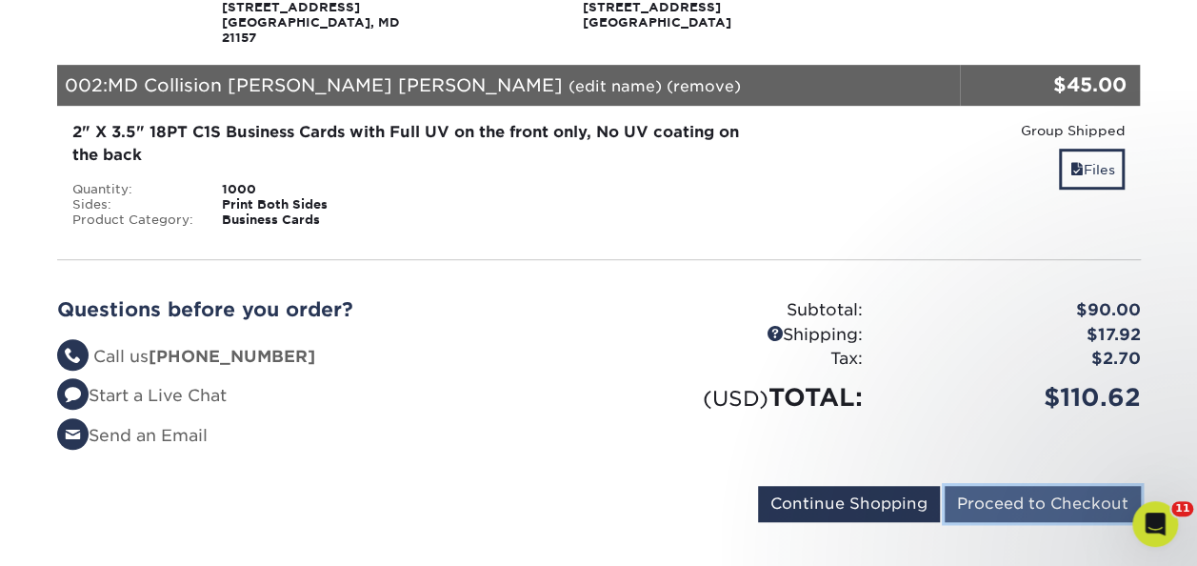
click at [1036, 490] on input "Proceed to Checkout" at bounding box center [1042, 504] width 196 height 36
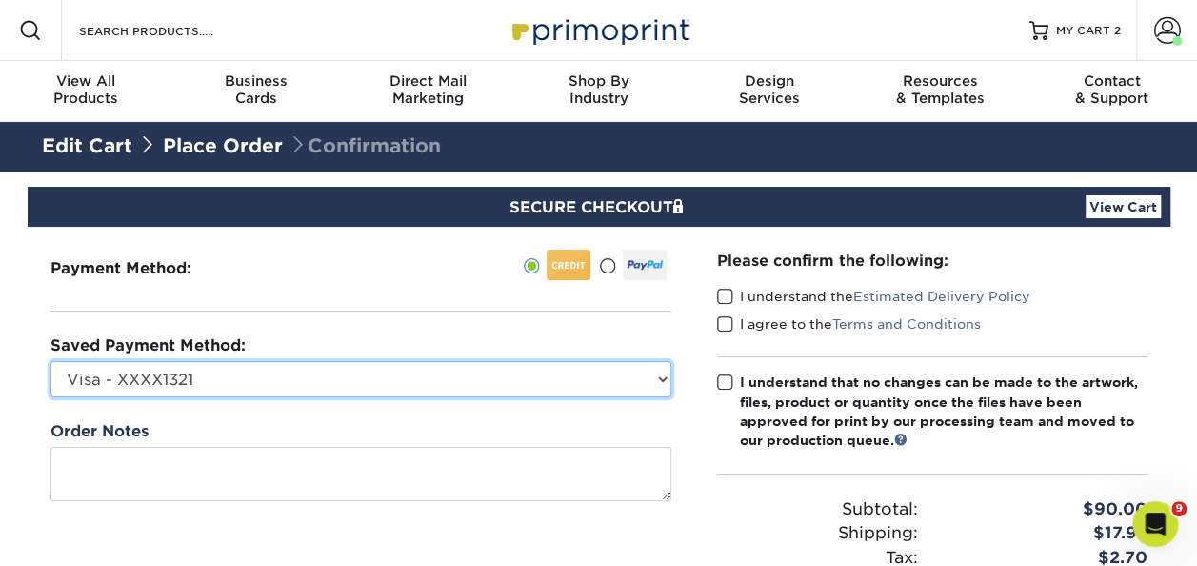
click at [210, 382] on select "Visa - XXXX1321 MasterCard - XXXX6950 MasterCard - XXXX0702 MasterCard - XXXX98…" at bounding box center [360, 379] width 621 height 36
select select "60728"
click at [50, 361] on select "Visa - XXXX1321 MasterCard - XXXX6950 MasterCard - XXXX0702 MasterCard - XXXX98…" at bounding box center [360, 379] width 621 height 36
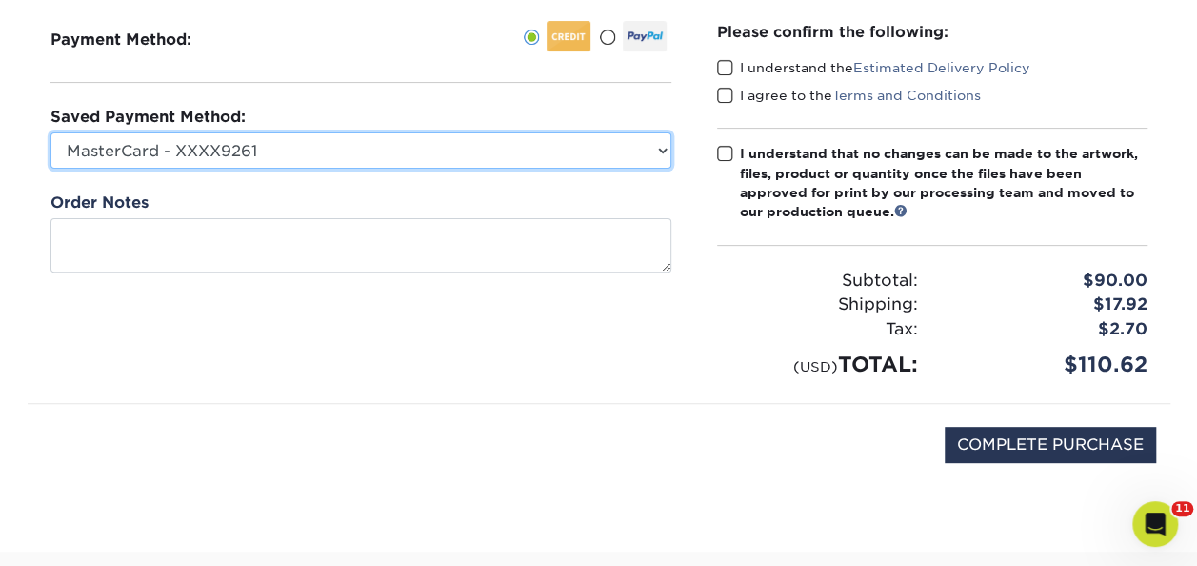
scroll to position [190, 0]
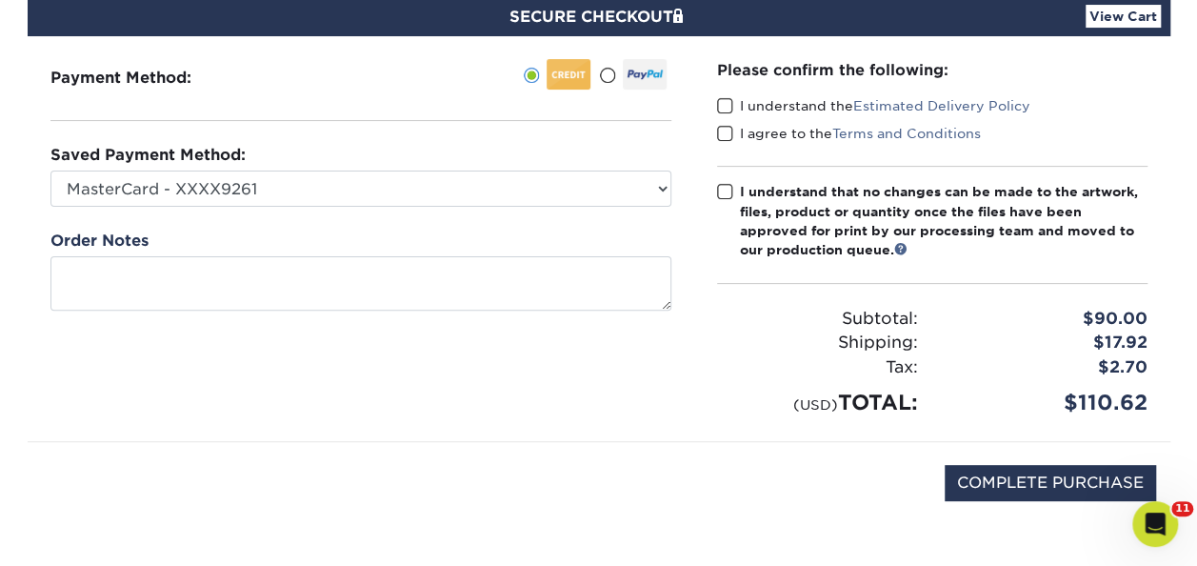
click at [725, 103] on span at bounding box center [725, 106] width 16 height 18
click at [0, 0] on input "I understand the Estimated Delivery Policy" at bounding box center [0, 0] width 0 height 0
click at [723, 132] on span at bounding box center [725, 134] width 16 height 18
click at [0, 0] on input "I agree to the Terms and Conditions" at bounding box center [0, 0] width 0 height 0
click at [726, 189] on span at bounding box center [725, 192] width 16 height 18
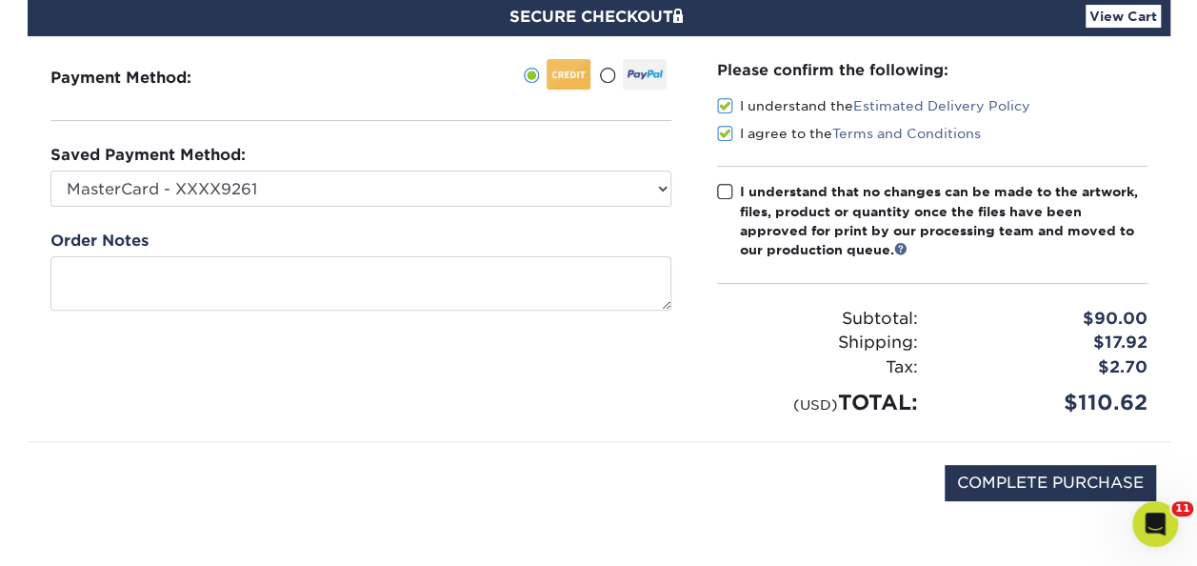
click at [0, 0] on input "I understand that no changes can be made to the artwork, files, product or quan…" at bounding box center [0, 0] width 0 height 0
click at [1057, 490] on input "COMPLETE PURCHASE" at bounding box center [1049, 483] width 211 height 36
type input "PROCESSING, PLEASE WAIT..."
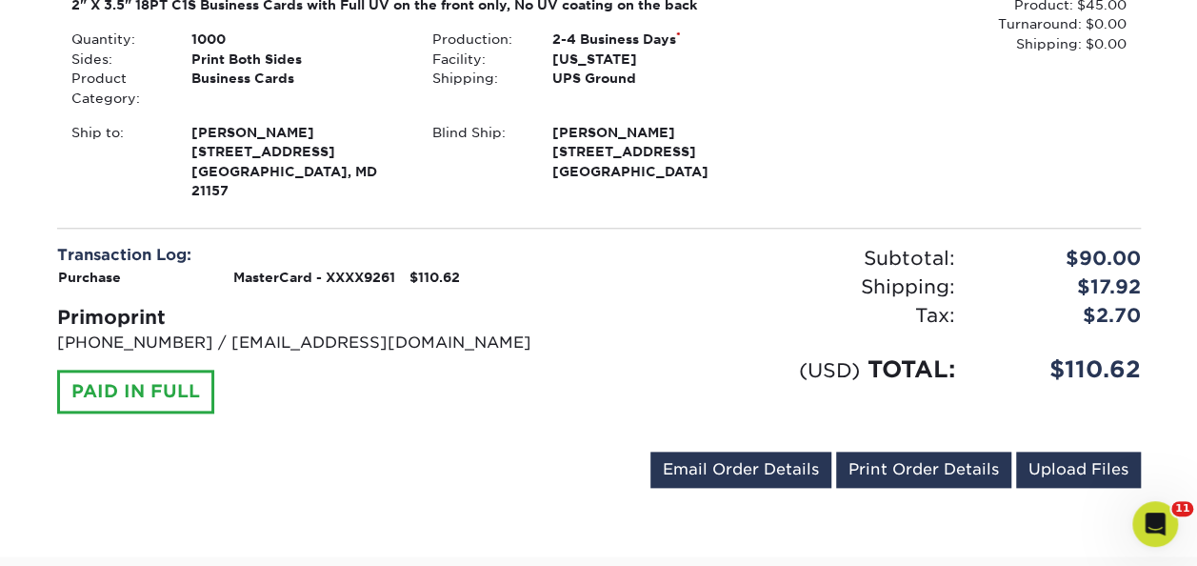
scroll to position [952, 0]
